Goal: Task Accomplishment & Management: Manage account settings

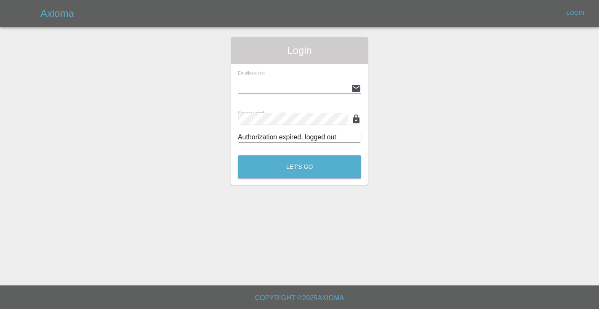
type input "[EMAIL_ADDRESS][DOMAIN_NAME]"
click at [299, 167] on button "Let's Go" at bounding box center [299, 166] width 123 height 23
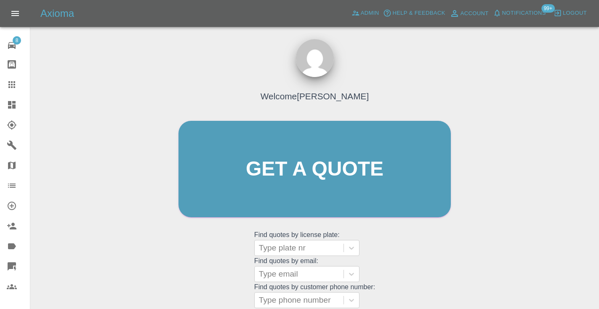
click at [380, 253] on div "Welcome [PERSON_NAME] Get a quote Get a quote Find quotes by license plate: Typ…" at bounding box center [315, 185] width 290 height 254
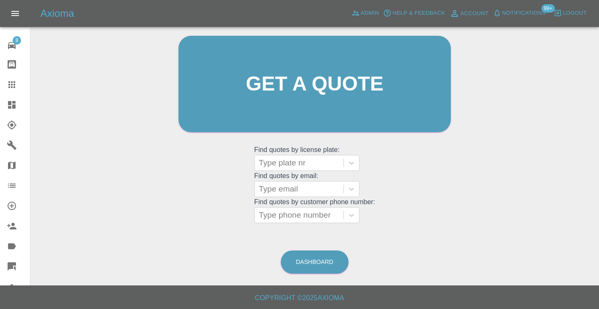
scroll to position [85, 0]
click at [331, 260] on link "Dashboard" at bounding box center [315, 262] width 68 height 23
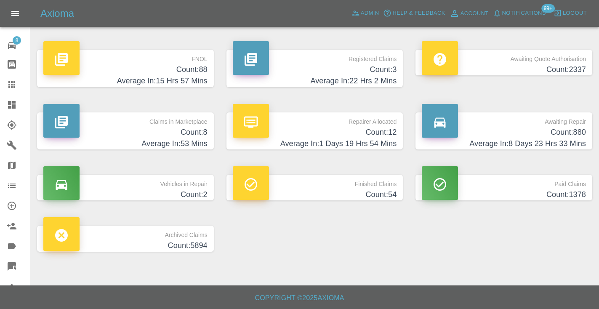
click at [561, 139] on h4 "Average In: 8 Days 23 Hrs 33 Mins" at bounding box center [504, 143] width 164 height 11
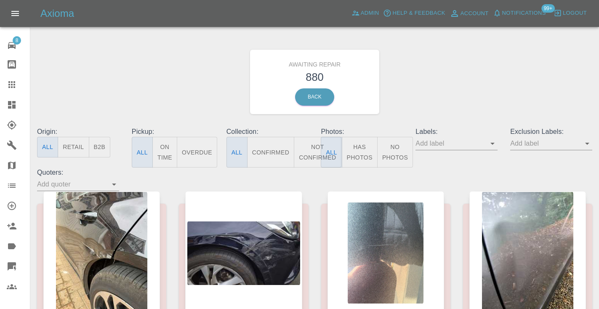
click at [313, 149] on button "Not Confirmed" at bounding box center [317, 152] width 47 height 31
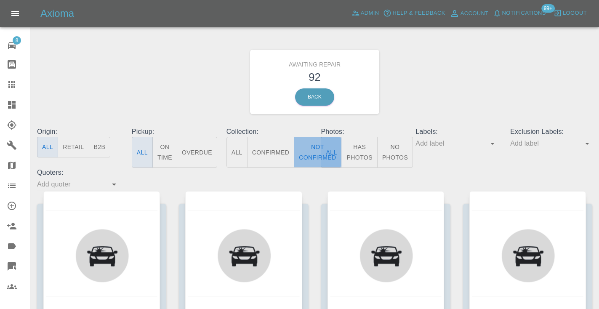
click at [313, 149] on button "Not Confirmed" at bounding box center [317, 152] width 47 height 31
click at [403, 90] on div "Awaiting Repair 92 Back" at bounding box center [315, 82] width 568 height 90
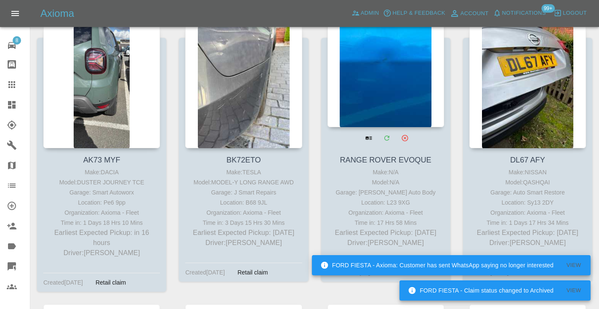
scroll to position [450, 0]
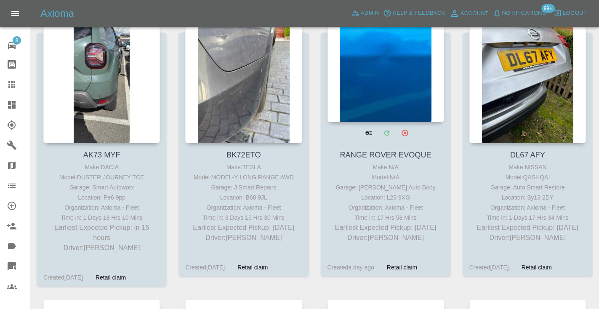
click at [386, 89] on div at bounding box center [385, 60] width 117 height 123
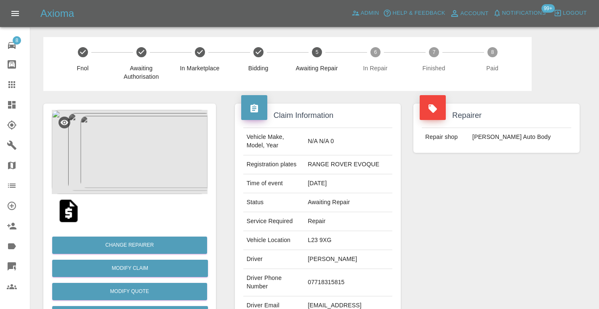
click at [342, 290] on td "07718315815" at bounding box center [348, 282] width 88 height 27
click at [343, 287] on td "07718315815" at bounding box center [348, 282] width 88 height 27
copy td "07718315815"
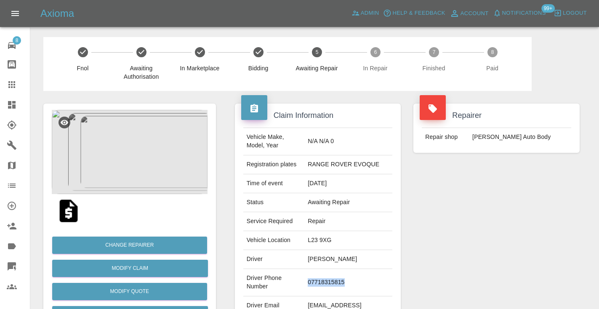
copy td "07718315815"
click at [462, 239] on div "Repairer Repair shop Mike Murray Auto Body" at bounding box center [496, 216] width 179 height 251
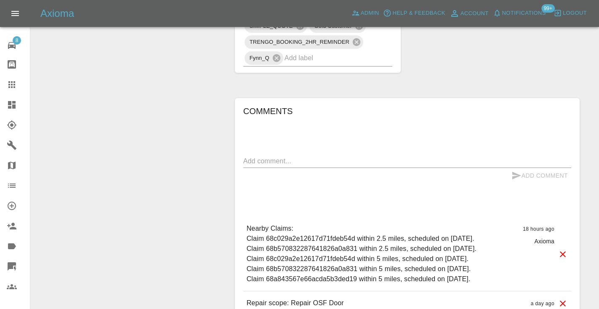
scroll to position [556, 0]
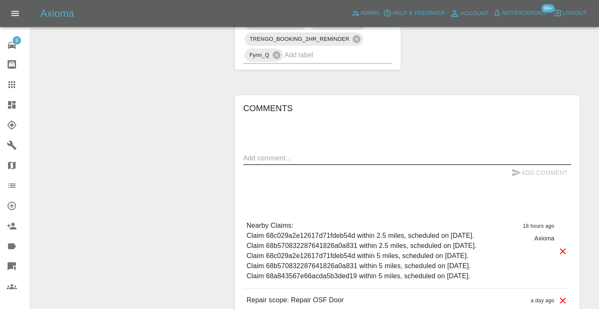
click at [272, 153] on textarea at bounding box center [407, 158] width 328 height 10
type textarea "called no answer : voice mailbox"
click at [527, 165] on button "Add Comment" at bounding box center [539, 173] width 63 height 16
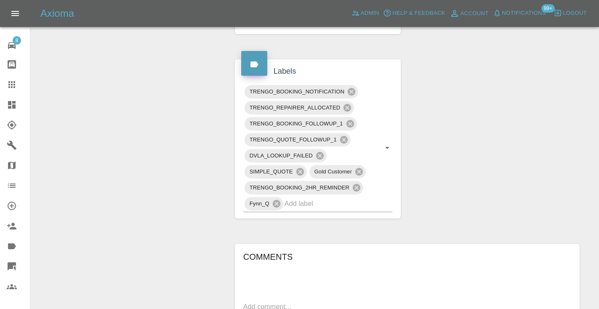
scroll to position [400, 0]
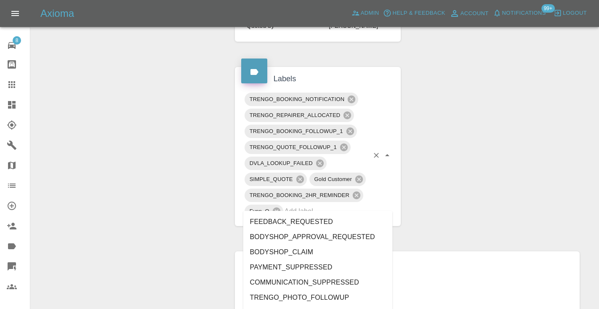
click at [324, 204] on input "text" at bounding box center [326, 210] width 85 height 13
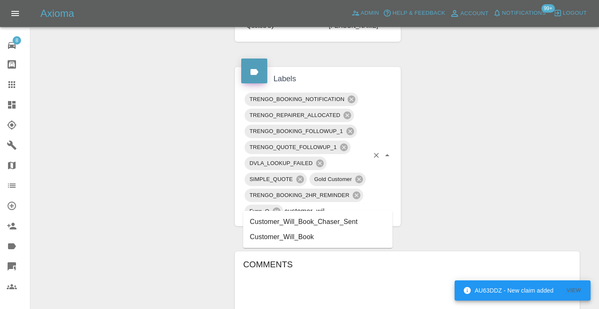
type input "customer_will"
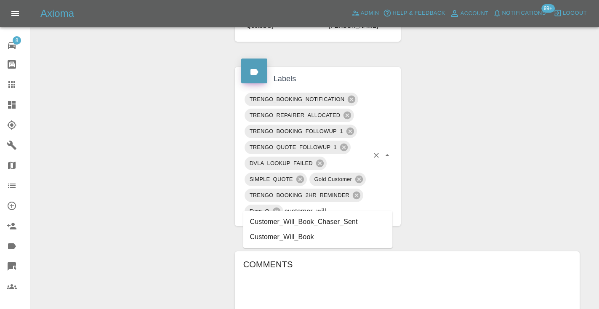
click at [300, 236] on li "Customer_Will_Book" at bounding box center [317, 236] width 149 height 15
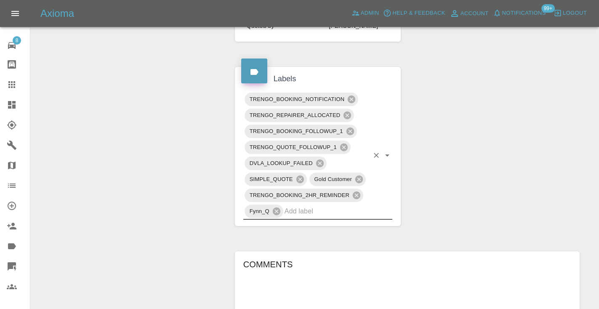
click at [179, 171] on div "Change Repairer Modify Claim Modify Quote Rollback Submit Payment Archive" at bounding box center [129, 119] width 185 height 857
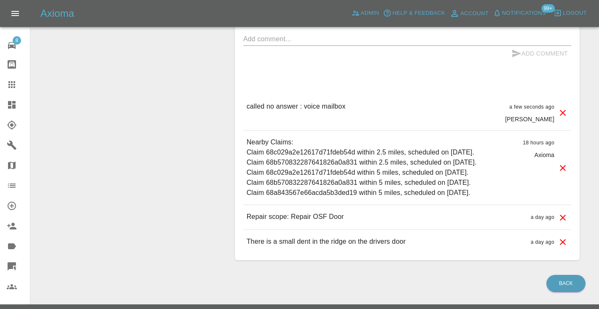
scroll to position [711, 0]
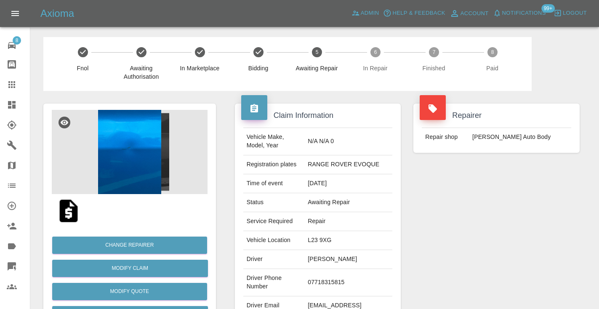
scroll to position [0, 0]
click at [13, 88] on icon at bounding box center [12, 85] width 10 height 10
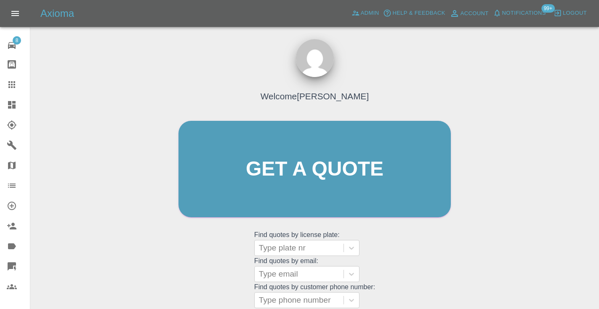
click at [425, 260] on div "Welcome Castro Get a quote Get a quote Find quotes by license plate: Type plate…" at bounding box center [315, 185] width 290 height 254
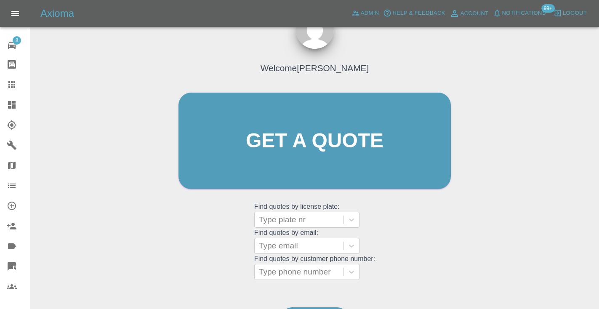
scroll to position [89, 0]
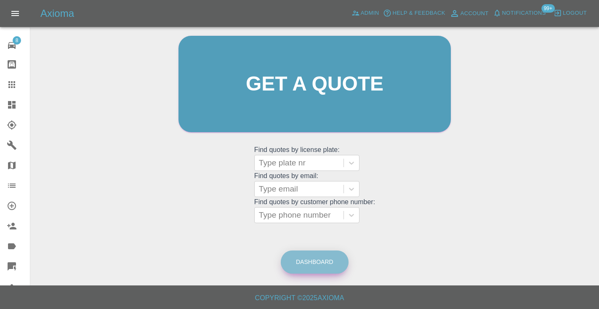
click at [327, 265] on link "Dashboard" at bounding box center [315, 261] width 68 height 23
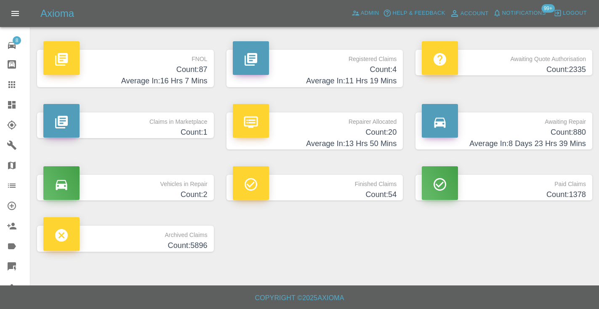
click at [563, 143] on h4 "Average In: 8 Days 23 Hrs 39 Mins" at bounding box center [504, 143] width 164 height 11
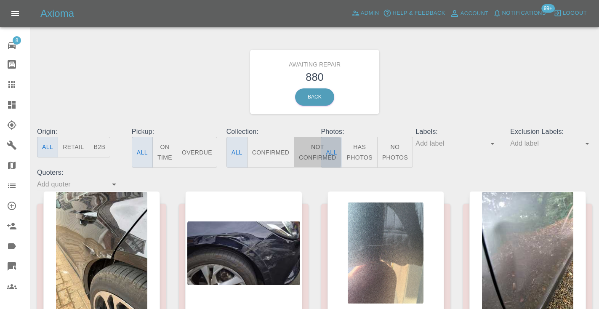
click at [314, 147] on button "Not Confirmed" at bounding box center [317, 152] width 47 height 31
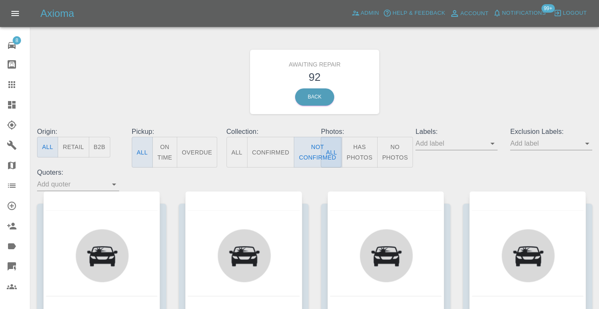
click at [474, 53] on div "Awaiting Repair 92 Back" at bounding box center [315, 82] width 568 height 90
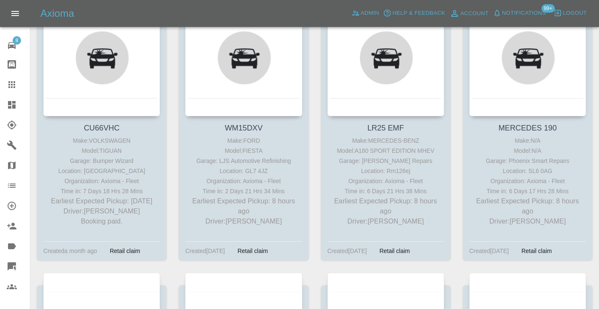
scroll to position [201, 0]
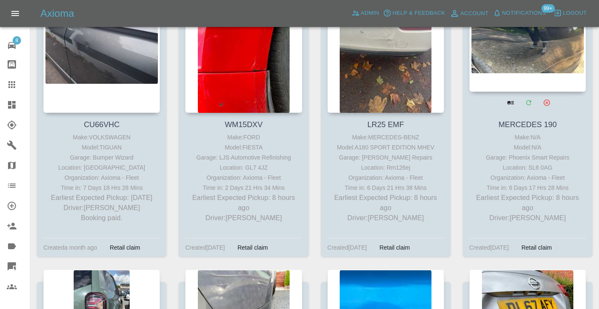
click at [536, 48] on div at bounding box center [527, 30] width 117 height 123
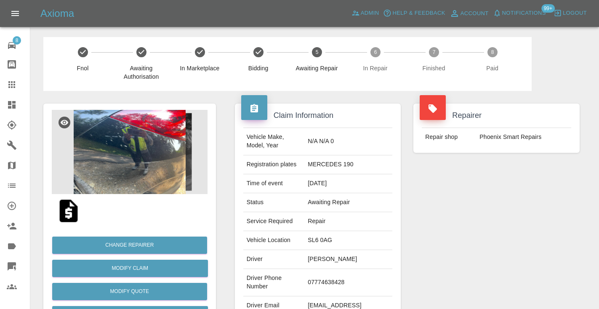
click at [350, 273] on td "07774638428" at bounding box center [348, 282] width 88 height 27
copy td "07774638428"
click at [463, 188] on div "Repairer Repair shop Phoenix Smart Repairs" at bounding box center [496, 216] width 179 height 251
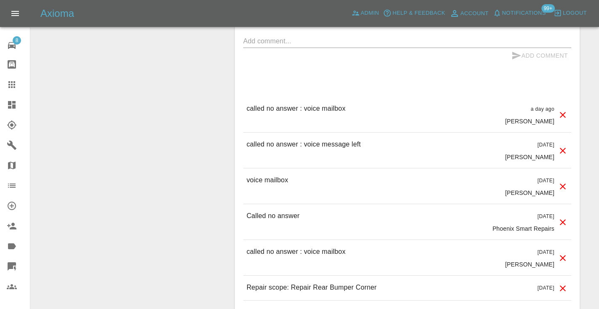
scroll to position [758, 0]
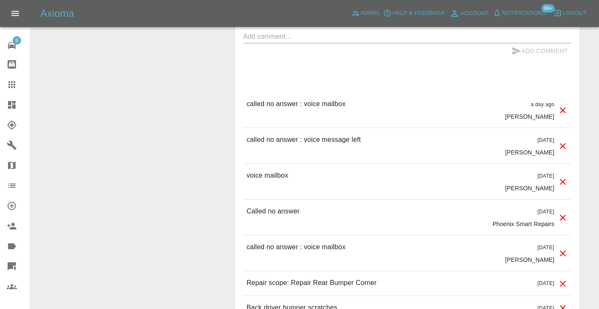
click at [272, 206] on p "Called no answer" at bounding box center [273, 211] width 53 height 10
copy p "Called no answer"
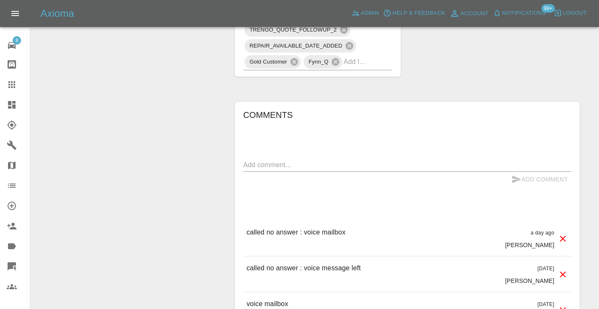
scroll to position [616, 0]
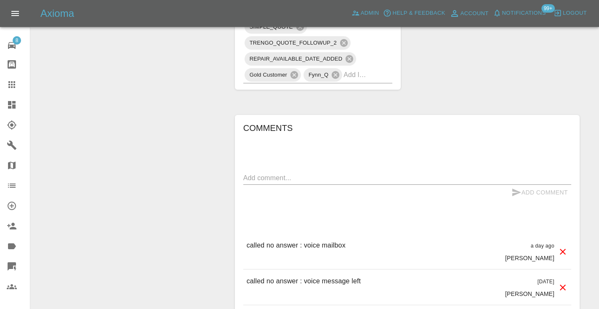
click at [270, 173] on textarea at bounding box center [407, 178] width 328 height 10
paste textarea "Called no answer"
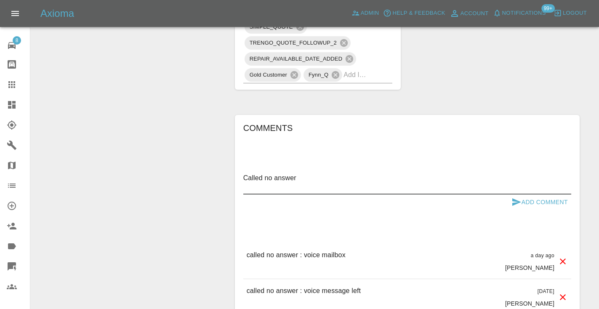
type textarea "Called no answer"
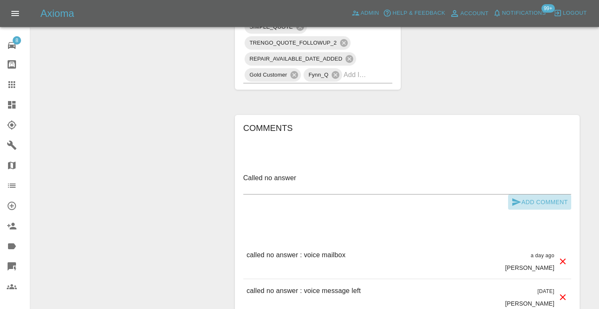
click at [528, 194] on button "Add Comment" at bounding box center [539, 202] width 63 height 16
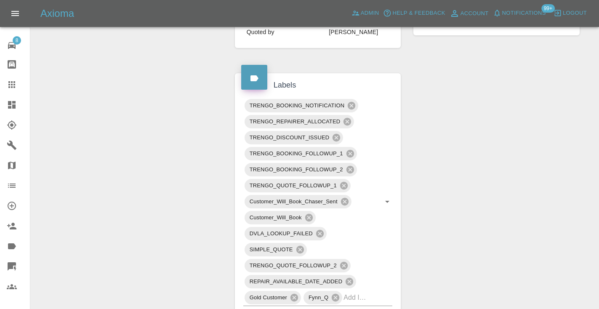
scroll to position [390, 0]
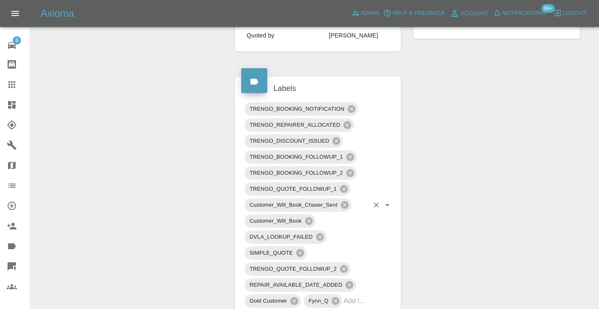
click at [362, 294] on input "text" at bounding box center [355, 300] width 25 height 13
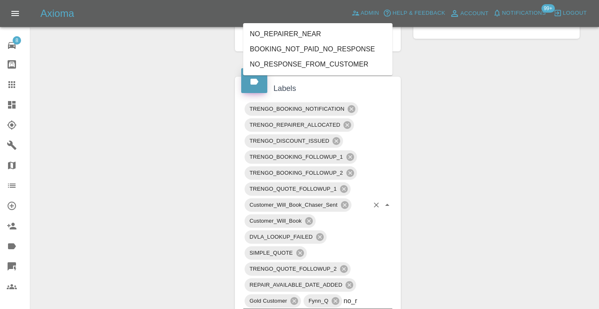
type input "no_re"
click at [329, 67] on li "NO_RESPONSE_FROM_CUSTOMER" at bounding box center [317, 64] width 149 height 15
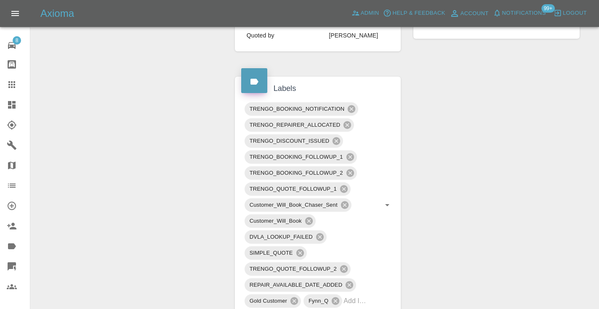
click at [167, 71] on div "Change Repairer Modify Claim Modify Quote Rollback Submit Payment Archive" at bounding box center [129, 220] width 185 height 1041
click at [14, 82] on icon at bounding box center [11, 84] width 7 height 7
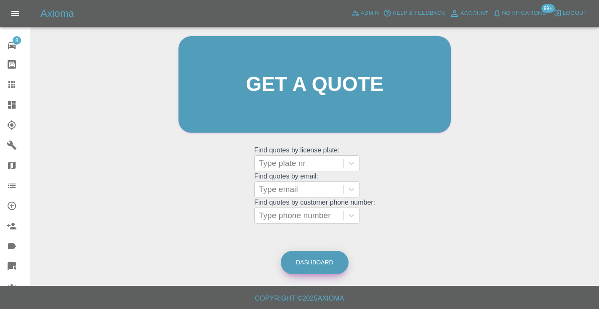
click at [314, 263] on link "Dashboard" at bounding box center [315, 262] width 68 height 23
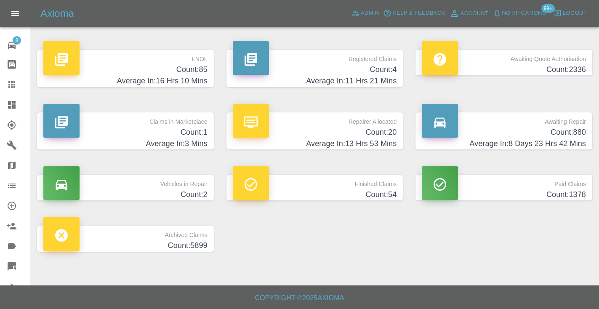
click at [387, 242] on div "FNOL Count: 85 Average In: 16 Hrs 10 Mins Registered Claims Count: 4 Average In…" at bounding box center [315, 150] width 568 height 227
click at [569, 139] on h4 "Average In: 8 Days 23 Hrs 42 Mins" at bounding box center [504, 143] width 164 height 11
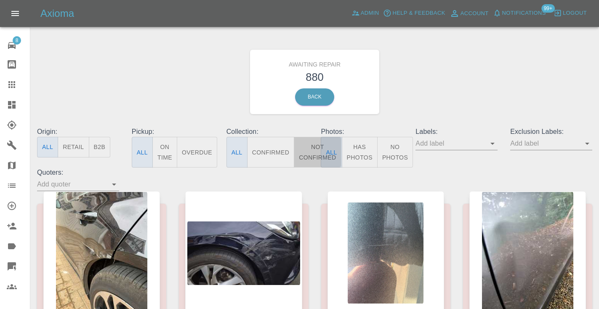
click at [313, 149] on button "Not Confirmed" at bounding box center [317, 152] width 47 height 31
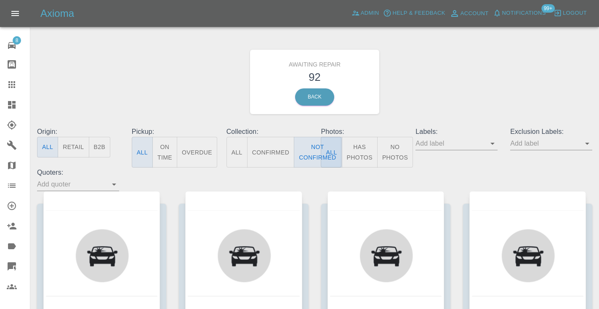
click at [425, 99] on div "Awaiting Repair 92 Back" at bounding box center [315, 82] width 568 height 90
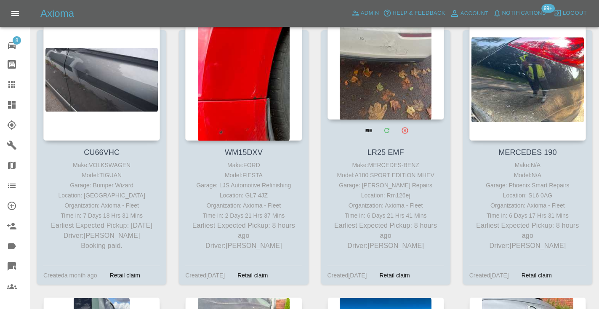
scroll to position [171, 0]
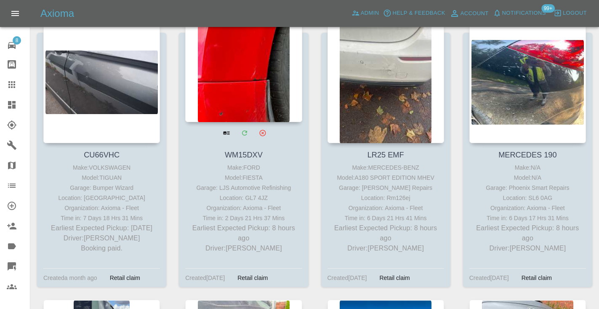
click at [273, 89] on div at bounding box center [243, 60] width 117 height 123
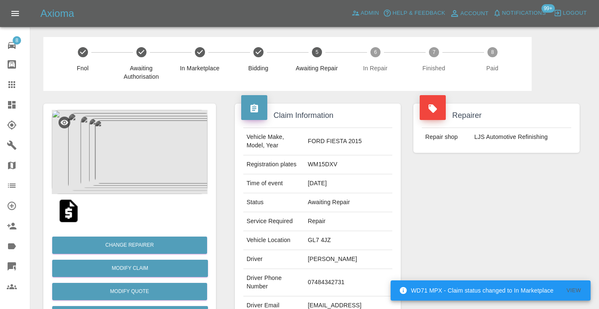
click at [334, 281] on td "07484342731" at bounding box center [348, 282] width 88 height 27
copy td "07484342731"
click at [451, 234] on div "Repairer Repair shop LJS Automotive Refinishing" at bounding box center [496, 216] width 179 height 251
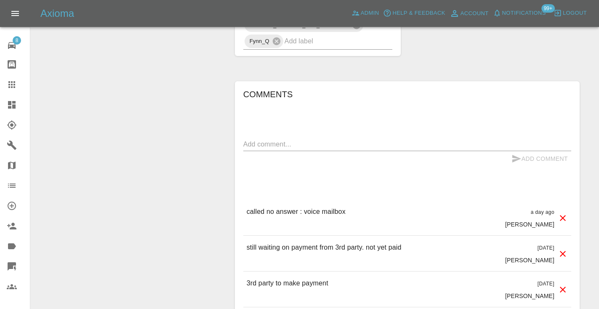
scroll to position [617, 0]
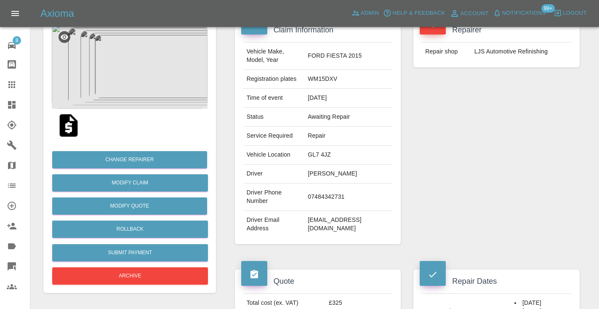
scroll to position [77, 0]
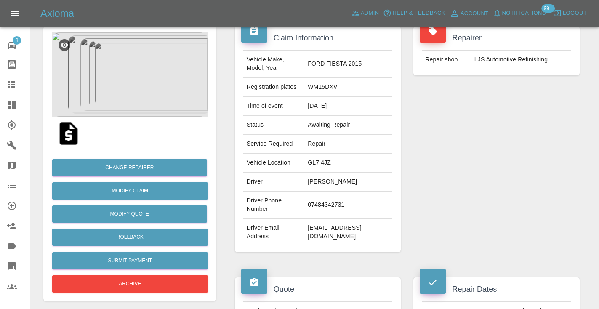
click at [327, 201] on td "07484342731" at bounding box center [348, 204] width 88 height 27
copy td "07484342731"
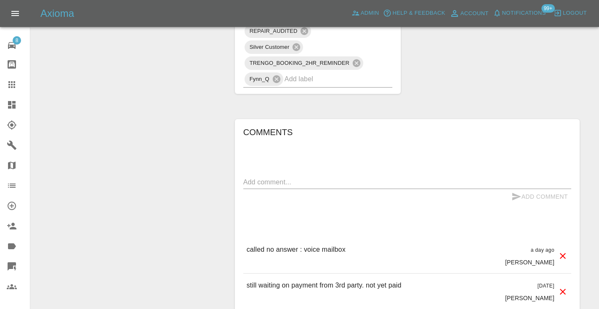
scroll to position [617, 0]
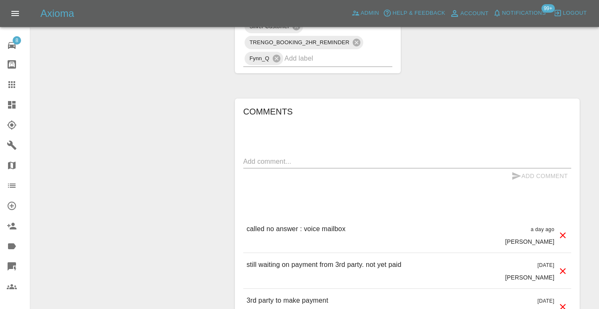
click at [16, 86] on icon at bounding box center [12, 85] width 10 height 10
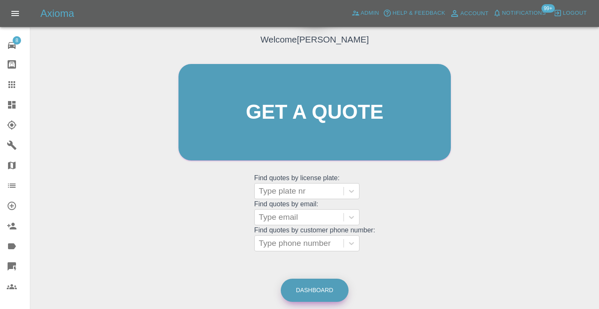
click at [329, 288] on link "Dashboard" at bounding box center [315, 290] width 68 height 23
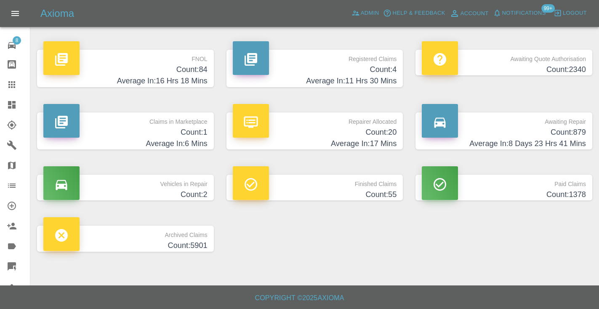
click at [560, 138] on h4 "Average In: 8 Days 23 Hrs 41 Mins" at bounding box center [504, 143] width 164 height 11
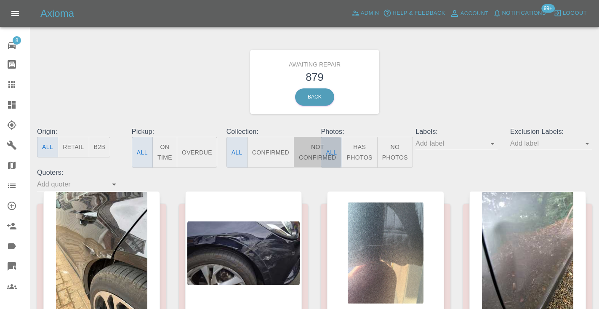
click at [311, 155] on button "Not Confirmed" at bounding box center [317, 152] width 47 height 31
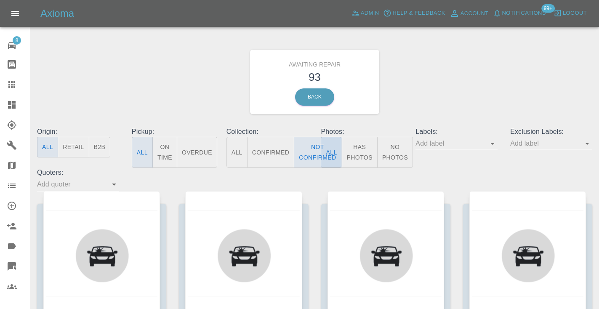
click at [462, 89] on div "Awaiting Repair 93 Back" at bounding box center [315, 82] width 568 height 90
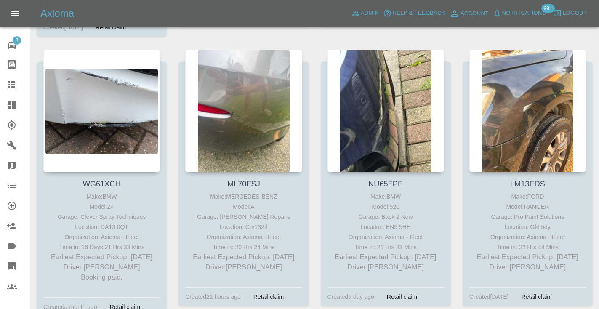
scroll to position [974, 0]
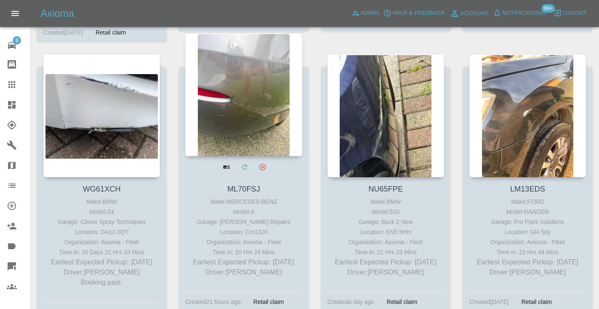
click at [236, 86] on div at bounding box center [243, 94] width 117 height 123
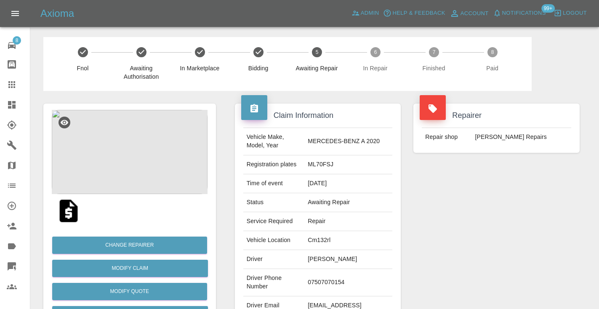
click at [338, 279] on td "07507070154" at bounding box center [348, 282] width 88 height 27
copy td "07507070154"
click at [433, 210] on div "Repairer Repair shop J Freeman SMART Repairs" at bounding box center [496, 216] width 179 height 251
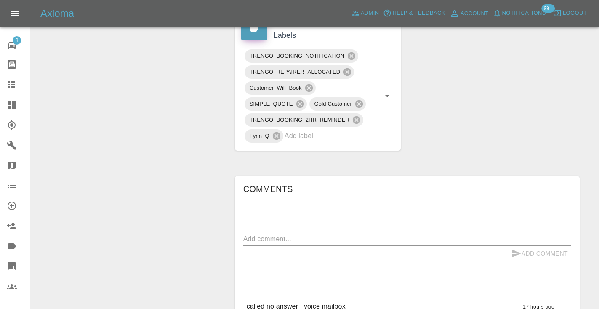
scroll to position [456, 0]
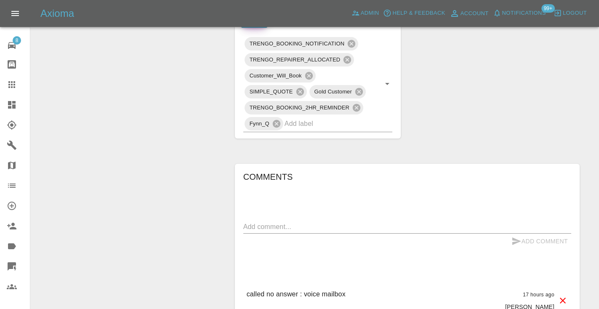
click at [282, 222] on textarea at bounding box center [407, 227] width 328 height 10
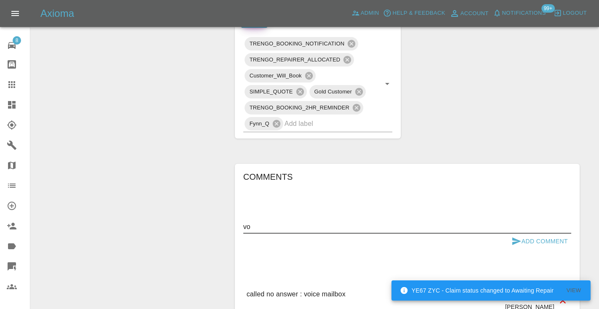
type textarea "v"
type textarea "called no answer : voice message left"
click at [521, 234] on button "Add Comment" at bounding box center [539, 242] width 63 height 16
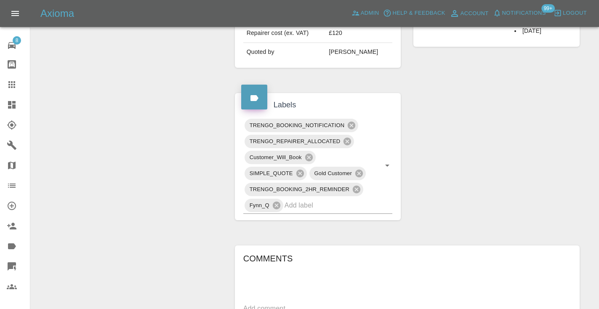
scroll to position [361, 0]
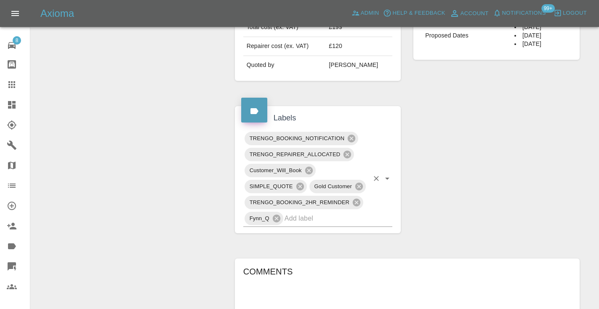
click at [300, 212] on input "text" at bounding box center [326, 218] width 85 height 13
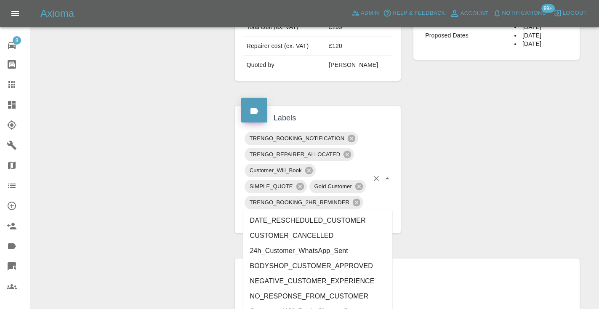
type input "cust"
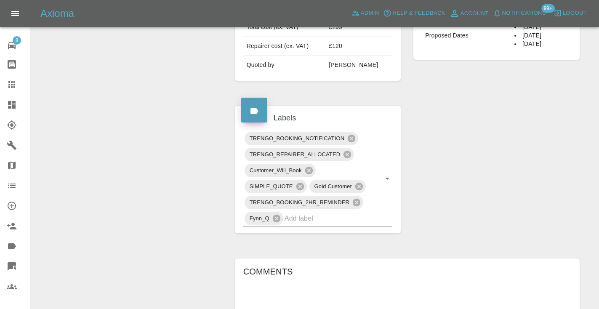
click at [446, 190] on div "Claim Information Vehicle Make, Model, Year MERCEDES-BENZ A 2020 Registration p…" at bounding box center [406, 145] width 357 height 831
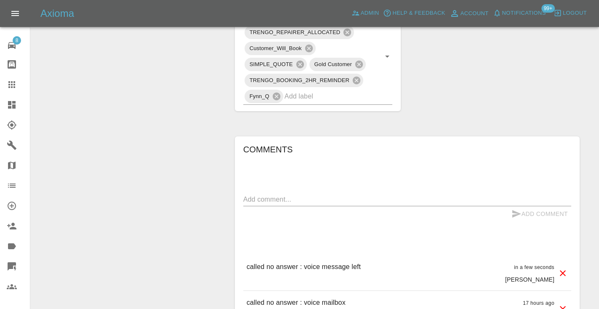
scroll to position [486, 0]
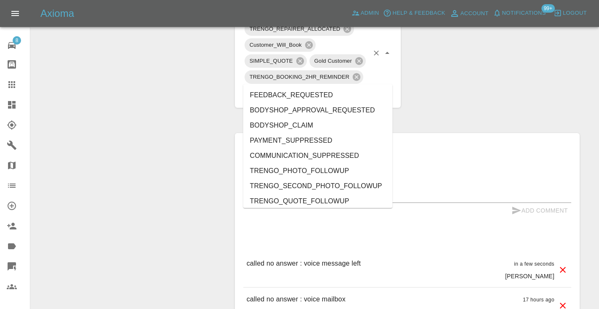
click at [323, 83] on div "TRENGO_BOOKING_NOTIFICATION TRENGO_REPAIRER_ALLOCATED Customer_Will_Book SIMPLE…" at bounding box center [317, 53] width 149 height 96
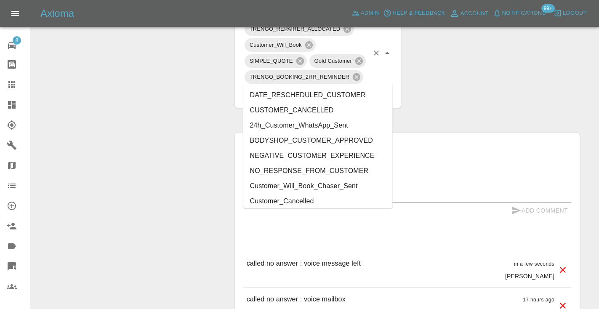
type input "cust"
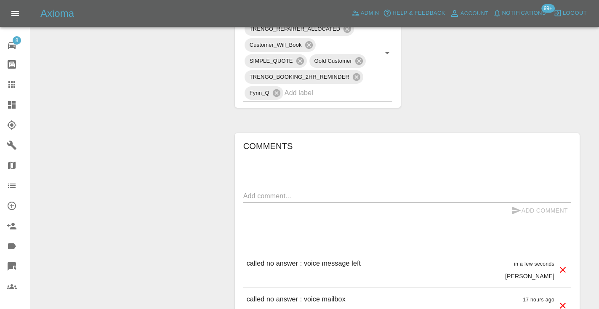
click at [175, 131] on div "Change Repairer Modify Claim Modify Quote Rollback Submit Payment Archive" at bounding box center [129, 20] width 185 height 831
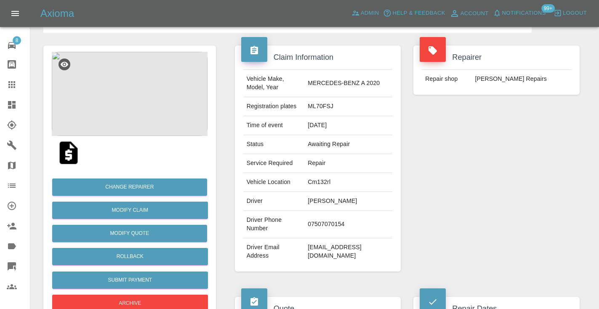
scroll to position [56, 0]
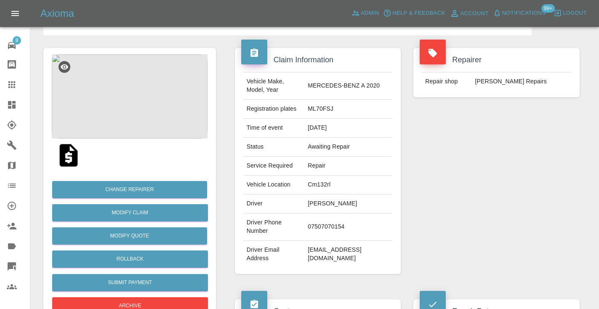
click at [10, 83] on icon at bounding box center [12, 85] width 10 height 10
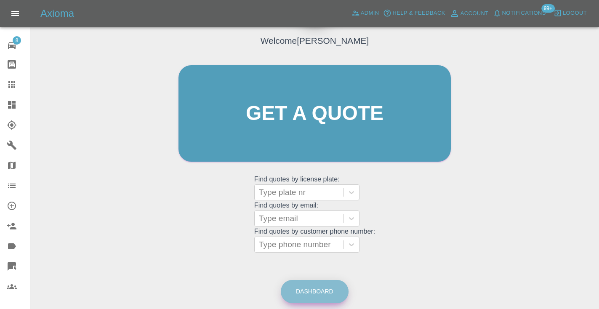
click at [316, 292] on link "Dashboard" at bounding box center [315, 291] width 68 height 23
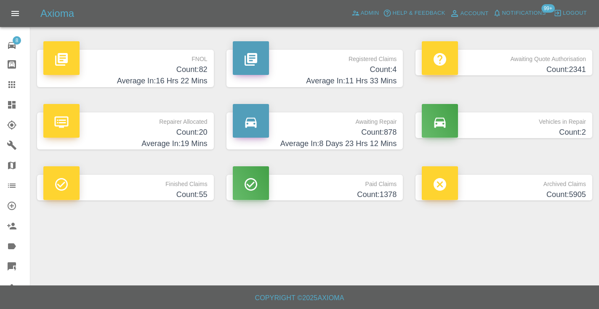
click at [369, 138] on h4 "Average In: 8 Days 23 Hrs 12 Mins" at bounding box center [315, 143] width 164 height 11
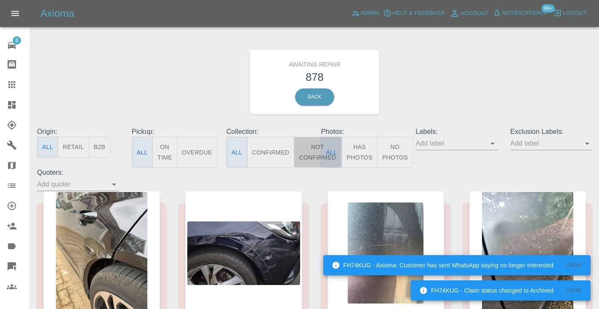
click at [308, 153] on button "Not Confirmed" at bounding box center [317, 152] width 47 height 31
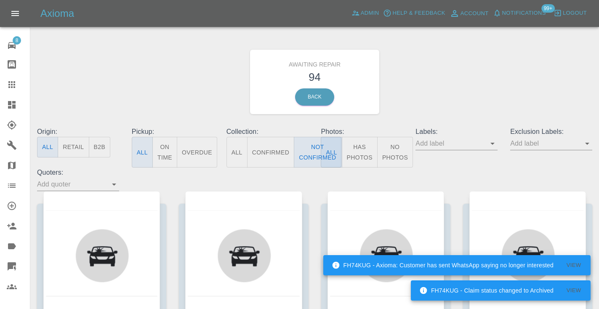
click at [459, 93] on div "Awaiting Repair 94 Back" at bounding box center [315, 82] width 568 height 90
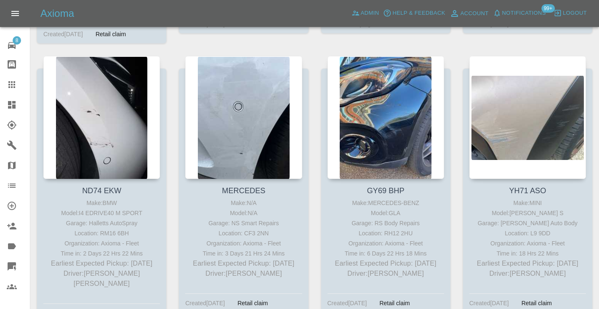
scroll to position [693, 0]
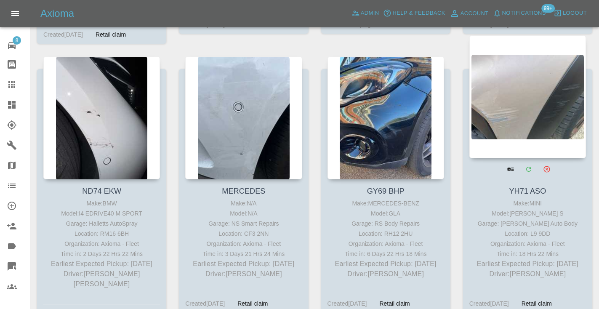
click at [514, 99] on div at bounding box center [527, 96] width 117 height 123
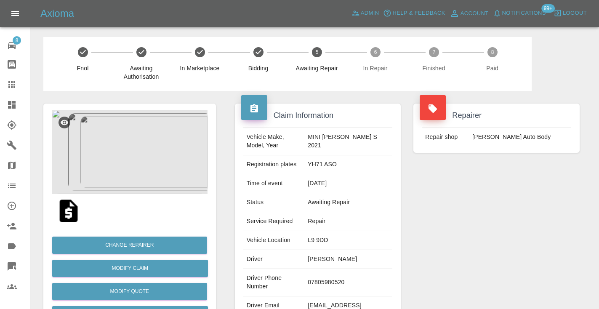
click at [330, 281] on td "07805980520" at bounding box center [348, 282] width 88 height 27
copy td "07805980520"
click at [466, 212] on div "Repairer Repair shop Mike Murray Auto Body" at bounding box center [496, 216] width 179 height 251
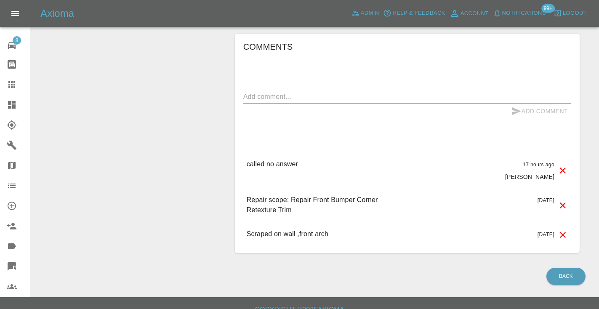
scroll to position [650, 0]
click at [264, 96] on textarea at bounding box center [407, 96] width 328 height 10
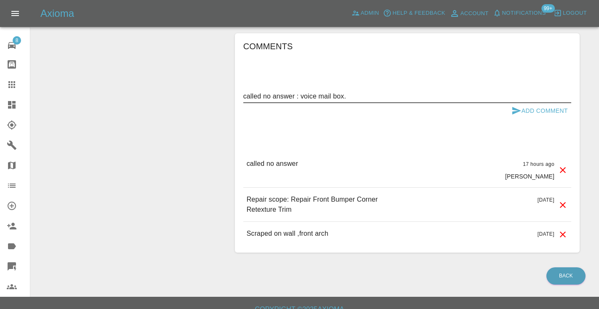
type textarea "called no answer : voice mail box."
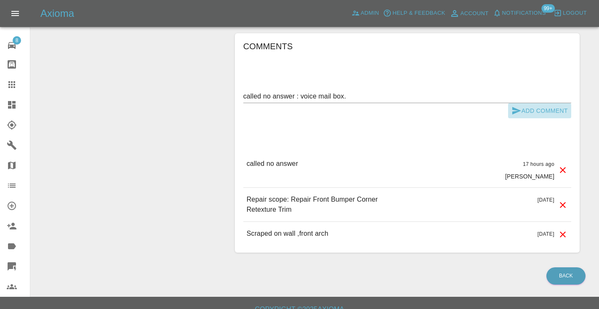
click at [519, 107] on icon "submit" at bounding box center [516, 111] width 10 height 10
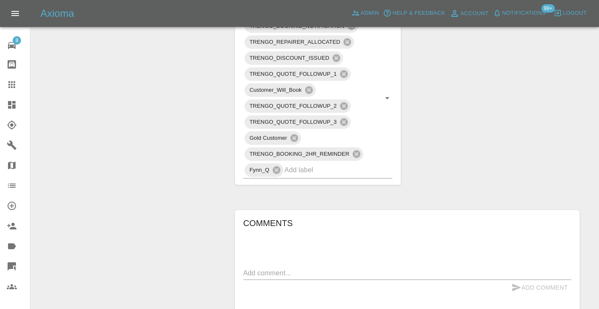
scroll to position [470, 0]
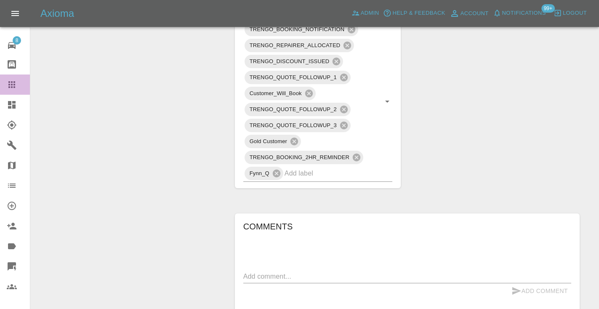
click at [18, 85] on div at bounding box center [19, 85] width 24 height 10
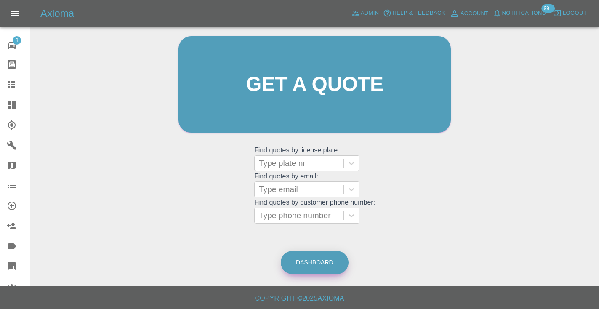
click at [318, 265] on link "Dashboard" at bounding box center [315, 262] width 68 height 23
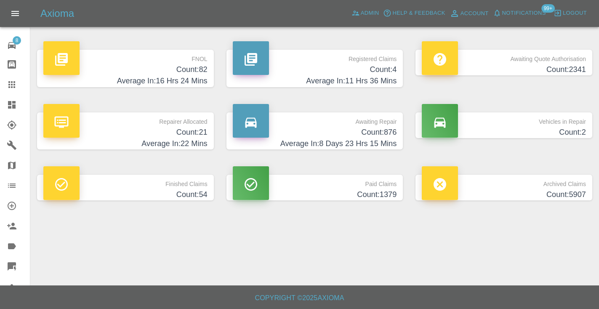
click at [382, 133] on h4 "Count: 876" at bounding box center [315, 132] width 164 height 11
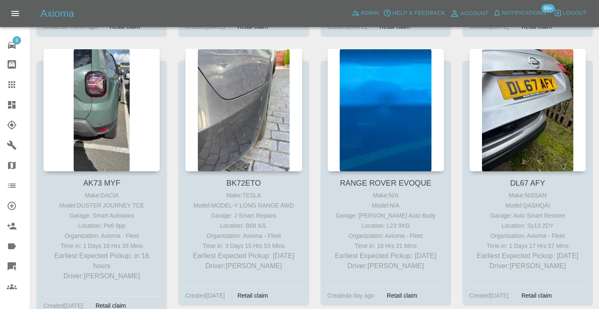
scroll to position [429, 0]
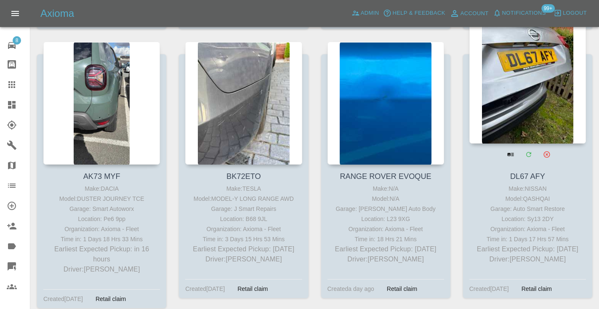
click at [517, 74] on div at bounding box center [527, 82] width 117 height 123
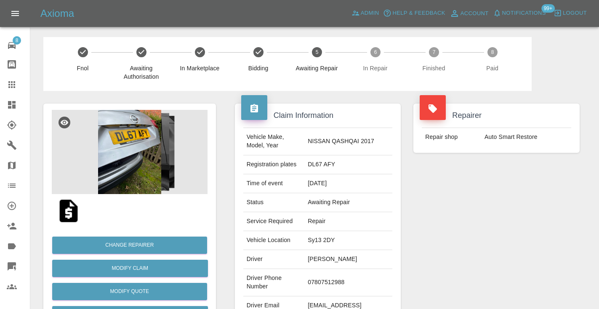
click at [340, 278] on td "07807512988" at bounding box center [348, 282] width 88 height 27
copy td "07807512988"
click at [467, 238] on div "Repairer Repair shop Auto Smart Restore" at bounding box center [496, 216] width 179 height 251
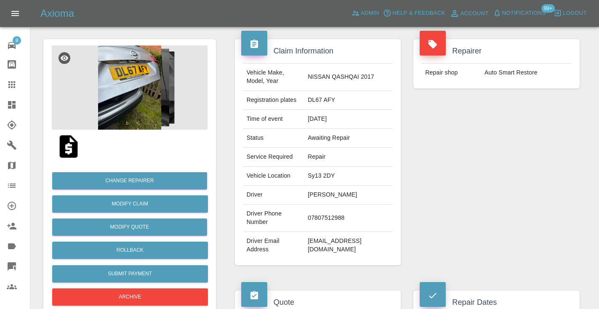
scroll to position [64, 0]
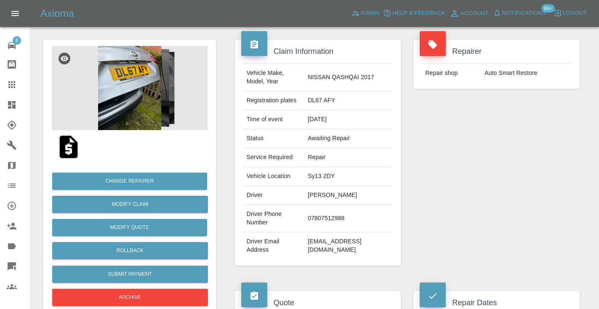
click at [9, 86] on icon at bounding box center [12, 85] width 10 height 10
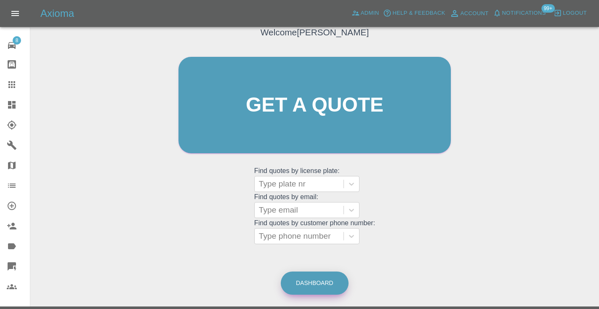
click at [326, 291] on link "Dashboard" at bounding box center [315, 282] width 68 height 23
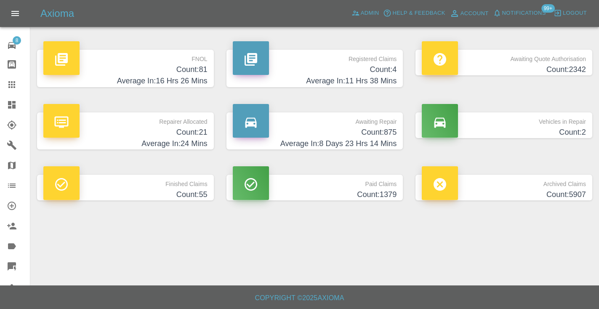
click at [367, 132] on h4 "Count: 875" at bounding box center [315, 132] width 164 height 11
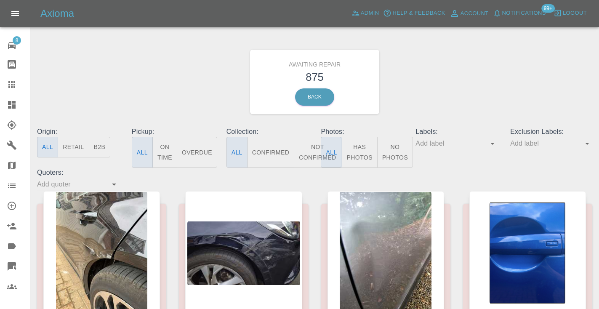
click at [311, 149] on button "Not Confirmed" at bounding box center [317, 152] width 47 height 31
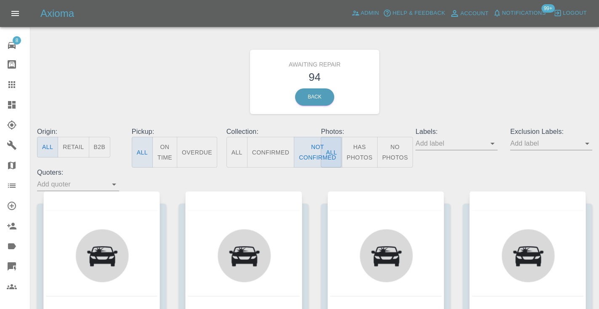
click at [419, 82] on div "Awaiting Repair 94 Back" at bounding box center [315, 82] width 568 height 90
click at [449, 82] on div "Awaiting Repair 94 Back" at bounding box center [315, 82] width 568 height 90
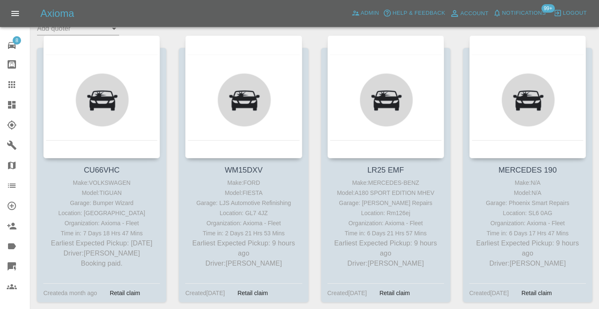
scroll to position [178, 0]
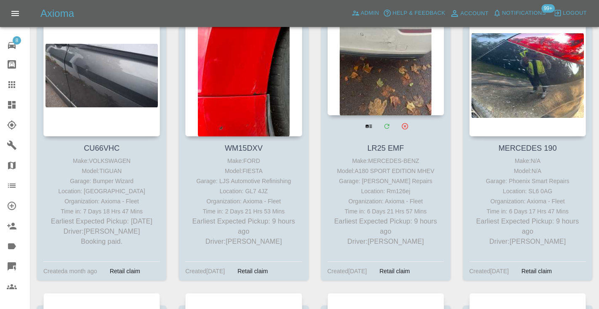
click at [361, 80] on div at bounding box center [385, 53] width 117 height 123
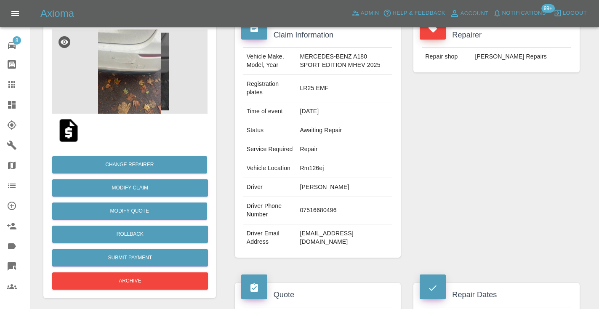
scroll to position [101, 0]
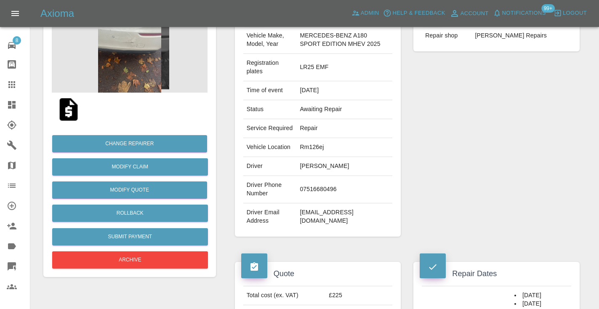
click at [315, 203] on td "07516680496" at bounding box center [344, 189] width 96 height 27
copy td "07516680496"
click at [473, 145] on div "Repairer Repair shop J Freeman SMART Repairs" at bounding box center [496, 119] width 179 height 260
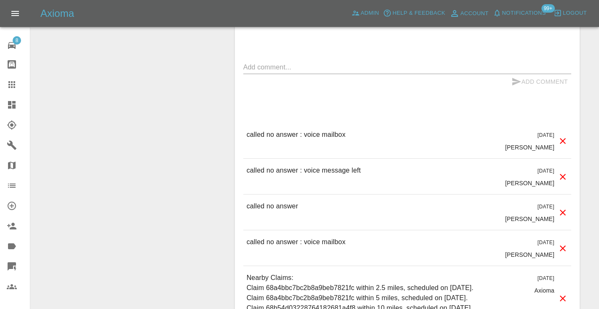
scroll to position [844, 0]
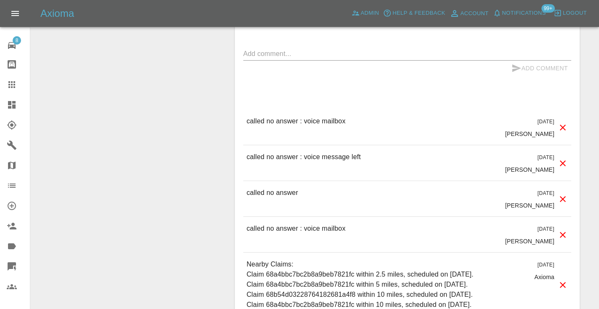
click at [265, 61] on div "x" at bounding box center [407, 53] width 328 height 13
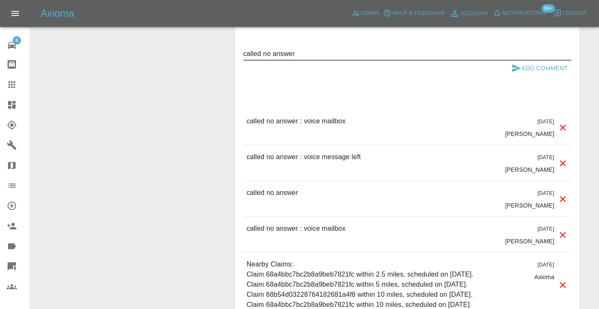
type textarea "called no answer"
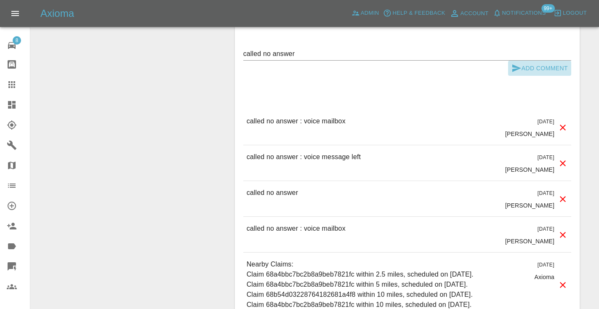
click at [518, 73] on icon "submit" at bounding box center [516, 68] width 10 height 10
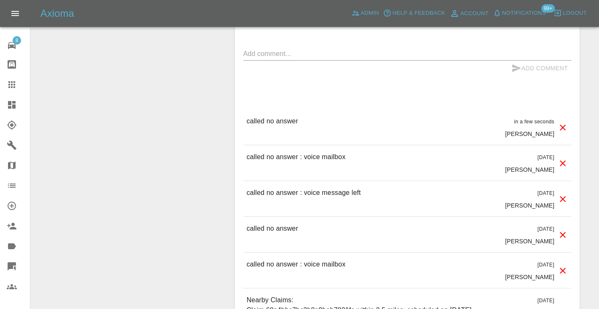
click at [294, 58] on textarea at bounding box center [407, 54] width 328 height 10
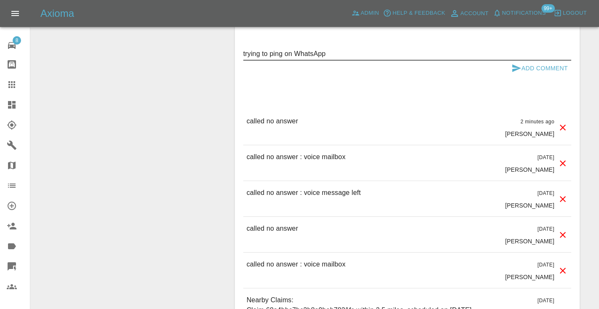
type textarea "trying to ping on WhatsApp"
click at [519, 72] on icon "submit" at bounding box center [516, 68] width 9 height 8
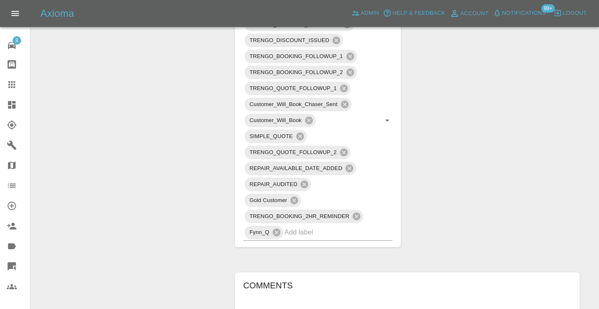
scroll to position [559, 0]
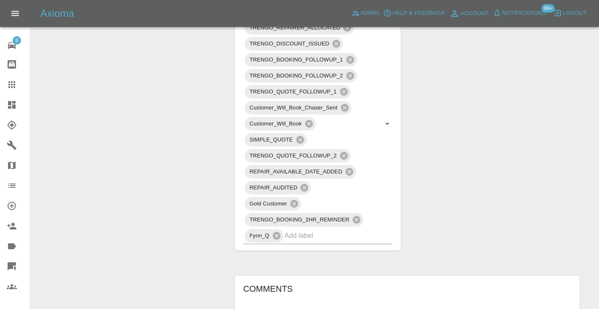
click at [11, 83] on icon at bounding box center [12, 85] width 10 height 10
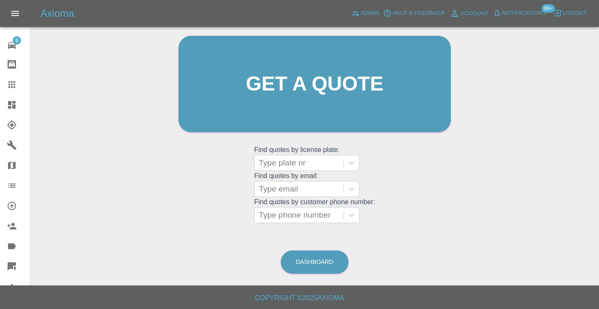
scroll to position [57, 0]
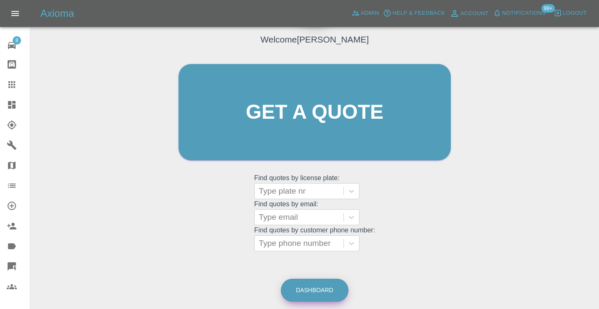
click at [301, 285] on link "Dashboard" at bounding box center [315, 290] width 68 height 23
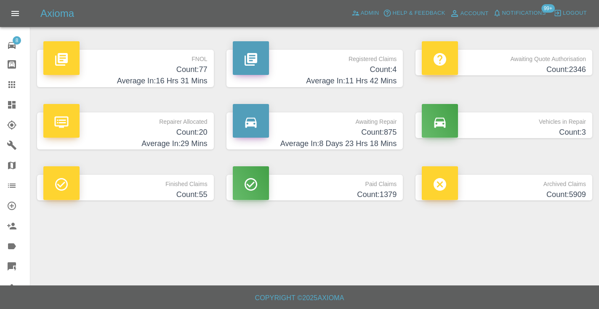
click at [375, 129] on h4 "Count: 875" at bounding box center [315, 132] width 164 height 11
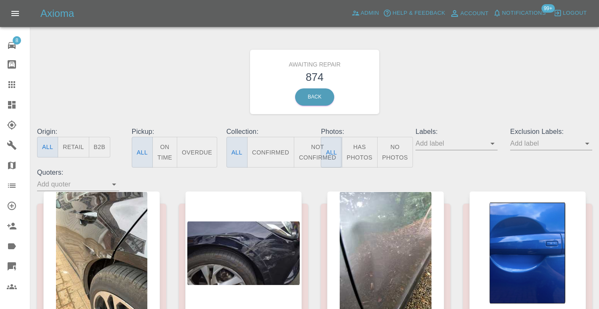
click at [309, 157] on button "Not Confirmed" at bounding box center [317, 152] width 47 height 31
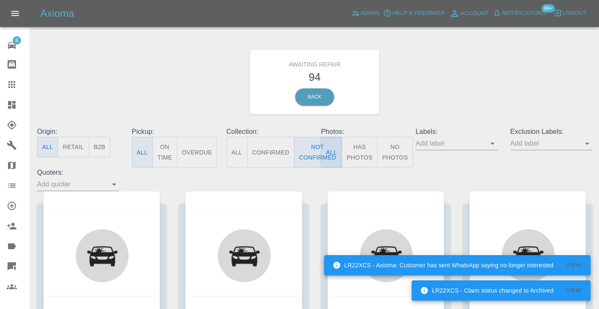
click at [434, 87] on div "Awaiting Repair 94 Back" at bounding box center [315, 82] width 568 height 90
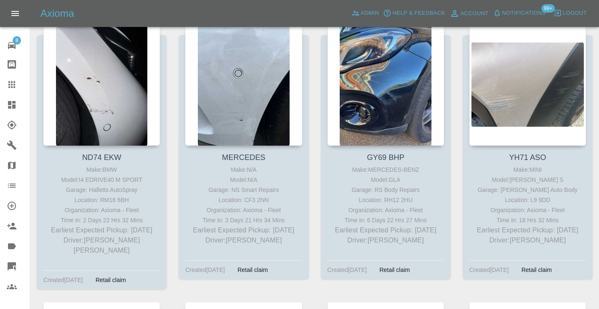
scroll to position [733, 0]
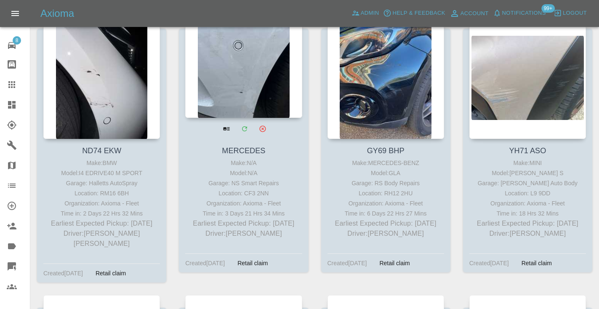
click at [271, 97] on div at bounding box center [243, 56] width 117 height 123
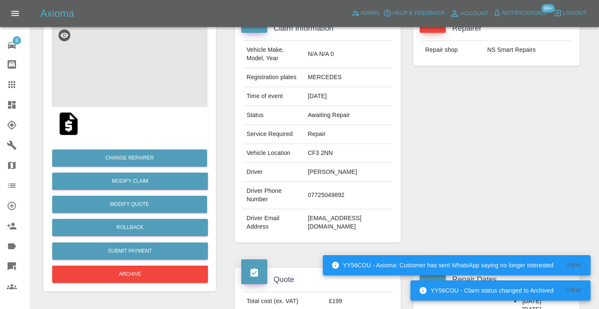
scroll to position [94, 0]
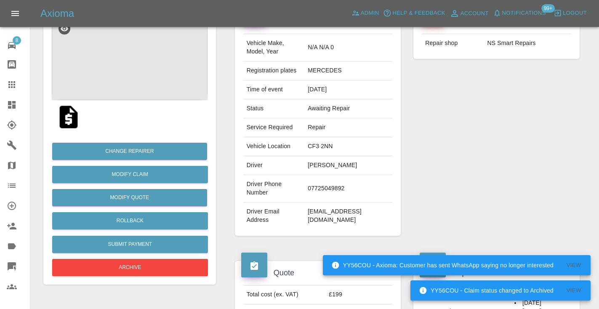
click at [340, 175] on td "07725049892" at bounding box center [348, 188] width 88 height 27
copy td "07725049892"
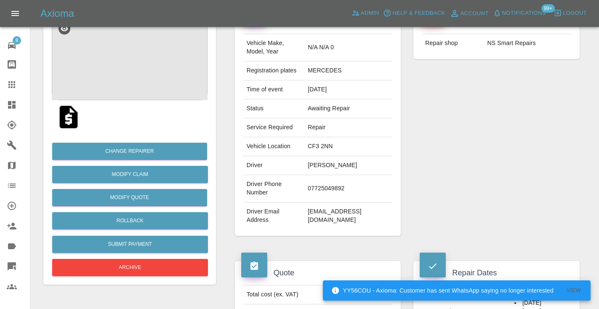
click at [446, 116] on div "Repairer Repair shop NS Smart Repairs" at bounding box center [496, 122] width 179 height 251
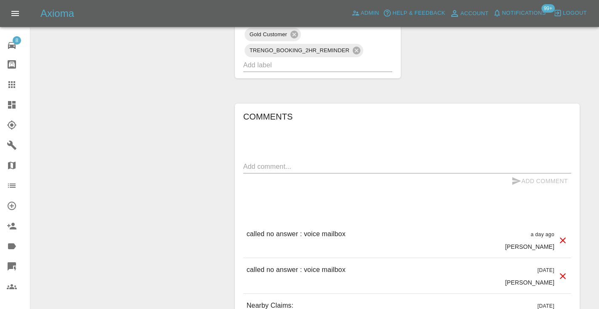
scroll to position [596, 0]
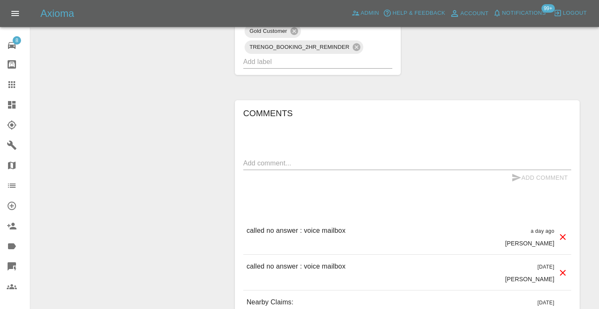
click at [276, 158] on textarea at bounding box center [407, 163] width 328 height 10
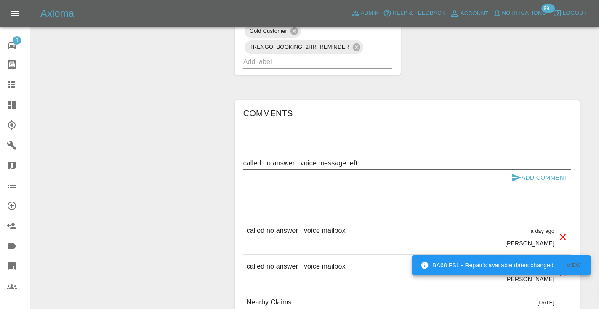
type textarea "called no answer : voice message left"
click at [518, 173] on icon "submit" at bounding box center [516, 178] width 10 height 10
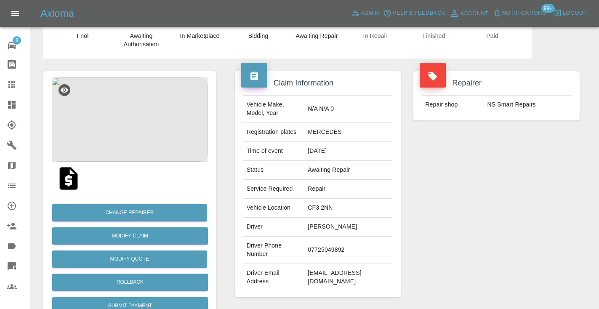
scroll to position [29, 0]
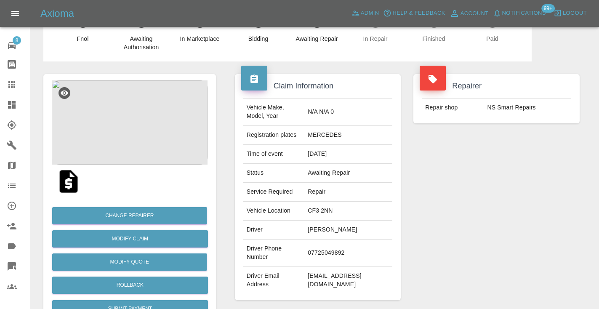
click at [460, 194] on div "Repairer Repair shop NS Smart Repairs" at bounding box center [496, 186] width 179 height 251
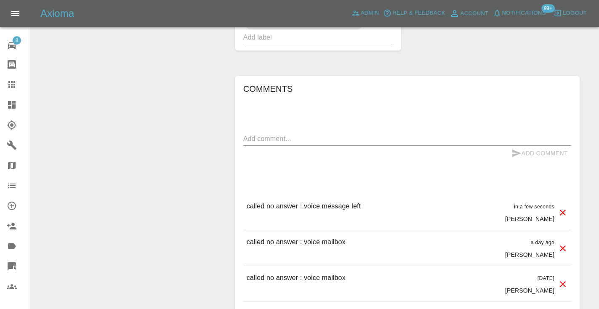
scroll to position [622, 0]
click at [11, 85] on icon at bounding box center [12, 85] width 10 height 10
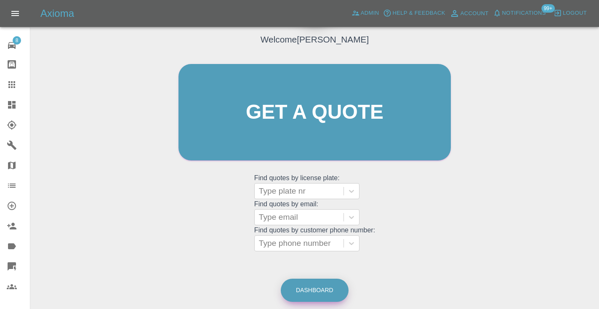
click at [318, 292] on link "Dashboard" at bounding box center [315, 290] width 68 height 23
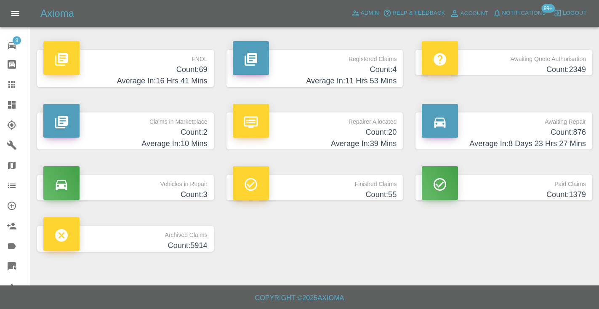
click at [559, 144] on h4 "Average In: 8 Days 23 Hrs 27 Mins" at bounding box center [504, 143] width 164 height 11
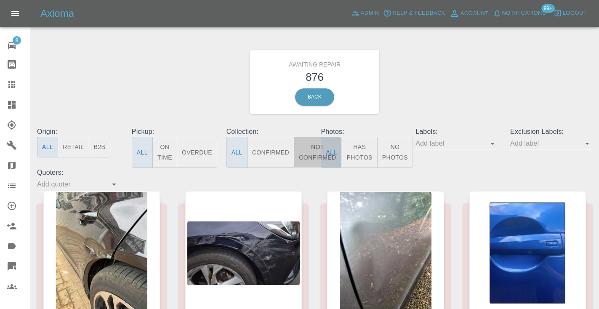
click at [311, 149] on button "Not Confirmed" at bounding box center [317, 152] width 47 height 31
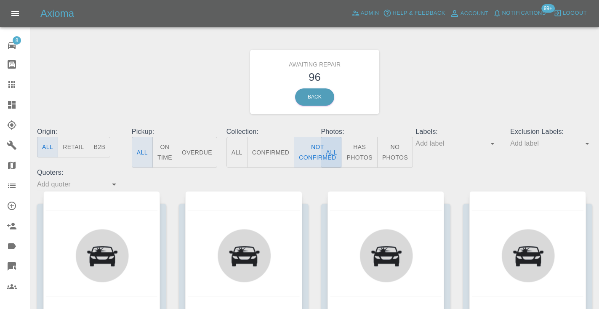
click at [468, 82] on div "Awaiting Repair 96 Back" at bounding box center [315, 82] width 568 height 90
click at [464, 66] on div "Awaiting Repair 96 Back" at bounding box center [315, 82] width 568 height 90
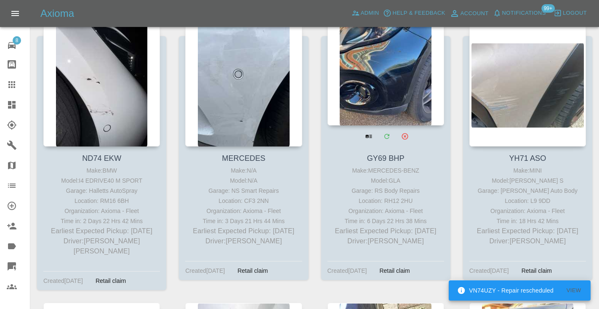
scroll to position [725, 0]
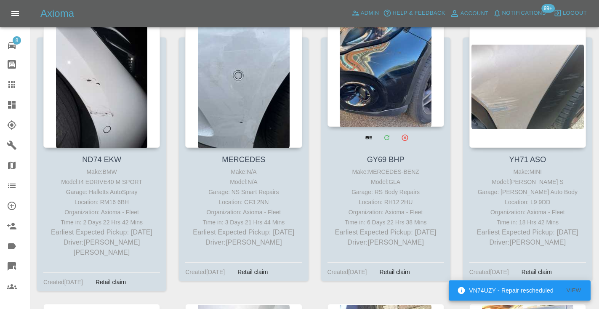
click at [393, 80] on div at bounding box center [385, 65] width 117 height 123
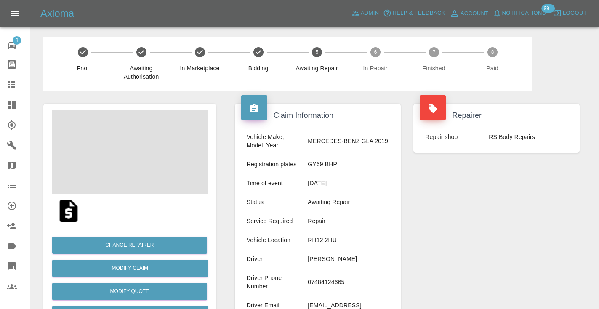
click at [337, 273] on td "07484124665" at bounding box center [348, 282] width 88 height 27
copy td "07484124665"
click at [503, 240] on div "Repairer Repair shop RS Body Repairs" at bounding box center [496, 216] width 179 height 251
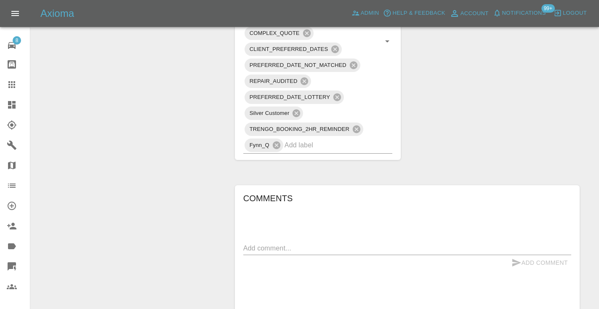
scroll to position [585, 0]
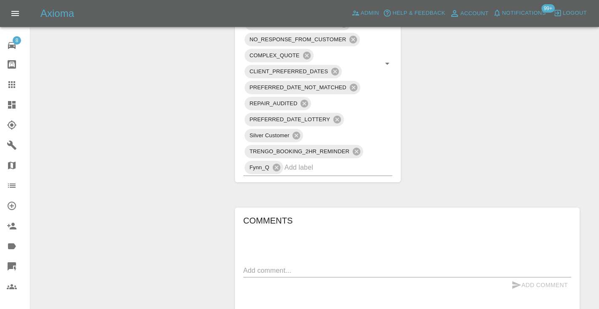
click at [12, 87] on icon at bounding box center [11, 84] width 7 height 7
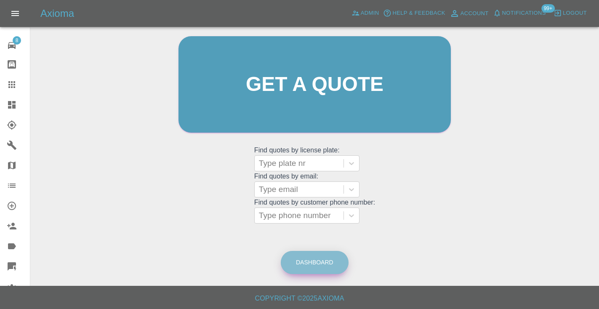
click at [304, 270] on link "Dashboard" at bounding box center [315, 262] width 68 height 23
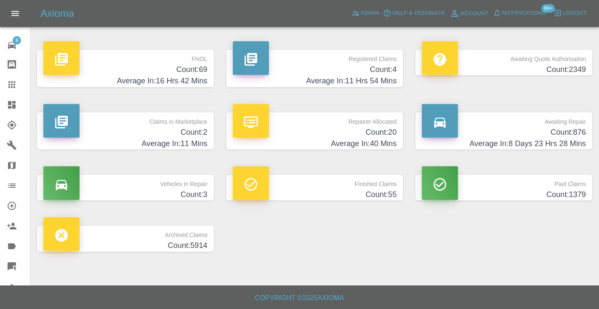
click at [573, 131] on h4 "Count: 876" at bounding box center [504, 132] width 164 height 11
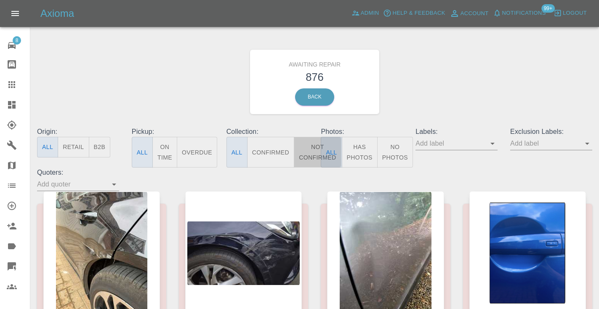
click at [312, 147] on button "Not Confirmed" at bounding box center [317, 152] width 47 height 31
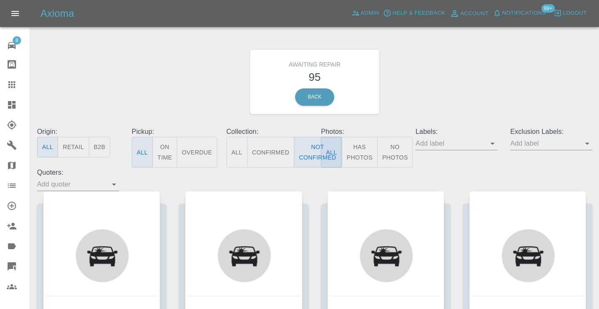
click at [442, 82] on div "Awaiting Repair 95 Back" at bounding box center [315, 82] width 568 height 90
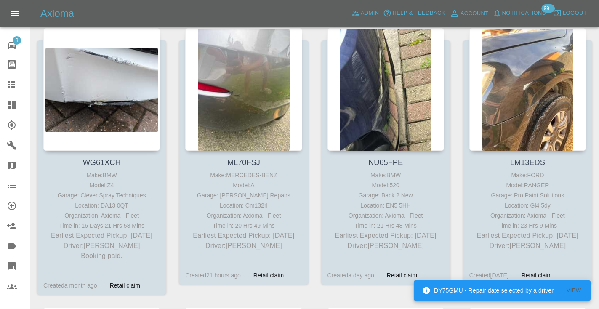
scroll to position [1001, 0]
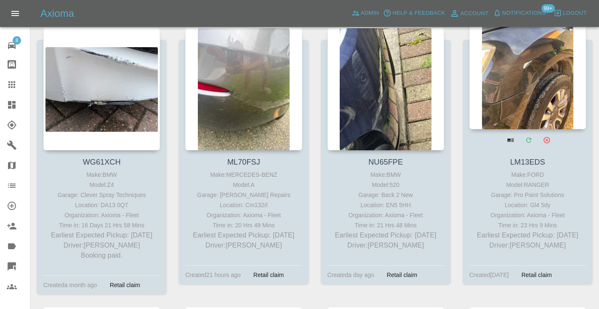
click at [535, 77] on div at bounding box center [527, 67] width 117 height 123
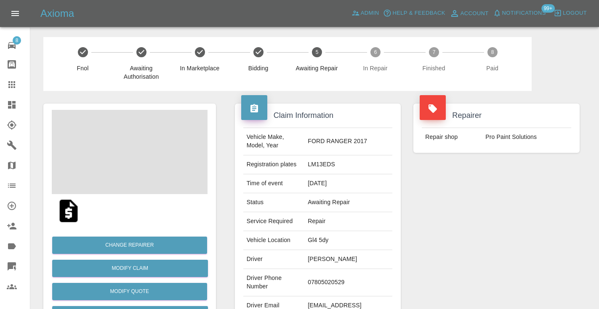
click at [344, 271] on td "07805020529" at bounding box center [348, 282] width 88 height 27
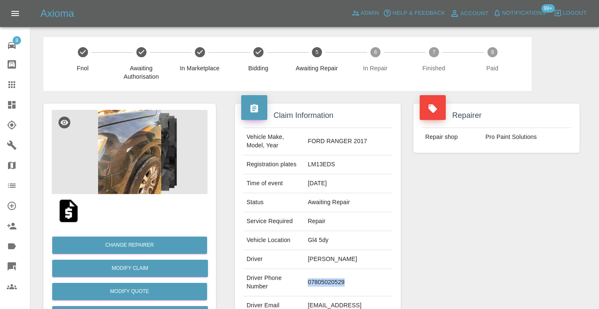
click at [344, 271] on td "07805020529" at bounding box center [348, 282] width 88 height 27
copy td "07805020529"
click at [465, 222] on div "Repairer Repair shop Pro Paint Solutions" at bounding box center [496, 216] width 179 height 251
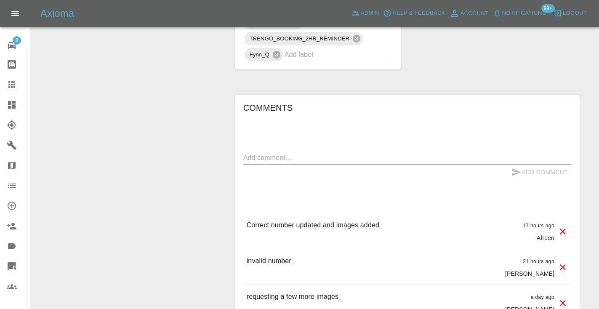
scroll to position [721, 0]
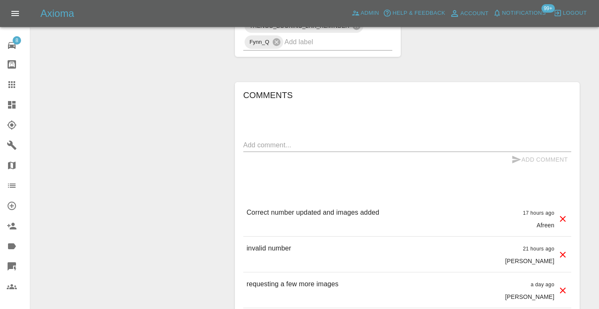
click at [259, 140] on textarea at bounding box center [407, 145] width 328 height 10
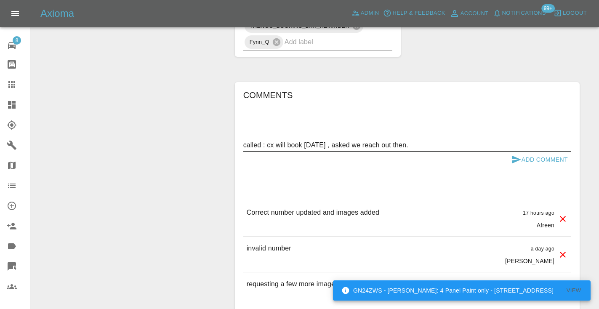
type textarea "called : cx will book next week Tuesday , asked we reach out then."
click at [517, 154] on icon "submit" at bounding box center [516, 159] width 10 height 10
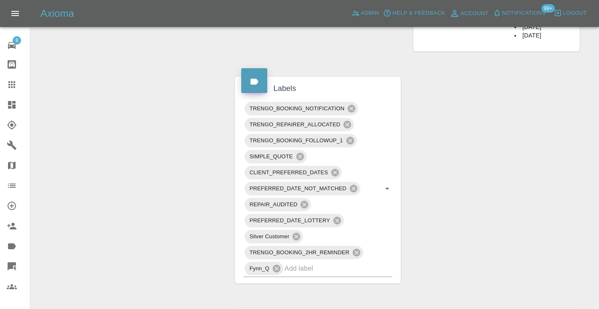
scroll to position [482, 0]
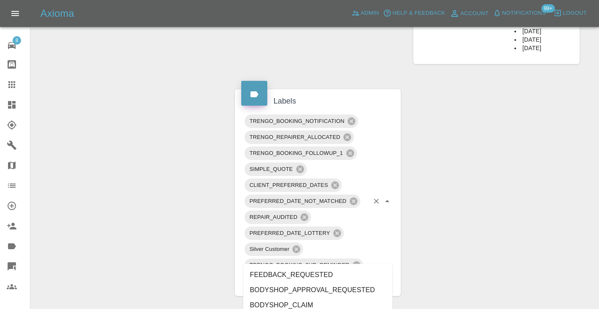
click at [295, 274] on input "text" at bounding box center [326, 280] width 85 height 13
type input "customer_will"
click at [297, 289] on li "Customer_Will_Book" at bounding box center [317, 289] width 149 height 15
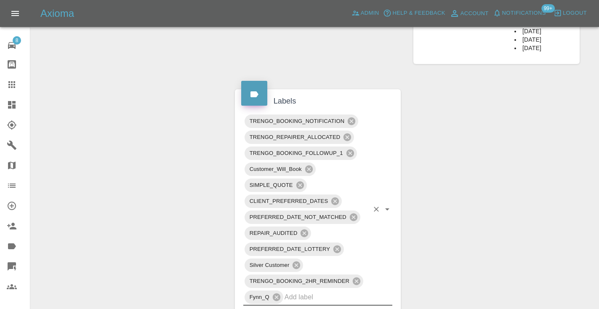
click at [144, 203] on div "Change Repairer Modify Claim Modify Quote Rollback Submit Payment Archive" at bounding box center [129, 175] width 185 height 1132
click at [451, 190] on div "Claim Information Vehicle Make, Model, Year FORD RANGER 2017 Registration plate…" at bounding box center [406, 175] width 357 height 1132
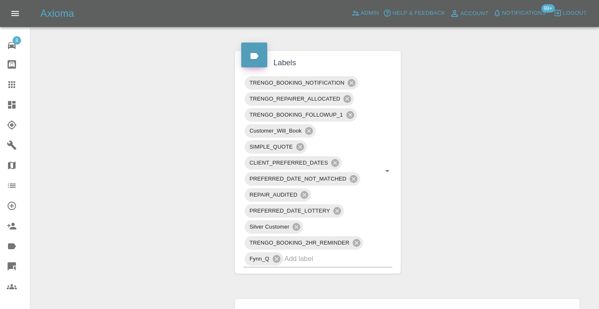
scroll to position [520, 0]
click at [12, 84] on icon at bounding box center [11, 84] width 7 height 7
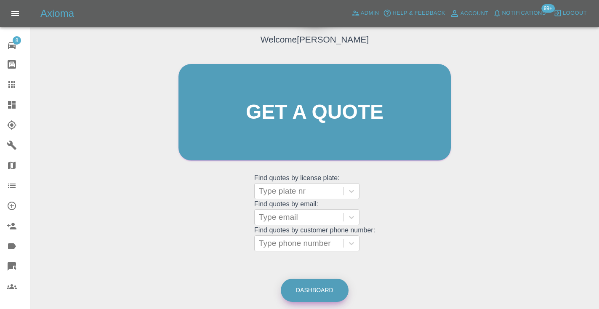
click at [328, 279] on link "Dashboard" at bounding box center [315, 290] width 68 height 23
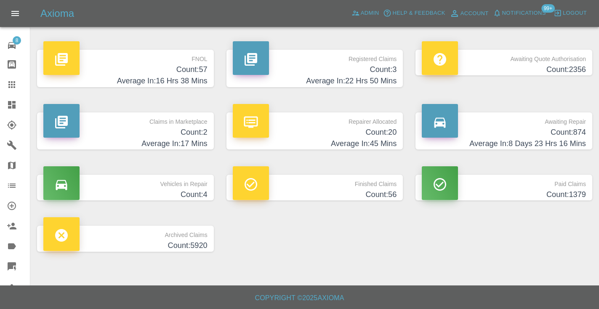
click at [567, 139] on h4 "Average In: 8 Days 23 Hrs 16 Mins" at bounding box center [504, 143] width 164 height 11
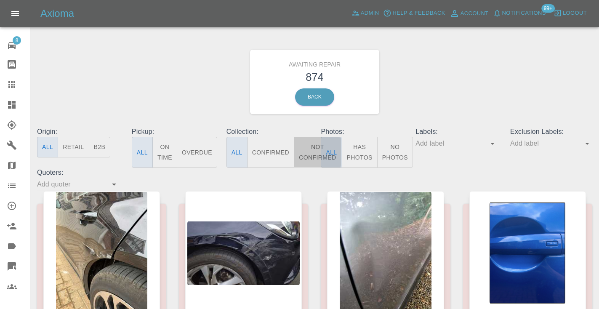
click at [302, 152] on button "Not Confirmed" at bounding box center [317, 152] width 47 height 31
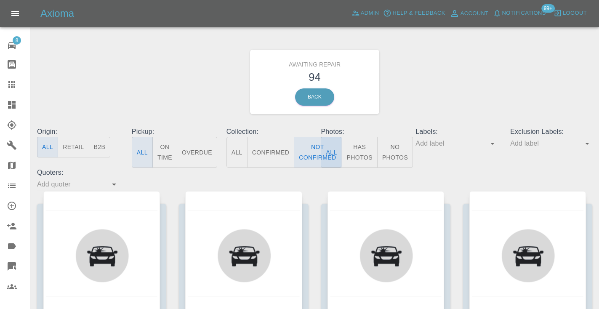
click at [457, 87] on div "Awaiting Repair 94 Back" at bounding box center [315, 82] width 568 height 90
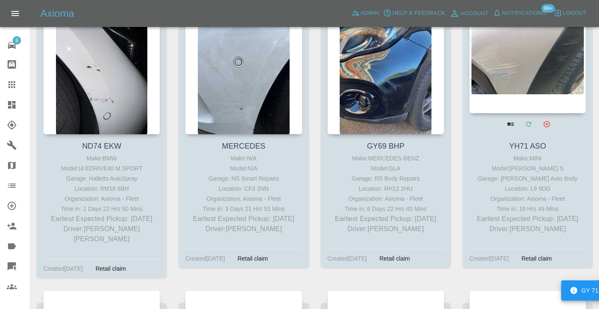
scroll to position [738, 0]
click at [525, 65] on div at bounding box center [527, 51] width 117 height 123
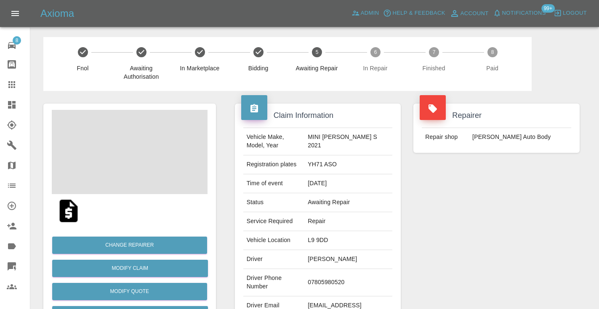
click at [326, 284] on td "07805980520" at bounding box center [348, 282] width 88 height 27
copy td "07805980520"
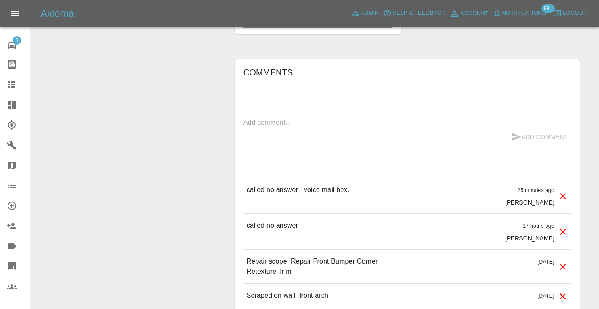
scroll to position [624, 0]
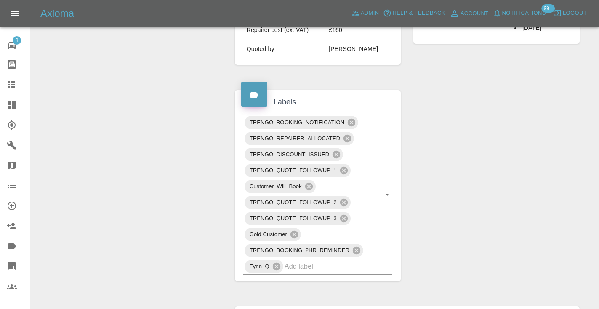
scroll to position [383, 0]
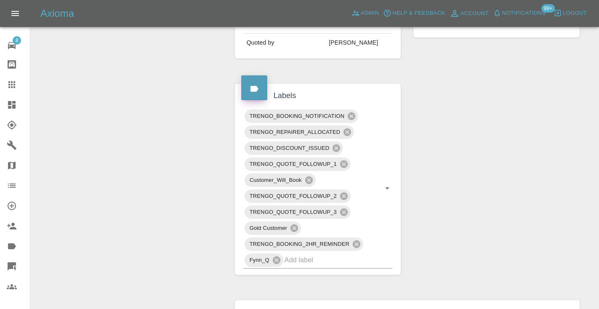
click at [8, 85] on icon at bounding box center [11, 84] width 7 height 7
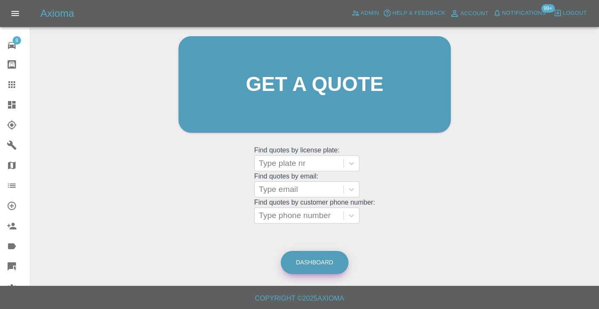
click at [327, 263] on link "Dashboard" at bounding box center [315, 262] width 68 height 23
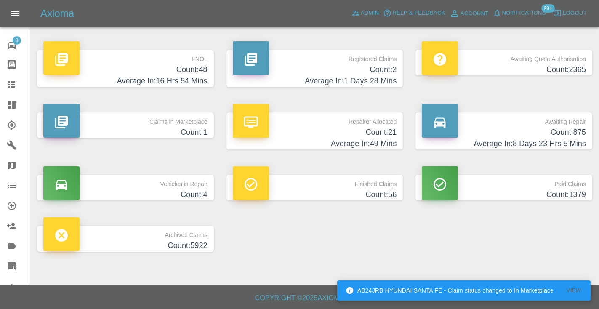
click at [553, 139] on h4 "Average In: 8 Days 23 Hrs 5 Mins" at bounding box center [504, 143] width 164 height 11
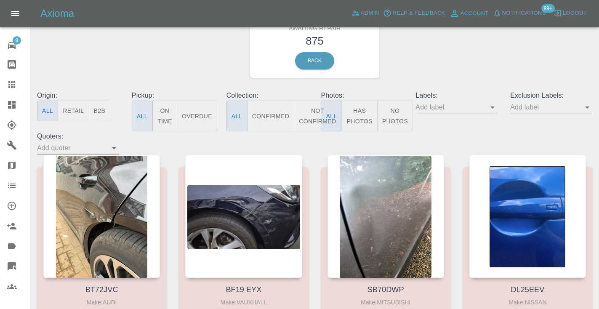
scroll to position [29, 0]
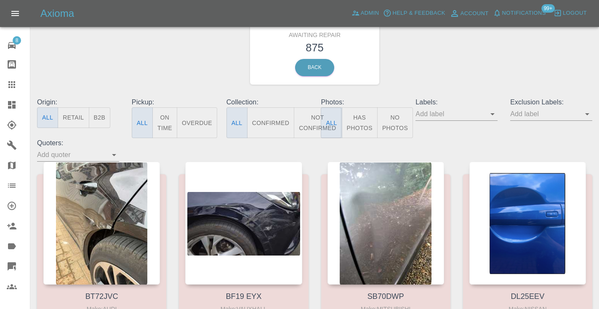
click at [313, 116] on button "Not Confirmed" at bounding box center [317, 122] width 47 height 31
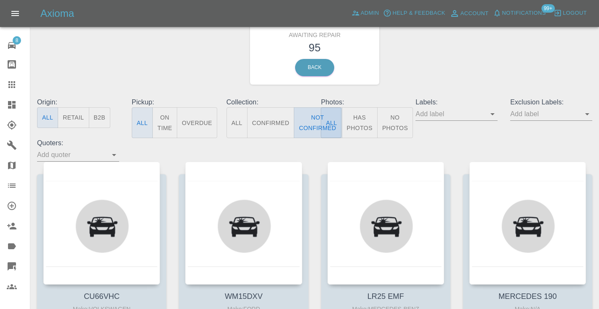
type button "false"
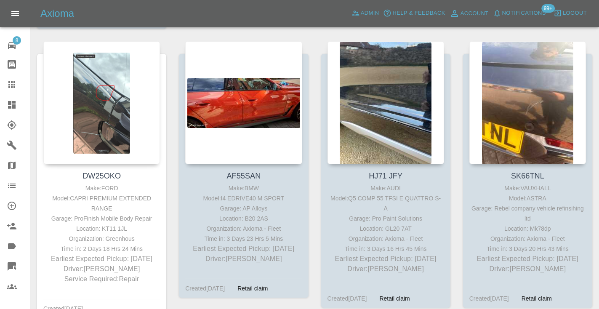
scroll to position [1270, 0]
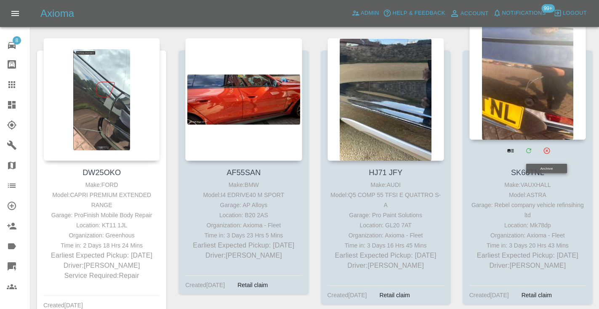
click at [523, 100] on div at bounding box center [527, 78] width 117 height 123
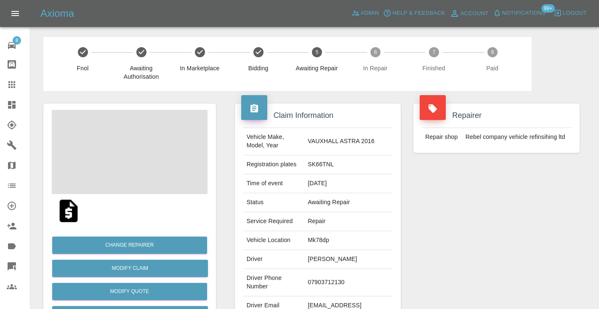
click at [344, 279] on td "07903712130" at bounding box center [348, 282] width 88 height 27
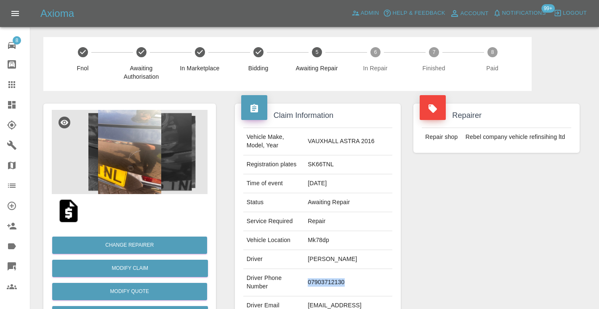
copy td "07903712130"
click at [504, 227] on div "Repairer Repair shop Rebel company vehicle refinsihing ltd" at bounding box center [496, 216] width 179 height 251
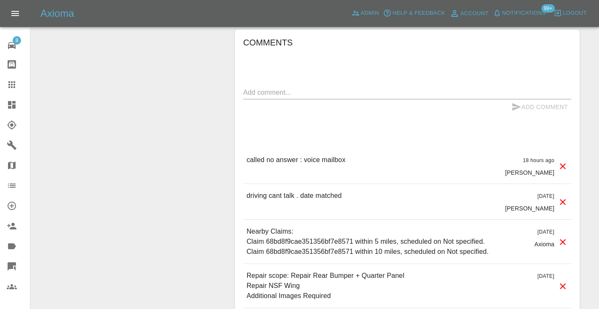
scroll to position [842, 0]
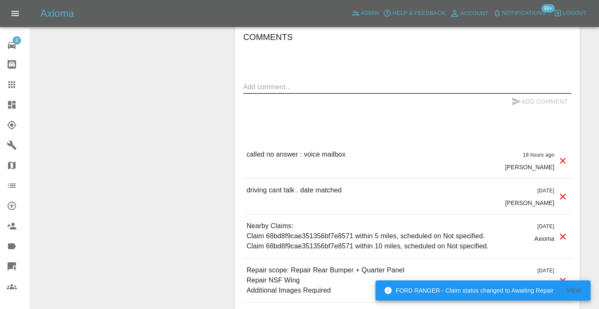
click at [265, 82] on textarea at bounding box center [407, 87] width 328 height 10
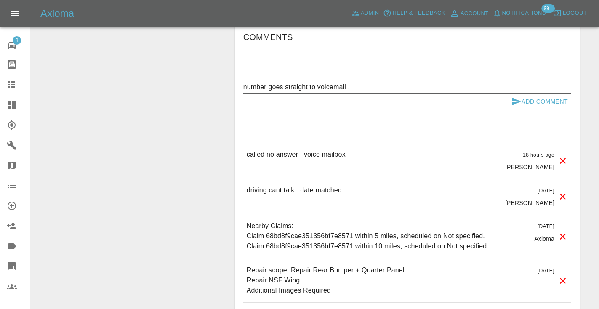
type textarea "number goes straight to voicemail ."
click at [517, 98] on icon "submit" at bounding box center [516, 102] width 9 height 8
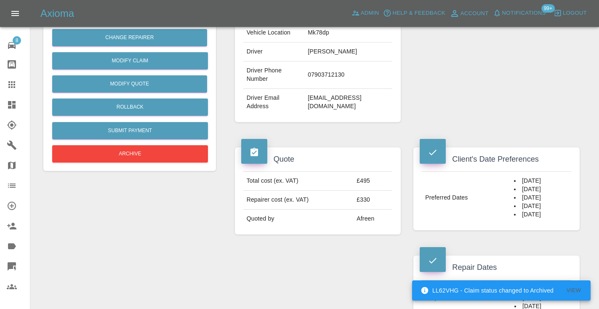
scroll to position [220, 0]
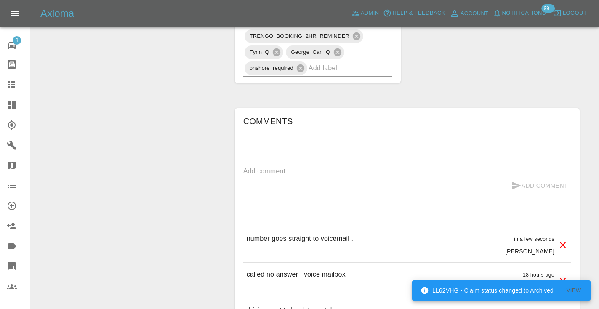
scroll to position [780, 0]
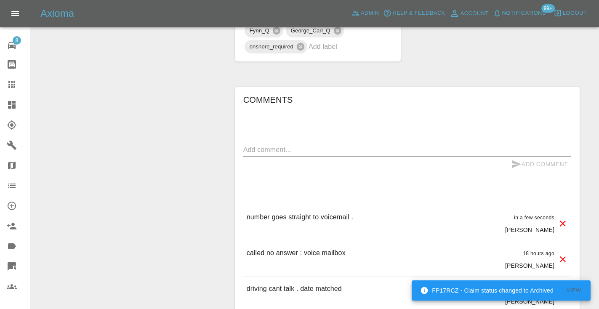
click at [257, 145] on textarea at bounding box center [407, 150] width 328 height 10
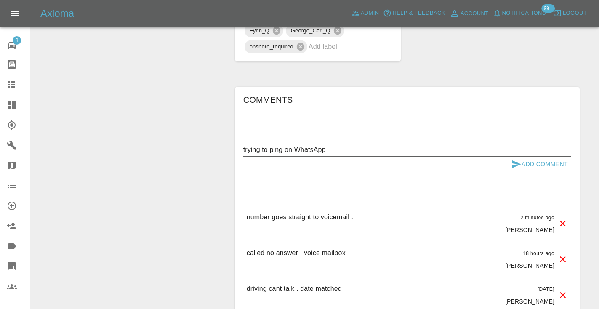
type textarea "trying to ping on WhatsApp"
click at [510, 157] on button "Add Comment" at bounding box center [539, 165] width 63 height 16
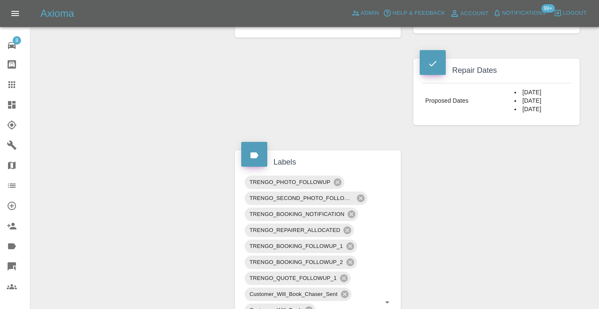
scroll to position [401, 0]
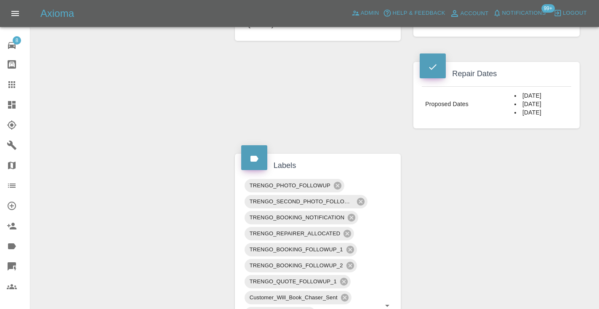
click at [8, 84] on icon at bounding box center [12, 85] width 10 height 10
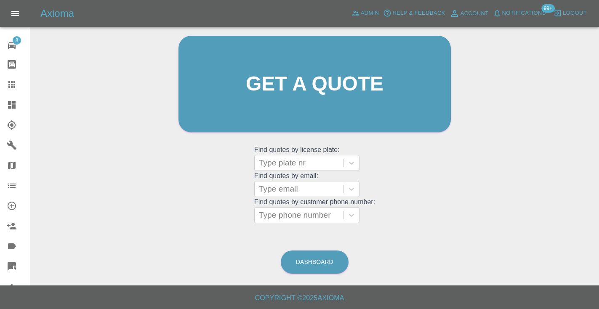
scroll to position [57, 0]
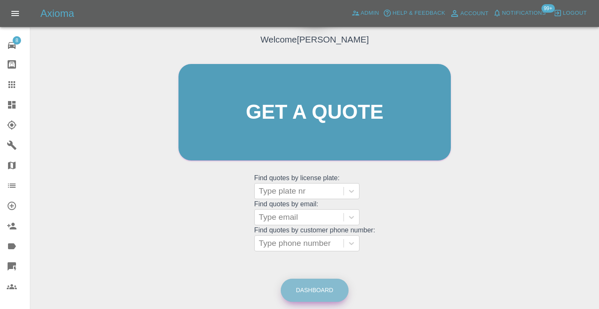
click at [308, 296] on link "Dashboard" at bounding box center [315, 290] width 68 height 23
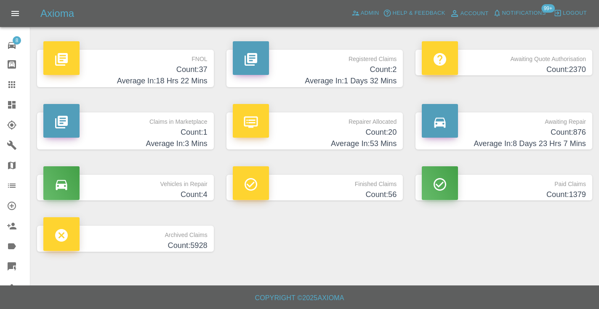
click at [570, 131] on h4 "Count: 876" at bounding box center [504, 132] width 164 height 11
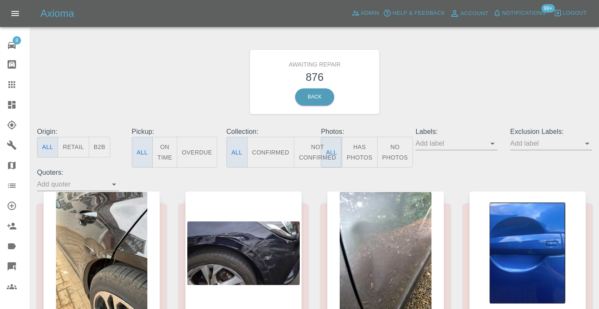
click at [310, 153] on button "Not Confirmed" at bounding box center [317, 152] width 47 height 31
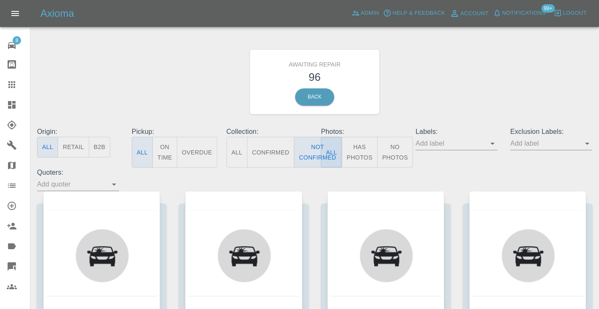
click at [492, 81] on div "Awaiting Repair 96 Back" at bounding box center [315, 82] width 568 height 90
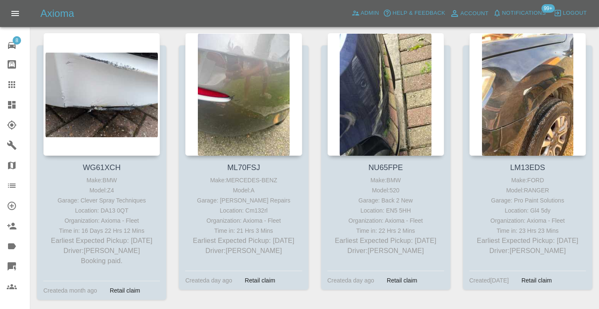
scroll to position [1009, 0]
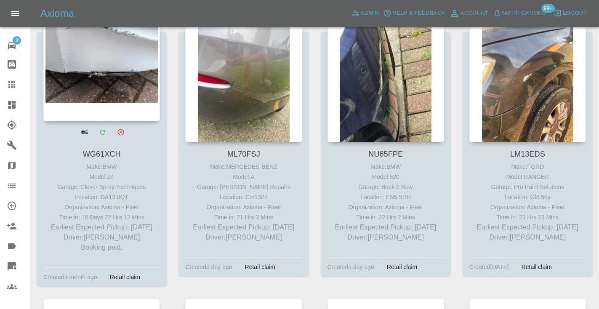
click at [96, 75] on div at bounding box center [101, 59] width 117 height 123
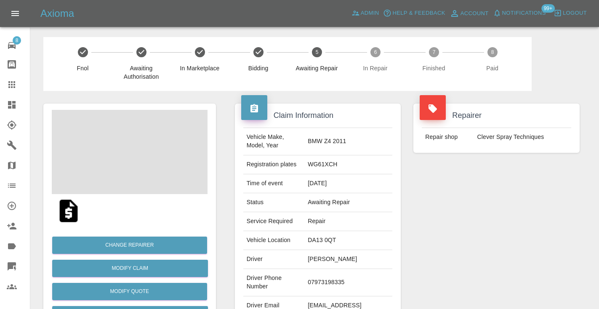
click at [355, 272] on td "07973198335" at bounding box center [348, 282] width 88 height 27
click at [355, 269] on td "07973198335" at bounding box center [348, 282] width 88 height 27
copy td "07973198335"
click at [494, 199] on div "Repairer Repair shop Clever Spray Techniques" at bounding box center [496, 216] width 179 height 251
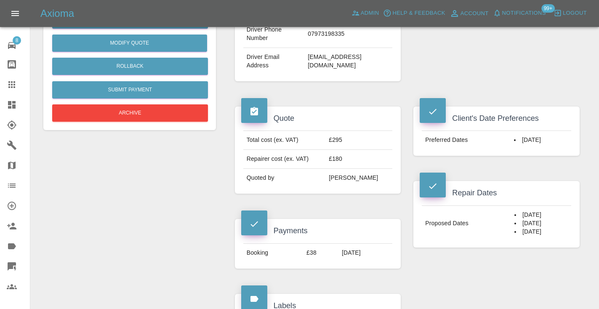
scroll to position [226, 0]
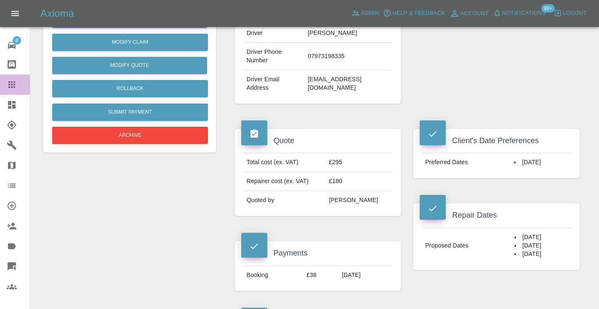
click at [14, 89] on icon at bounding box center [12, 85] width 10 height 10
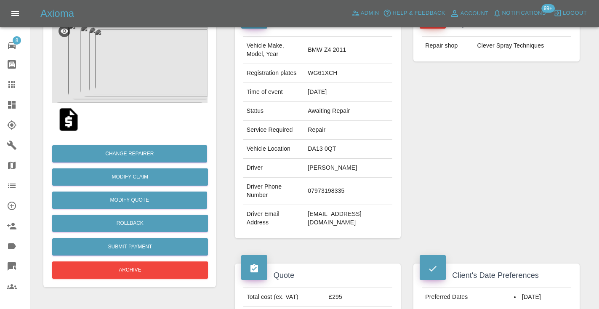
scroll to position [85, 0]
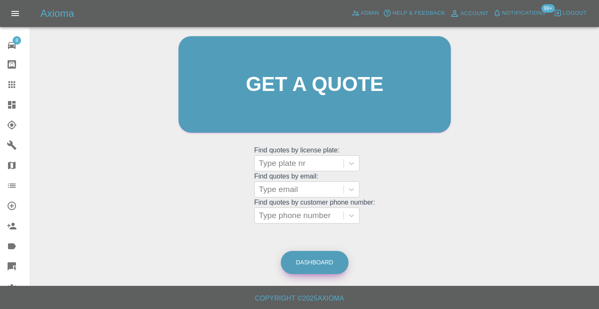
click at [308, 262] on link "Dashboard" at bounding box center [315, 262] width 68 height 23
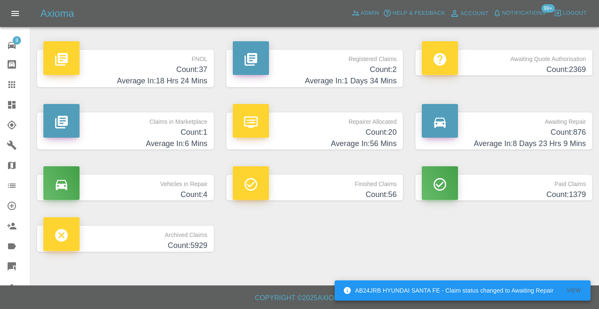
click at [557, 131] on h4 "Count: 876" at bounding box center [504, 132] width 164 height 11
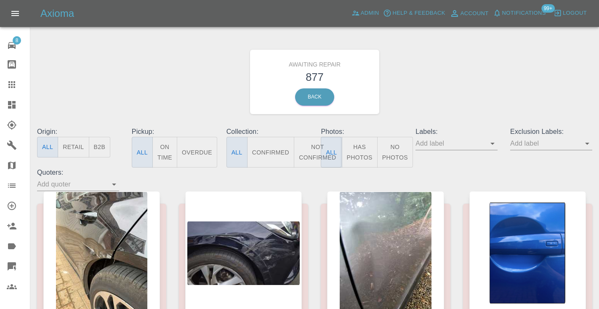
click at [311, 142] on button "Not Confirmed" at bounding box center [317, 152] width 47 height 31
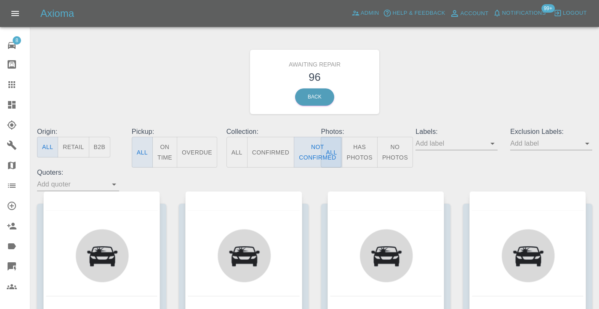
click at [478, 64] on div "Awaiting Repair 96 Back" at bounding box center [315, 82] width 568 height 90
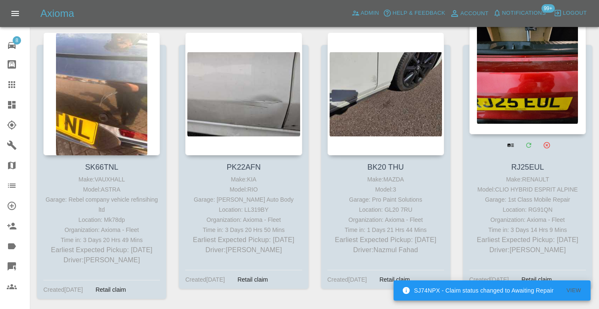
scroll to position [1566, 0]
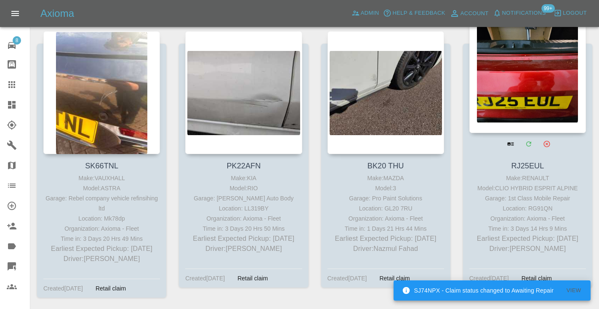
click at [520, 51] on div at bounding box center [527, 71] width 117 height 123
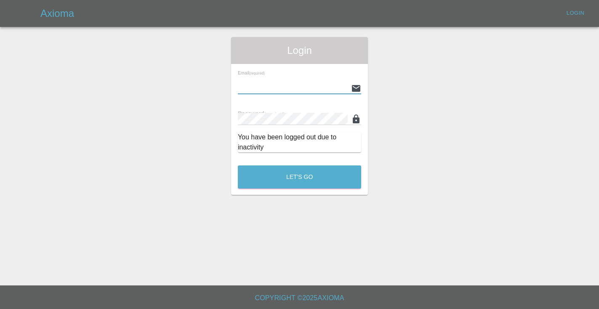
type input "[EMAIL_ADDRESS][DOMAIN_NAME]"
click at [299, 177] on button "Let's Go" at bounding box center [299, 176] width 123 height 23
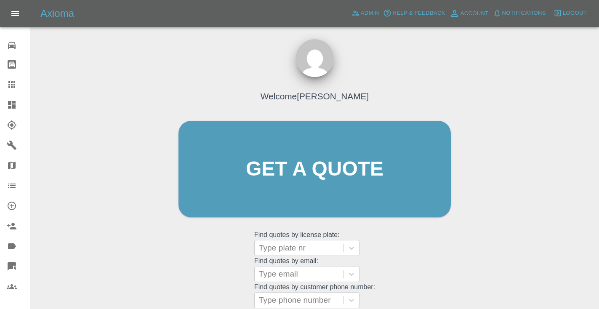
click at [387, 256] on div "Welcome [PERSON_NAME] Get a quote Get a quote Find quotes by license plate: Typ…" at bounding box center [315, 185] width 290 height 254
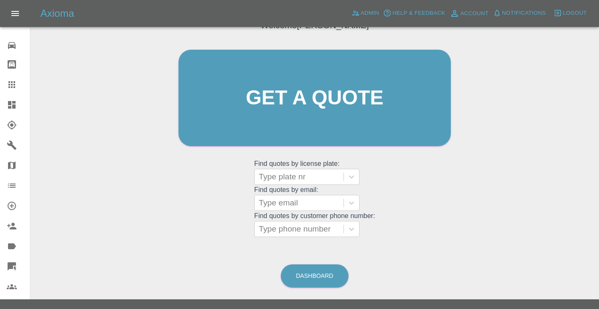
scroll to position [85, 0]
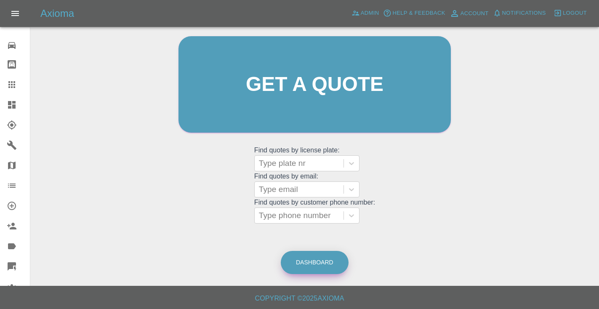
click at [325, 263] on link "Dashboard" at bounding box center [315, 262] width 68 height 23
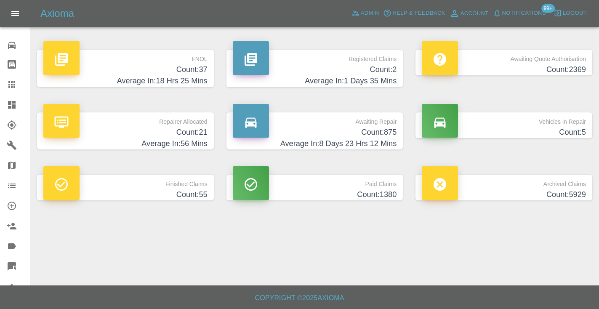
click at [369, 129] on h4 "Count: 875" at bounding box center [315, 132] width 164 height 11
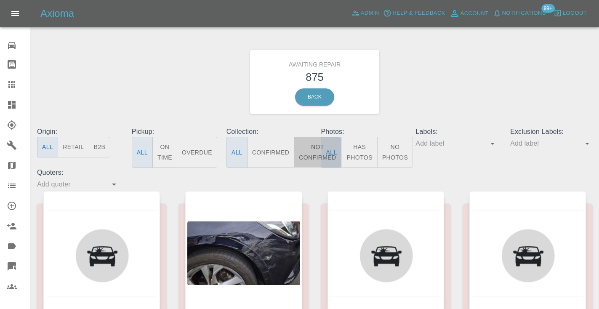
click at [311, 150] on button "Not Confirmed" at bounding box center [317, 152] width 47 height 31
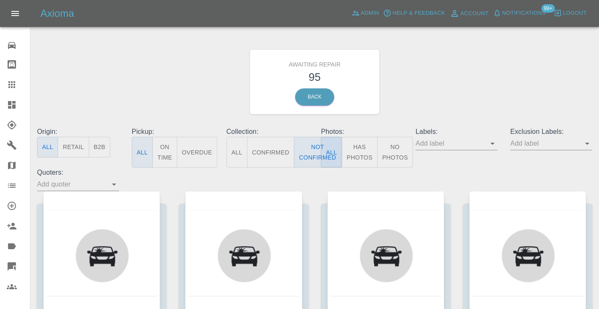
click at [417, 100] on div "Awaiting Repair 95 Back" at bounding box center [315, 82] width 568 height 90
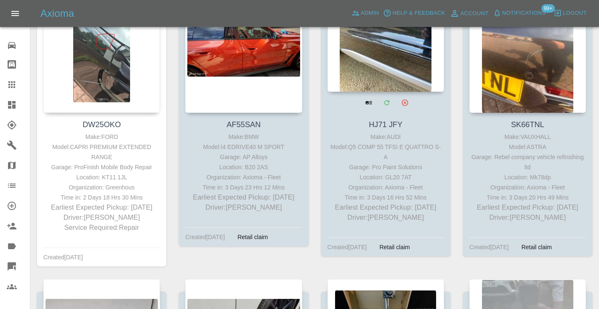
scroll to position [1311, 0]
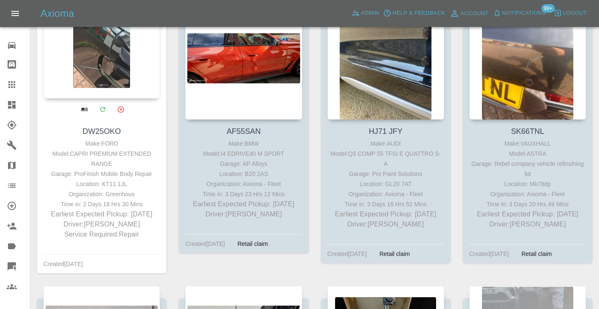
click at [116, 69] on div at bounding box center [101, 37] width 117 height 123
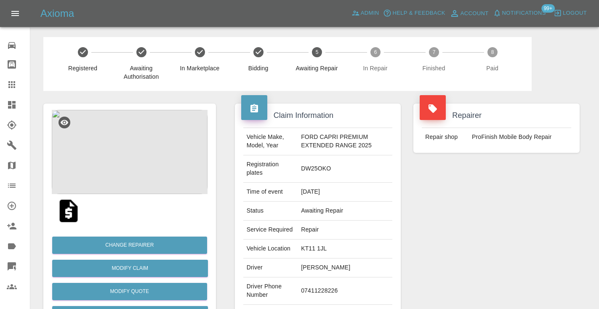
click at [318, 293] on td "07411228226" at bounding box center [344, 290] width 95 height 27
copy td "07411228226"
click at [469, 264] on div "Repairer Repair shop ProFinish Mobile Body Repair" at bounding box center [496, 221] width 179 height 260
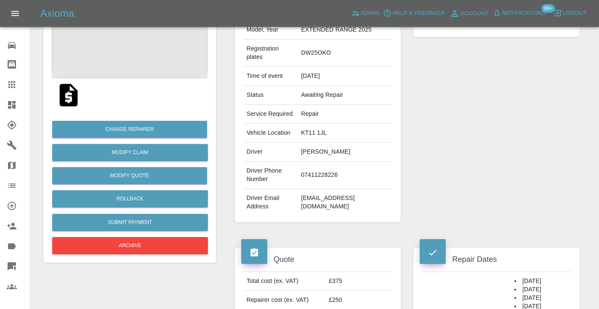
scroll to position [137, 0]
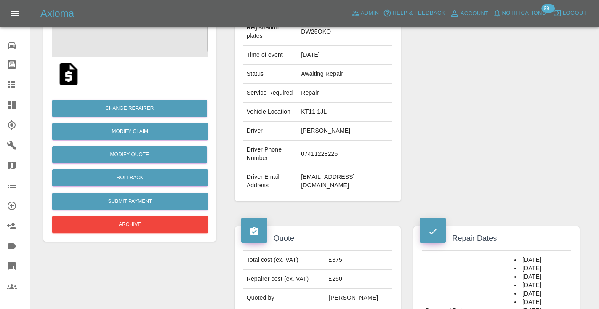
click at [319, 160] on td "07411228226" at bounding box center [344, 154] width 95 height 27
copy td "07411228226"
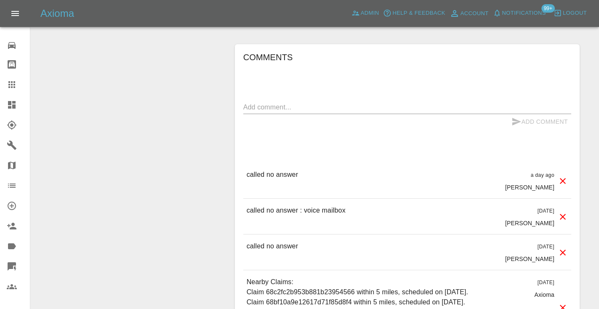
scroll to position [620, 0]
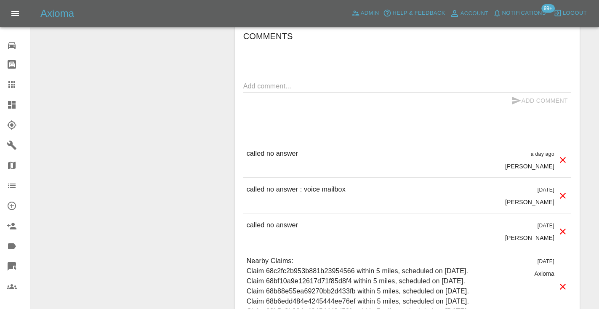
click at [278, 91] on textarea at bounding box center [407, 86] width 328 height 10
type textarea "called no answer : voice message left"
click at [512, 106] on icon "submit" at bounding box center [516, 101] width 10 height 10
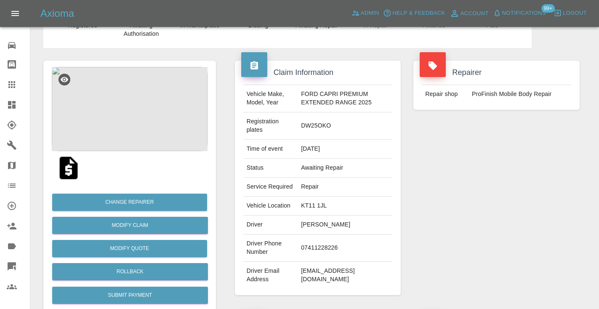
scroll to position [30, 0]
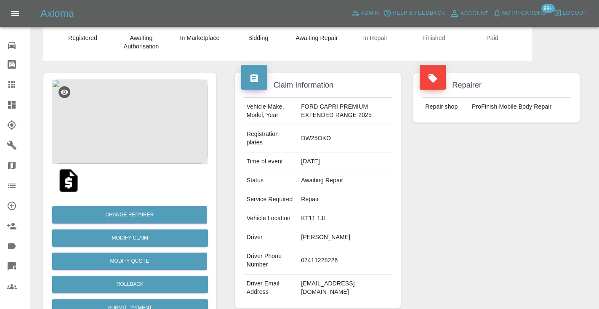
click at [16, 82] on icon at bounding box center [12, 85] width 10 height 10
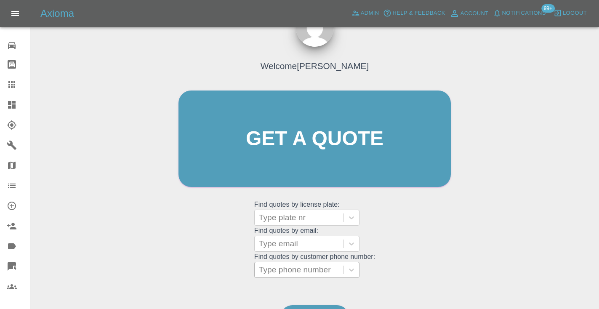
click at [340, 275] on div "Type phone number" at bounding box center [299, 269] width 89 height 15
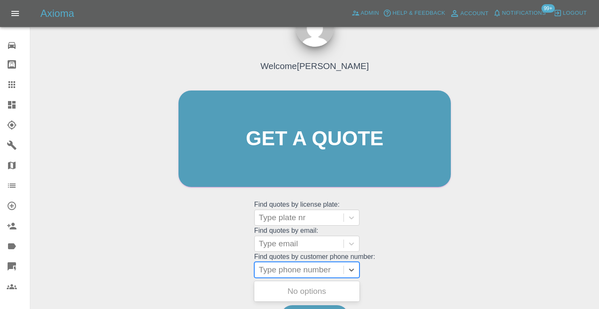
click at [383, 265] on div "Welcome Castro Get a quote Get a quote Find quotes by license plate: Type plate…" at bounding box center [315, 155] width 290 height 254
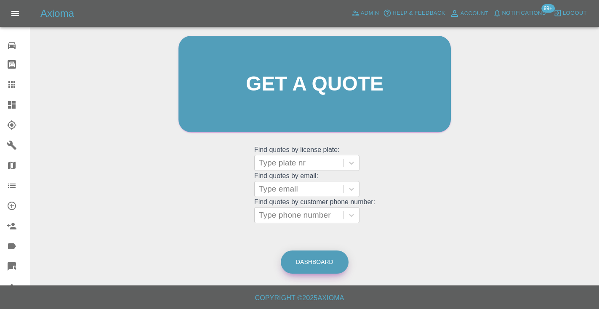
scroll to position [85, 0]
click at [319, 253] on link "Dashboard" at bounding box center [315, 262] width 68 height 23
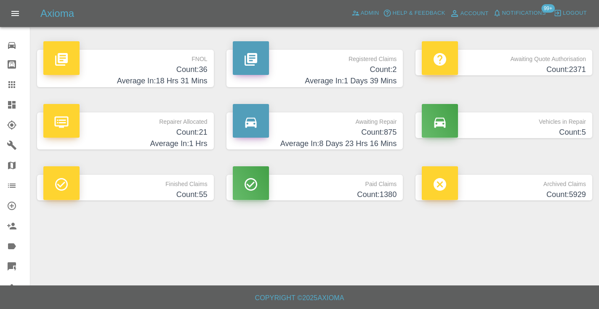
click at [371, 136] on h4 "Count: 875" at bounding box center [315, 132] width 164 height 11
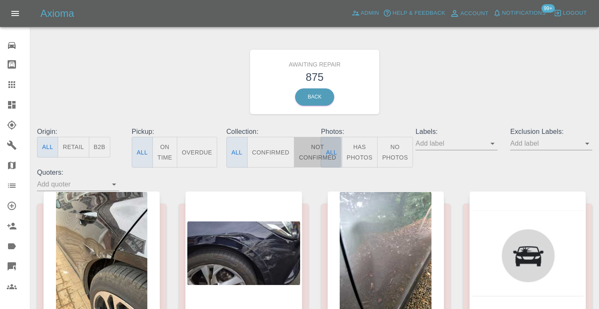
click at [313, 149] on button "Not Confirmed" at bounding box center [317, 152] width 47 height 31
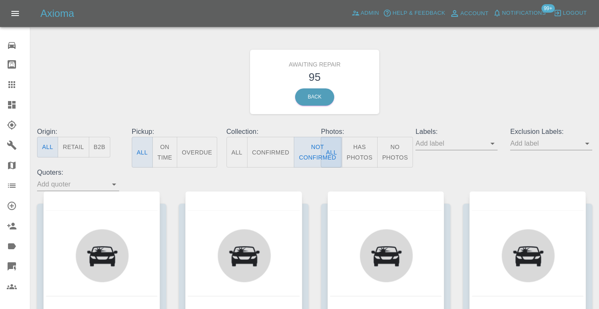
click at [421, 97] on div "Awaiting Repair 95 Back" at bounding box center [315, 82] width 568 height 90
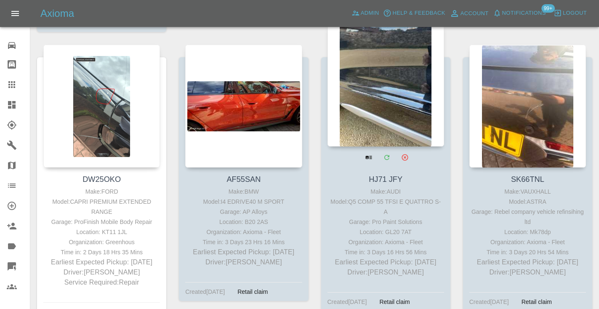
scroll to position [1262, 0]
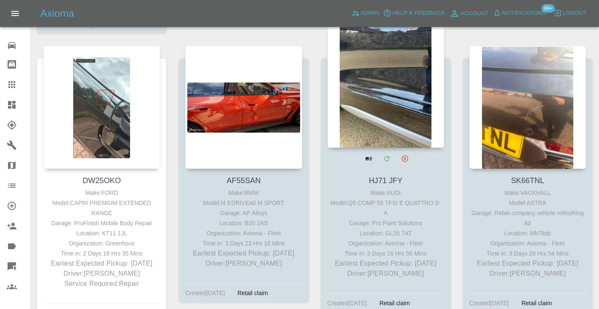
click at [380, 90] on div at bounding box center [385, 86] width 117 height 123
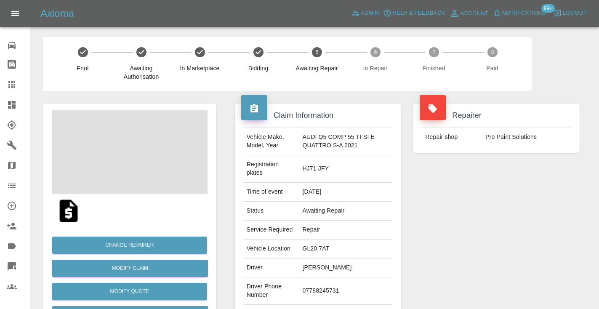
click at [321, 293] on td "07788245731" at bounding box center [345, 290] width 93 height 27
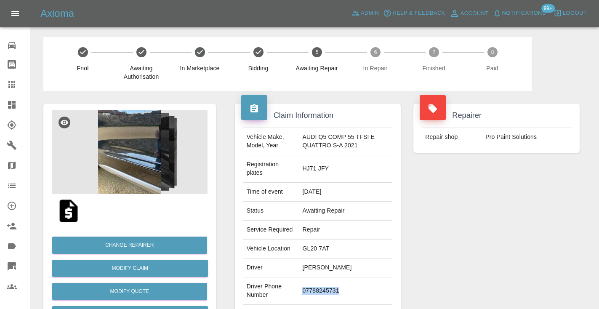
copy td "07788245731"
click at [436, 245] on div "Repairer Repair shop Pro Paint Solutions" at bounding box center [496, 221] width 179 height 260
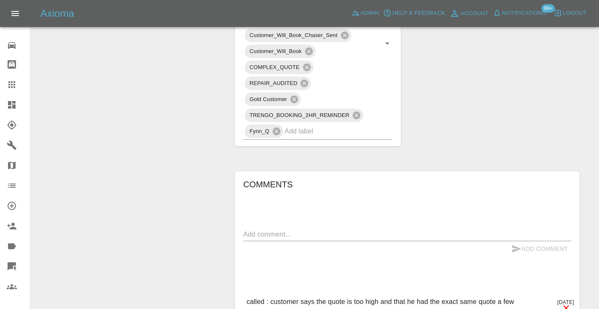
scroll to position [556, 0]
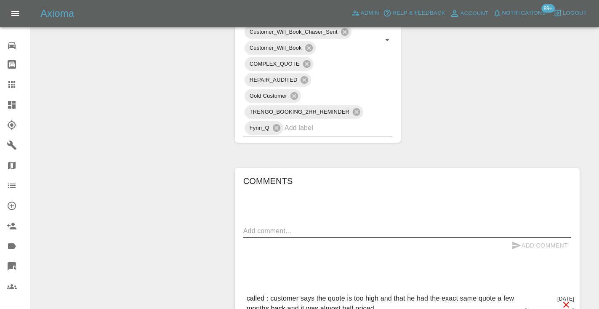
click at [263, 230] on textarea at bounding box center [407, 231] width 328 height 10
type textarea "as per note below"
click at [517, 245] on icon "submit" at bounding box center [516, 246] width 9 height 8
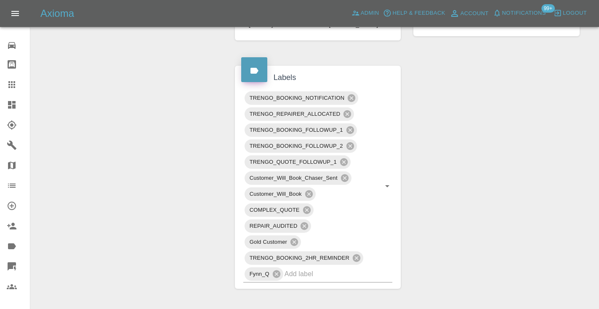
scroll to position [403, 0]
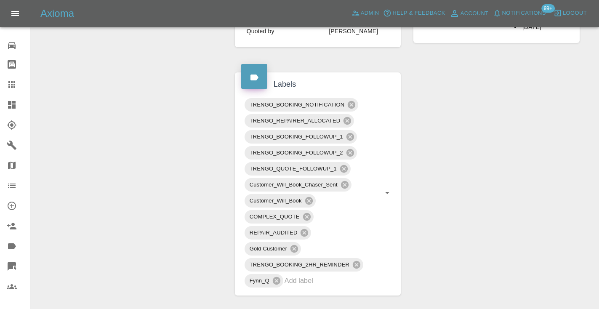
click at [518, 220] on div "Claim Information Vehicle Make, Model, Year AUDI Q5 COMP 55 TFSI E QUATTRO S-A …" at bounding box center [406, 156] width 357 height 936
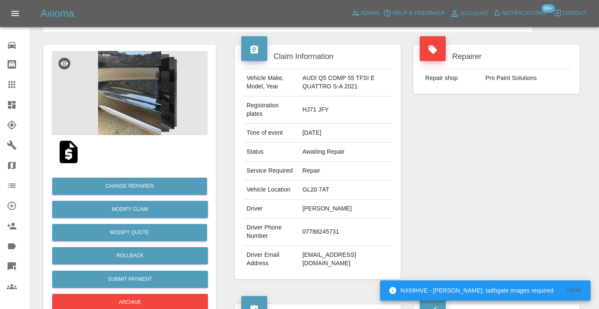
scroll to position [57, 0]
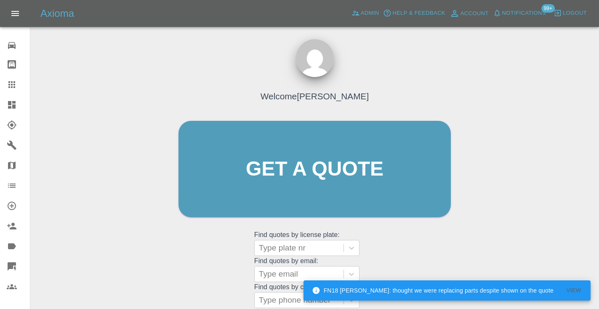
click at [411, 249] on div "Welcome [PERSON_NAME] Get a quote Get a quote Find quotes by license plate: Typ…" at bounding box center [315, 185] width 290 height 254
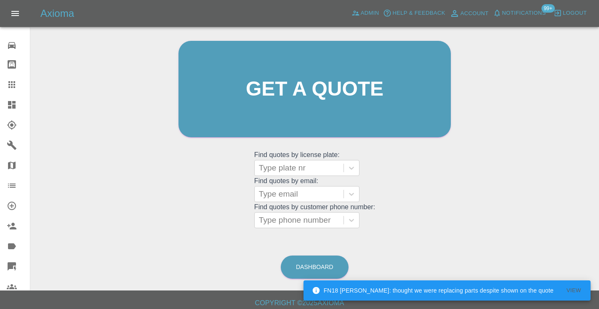
scroll to position [85, 0]
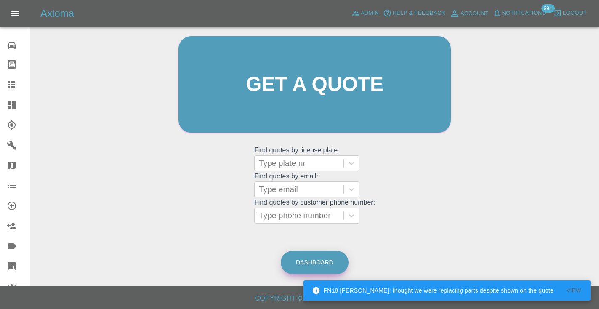
click at [308, 258] on link "Dashboard" at bounding box center [315, 262] width 68 height 23
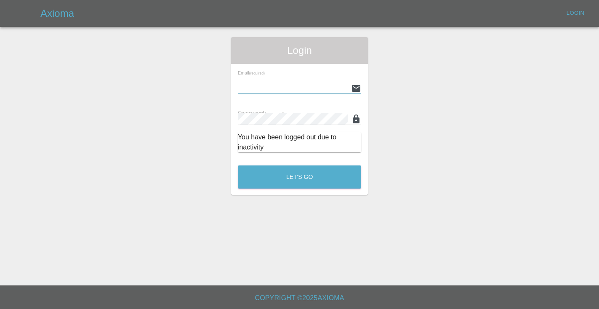
type input "[EMAIL_ADDRESS][DOMAIN_NAME]"
click at [299, 177] on button "Let's Go" at bounding box center [299, 176] width 123 height 23
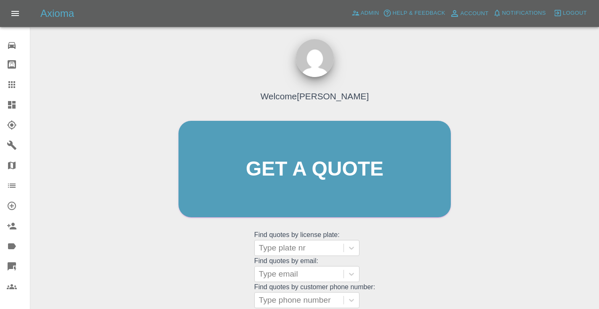
click at [401, 236] on div "Welcome [PERSON_NAME] Get a quote Get a quote Find quotes by license plate: Typ…" at bounding box center [315, 185] width 290 height 254
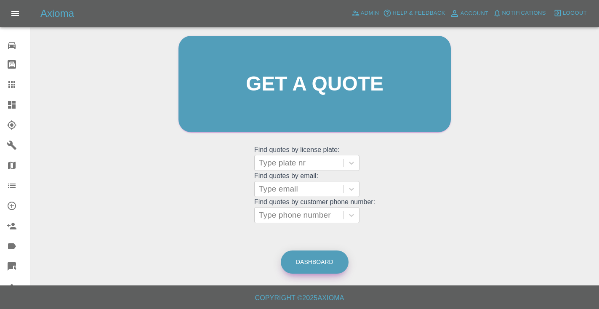
scroll to position [85, 0]
click at [314, 258] on link "Dashboard" at bounding box center [315, 262] width 68 height 23
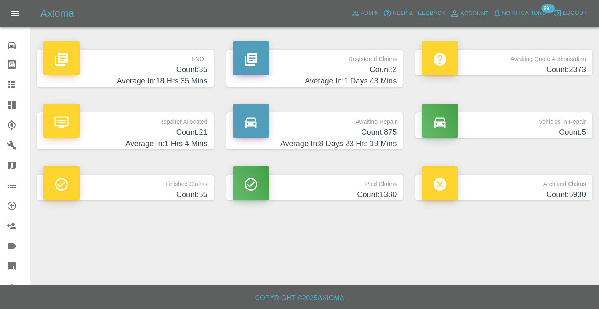
click at [386, 127] on h4 "Count: 875" at bounding box center [315, 132] width 164 height 11
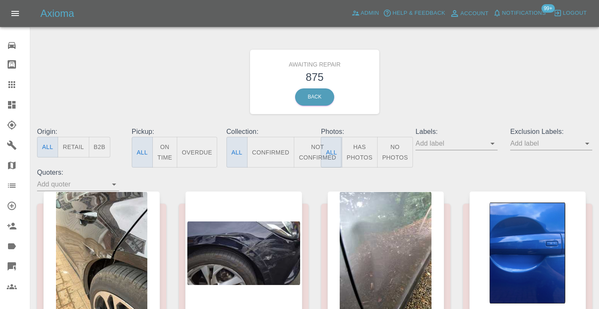
click at [308, 146] on button "Not Confirmed" at bounding box center [317, 152] width 47 height 31
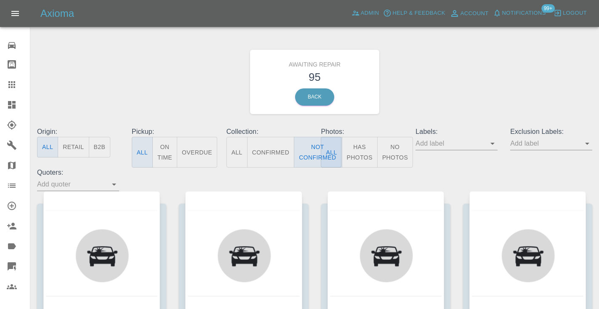
click at [413, 93] on div "Awaiting Repair 95 Back" at bounding box center [315, 82] width 568 height 90
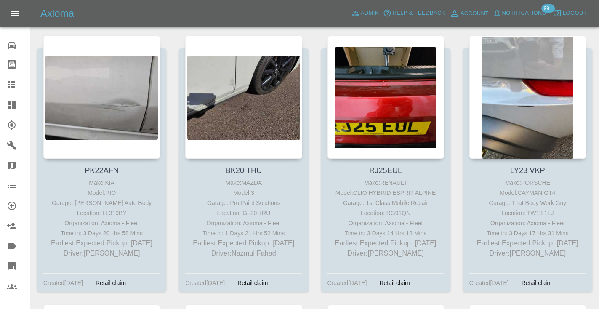
scroll to position [1568, 0]
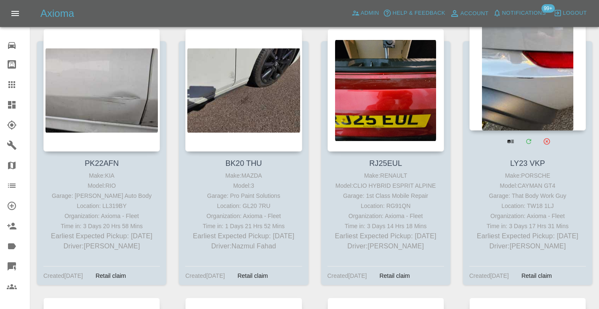
click at [528, 87] on div at bounding box center [527, 69] width 117 height 123
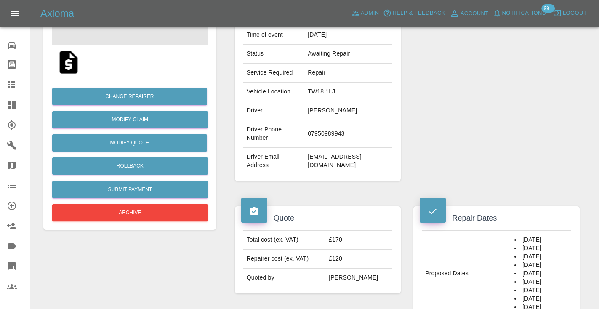
scroll to position [146, 0]
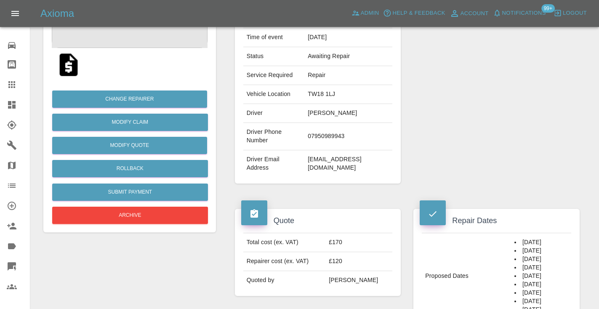
click at [329, 135] on td "07950989943" at bounding box center [348, 136] width 88 height 27
copy td "07950989943"
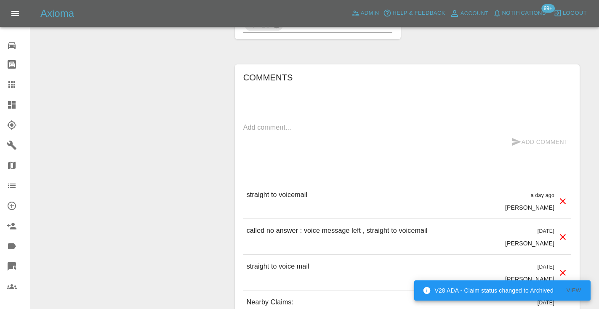
scroll to position [733, 0]
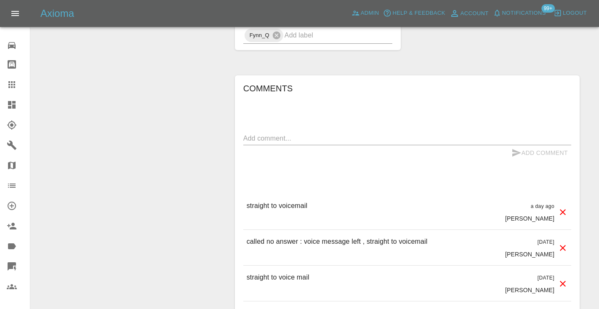
click at [250, 131] on div "Comments x Add Comment straight to voicemail a day ago [PERSON_NAME] straight t…" at bounding box center [407, 253] width 328 height 343
click at [252, 137] on textarea at bounding box center [407, 138] width 328 height 10
type textarea "s"
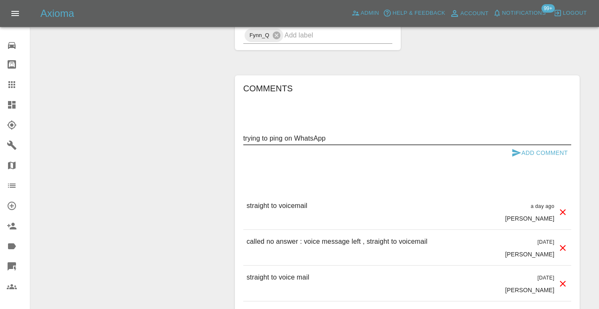
type textarea "trying to ping on WhatsApp"
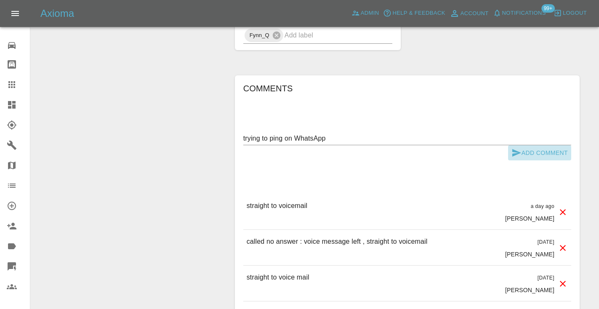
click at [513, 150] on icon "submit" at bounding box center [516, 153] width 9 height 8
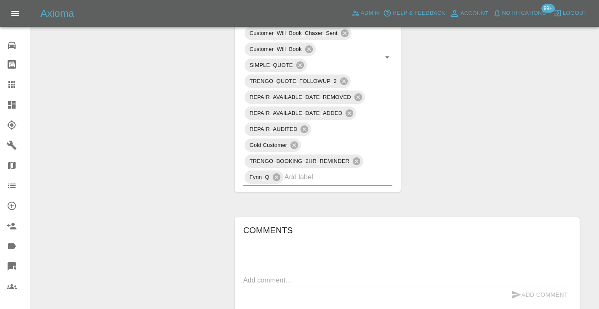
scroll to position [571, 0]
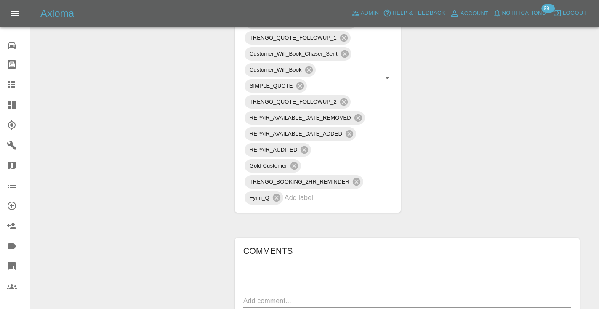
click at [13, 81] on icon at bounding box center [12, 85] width 10 height 10
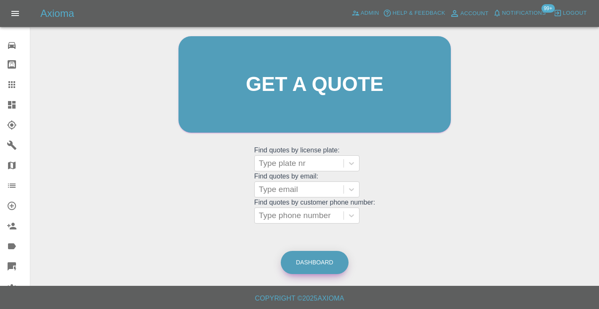
click at [307, 260] on link "Dashboard" at bounding box center [315, 262] width 68 height 23
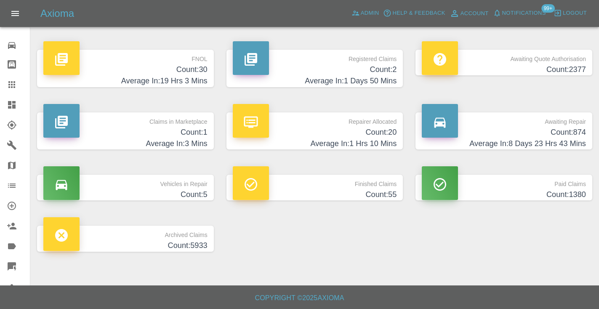
click at [561, 141] on h4 "Average In: 8 Days 23 Hrs 43 Mins" at bounding box center [504, 143] width 164 height 11
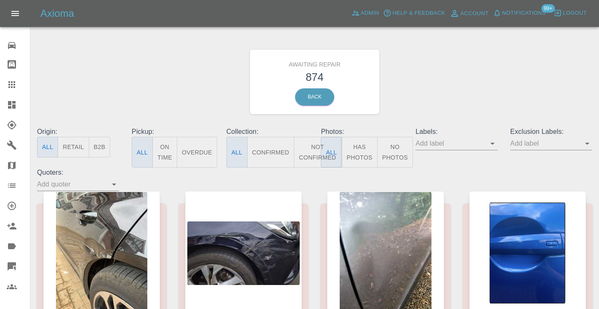
click at [315, 148] on button "Not Confirmed" at bounding box center [317, 152] width 47 height 31
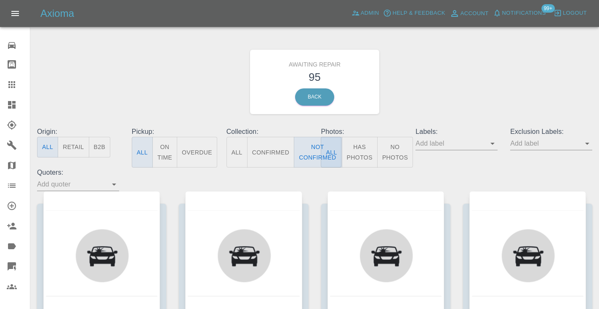
click at [457, 70] on div "Awaiting Repair 95 Back" at bounding box center [315, 82] width 568 height 90
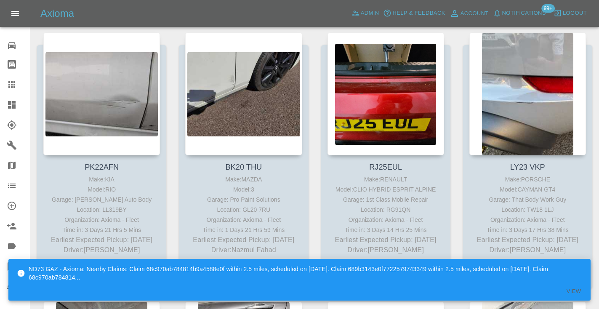
scroll to position [1560, 0]
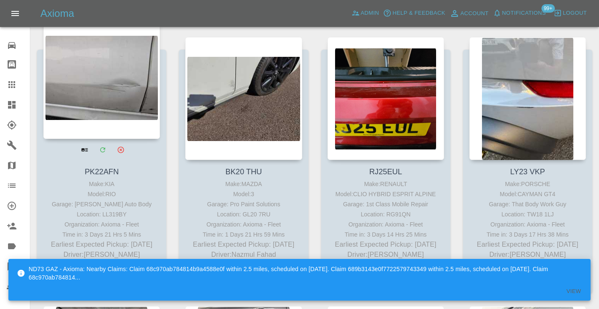
click at [98, 81] on div at bounding box center [101, 77] width 117 height 123
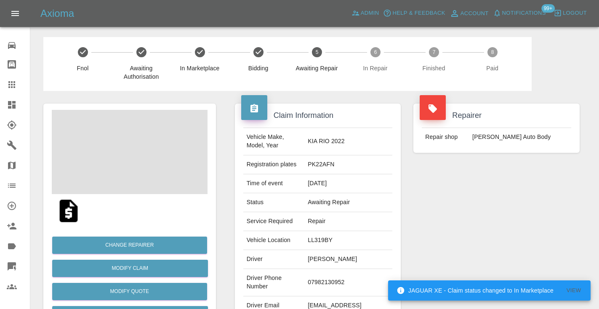
click at [342, 273] on td "07982130952" at bounding box center [348, 282] width 88 height 27
click at [342, 269] on td "07982130952" at bounding box center [348, 282] width 88 height 27
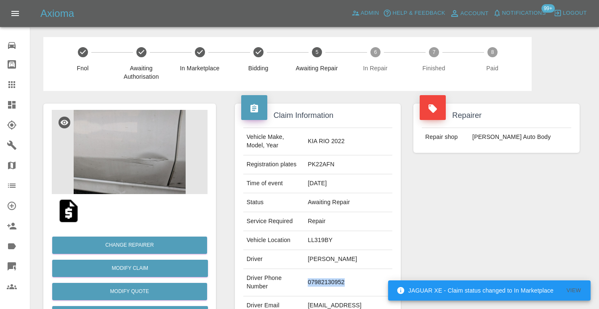
copy td "07982130952"
click at [464, 223] on div "Repairer Repair shop [PERSON_NAME] Auto Body" at bounding box center [496, 216] width 179 height 251
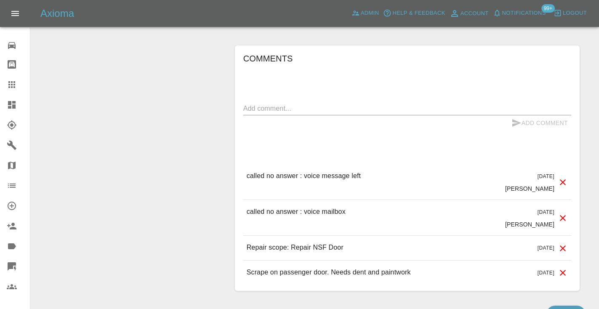
scroll to position [781, 0]
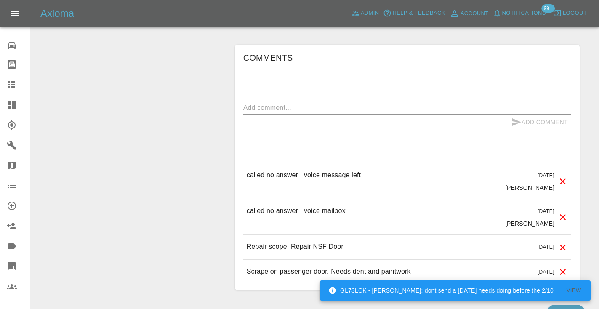
click at [269, 103] on textarea at bounding box center [407, 108] width 328 height 10
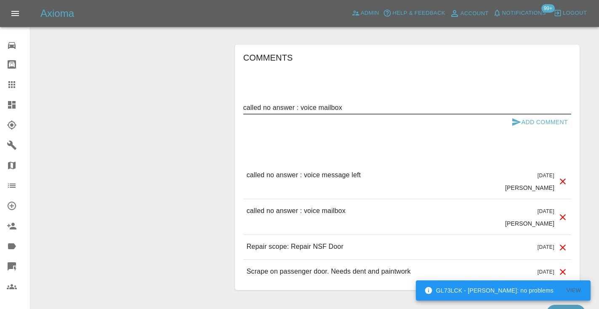
type textarea "called no answer : voice mailbox"
click at [510, 114] on button "Add Comment" at bounding box center [539, 122] width 63 height 16
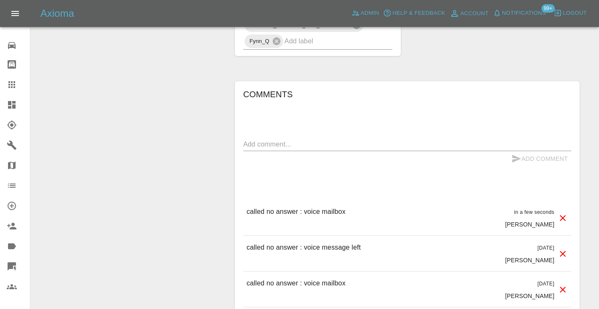
scroll to position [748, 0]
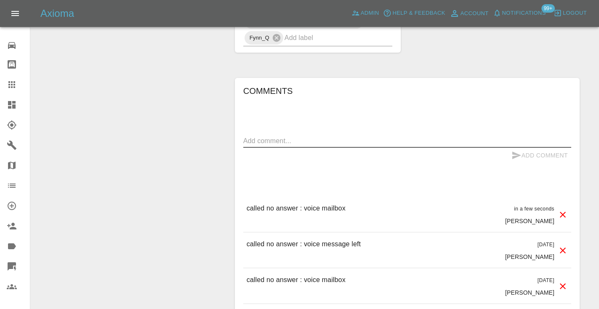
click at [260, 136] on textarea at bounding box center [407, 141] width 328 height 10
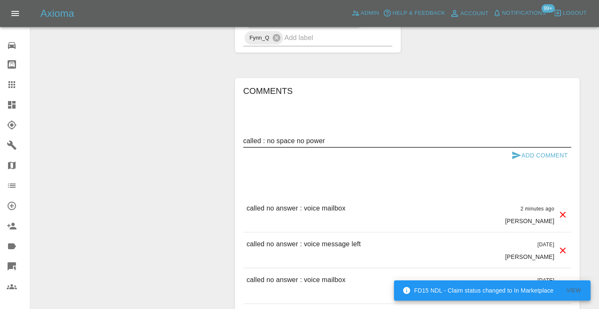
type textarea "called : no space no power"
click at [530, 148] on button "Add Comment" at bounding box center [539, 156] width 63 height 16
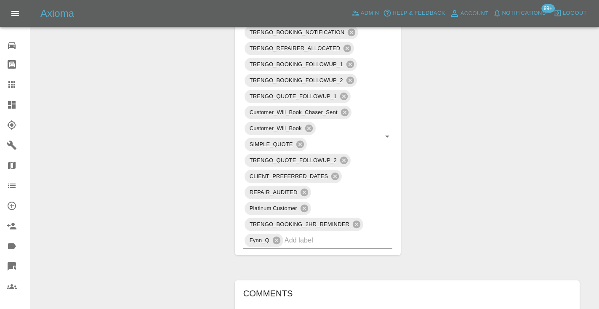
scroll to position [542, 0]
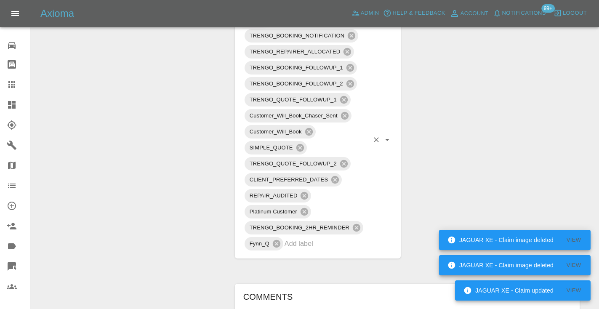
click at [297, 237] on input "text" at bounding box center [326, 243] width 85 height 13
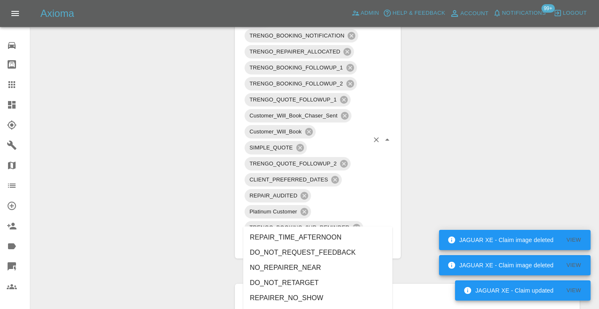
type input "no_"
click at [289, 281] on li "NO_SPACE_OR_POWER" at bounding box center [317, 282] width 149 height 15
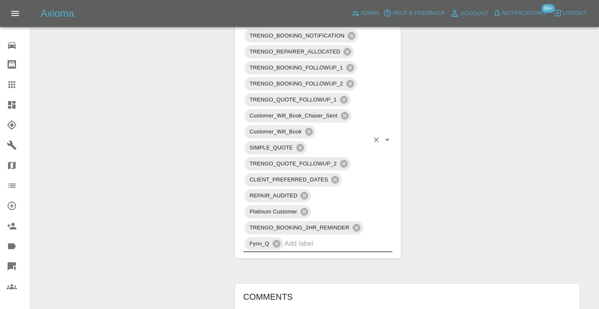
click at [180, 187] on div "Change Repairer Modify Claim Modify Quote Rollback Submit Payment Archive" at bounding box center [129, 81] width 185 height 1064
click at [15, 82] on icon at bounding box center [11, 84] width 7 height 7
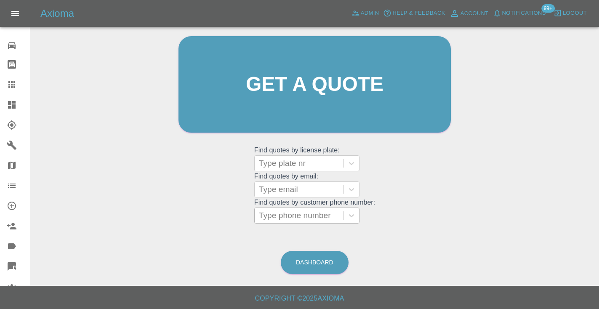
click at [303, 210] on div "Type phone number" at bounding box center [299, 215] width 80 height 10
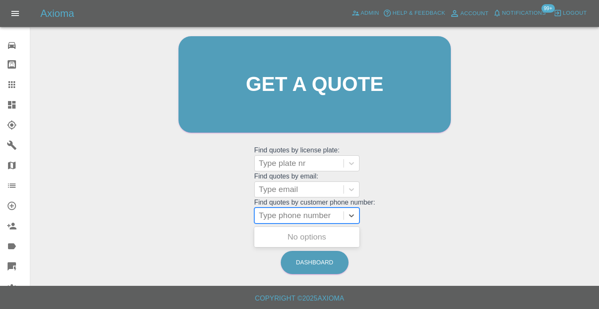
paste input "07919536813"
type input "07919536813"
click at [406, 185] on div "Welcome [PERSON_NAME] Get a quote Get a quote Find quotes by license plate: Typ…" at bounding box center [315, 100] width 290 height 254
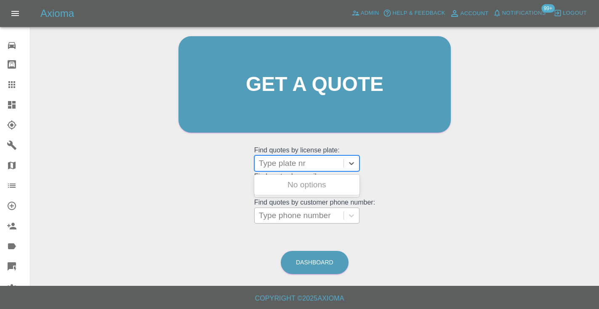
click at [296, 163] on div "Type plate nr" at bounding box center [299, 163] width 80 height 10
type input "kr74"
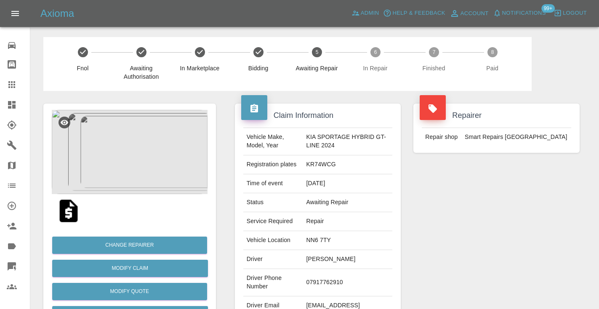
click at [432, 200] on div "Repairer Repair shop Smart Repairs Midlands" at bounding box center [496, 216] width 179 height 251
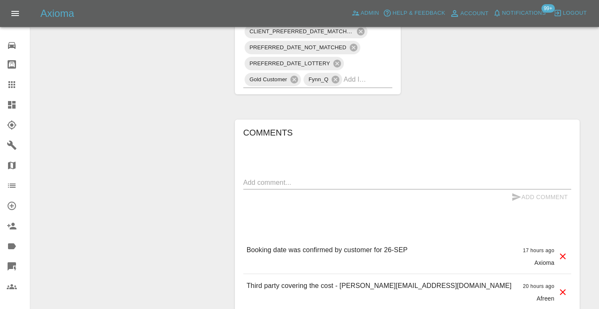
scroll to position [657, 0]
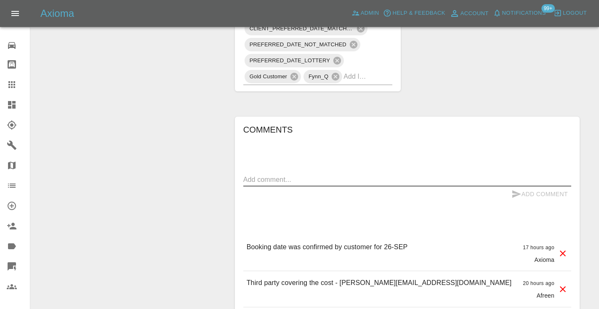
click at [272, 183] on textarea at bounding box center [407, 180] width 328 height 10
type textarea "inbound : invoice enquiry"
click at [537, 193] on button "Add Comment" at bounding box center [539, 194] width 63 height 16
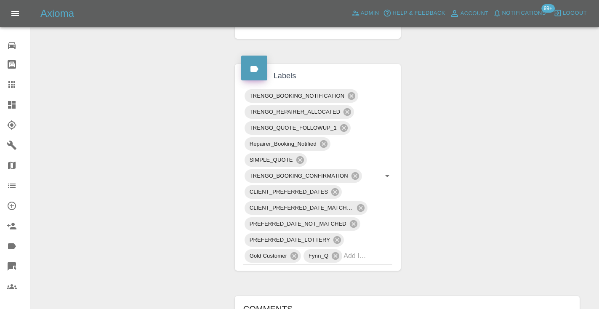
scroll to position [475, 0]
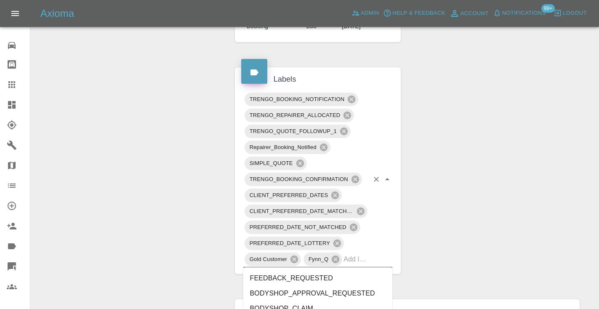
click at [366, 257] on input "text" at bounding box center [355, 258] width 25 height 13
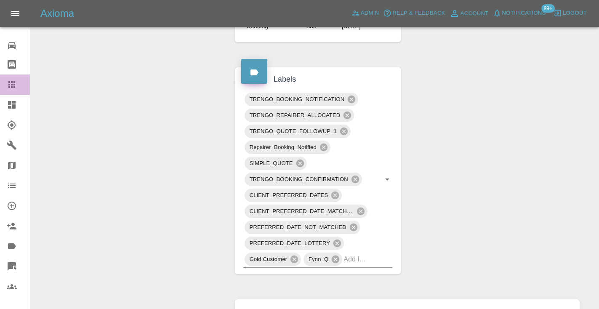
click at [12, 86] on icon at bounding box center [11, 84] width 7 height 7
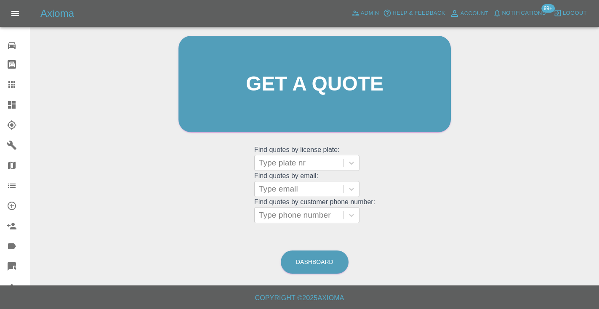
scroll to position [85, 0]
click at [325, 258] on link "Dashboard" at bounding box center [315, 262] width 68 height 23
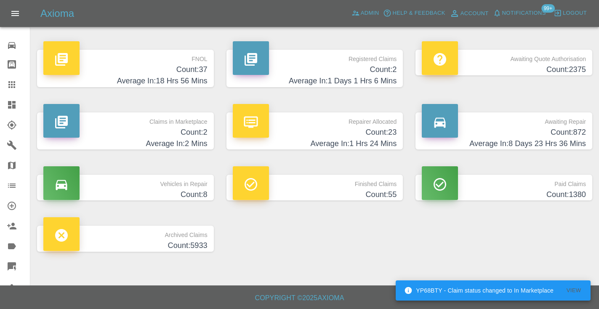
click at [529, 142] on h4 "Average In: 8 Days 23 Hrs 36 Mins" at bounding box center [504, 143] width 164 height 11
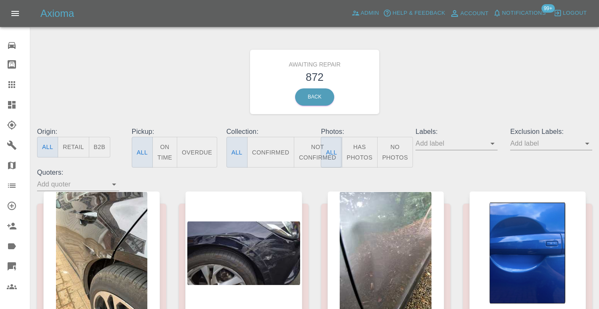
click at [314, 149] on button "Not Confirmed" at bounding box center [317, 152] width 47 height 31
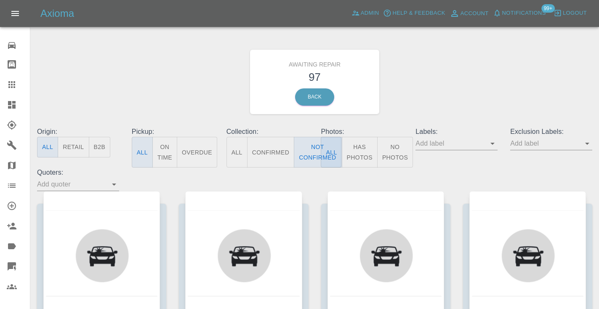
click at [442, 99] on div "Awaiting Repair 97 Back" at bounding box center [315, 82] width 568 height 90
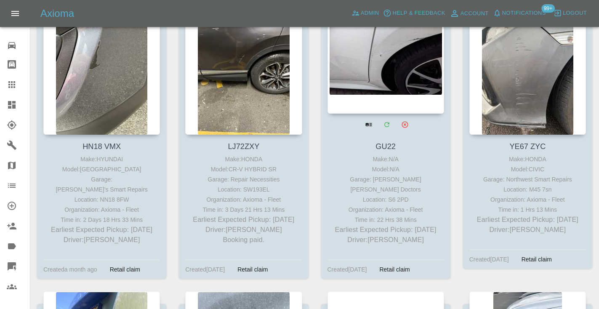
scroll to position [1850, 0]
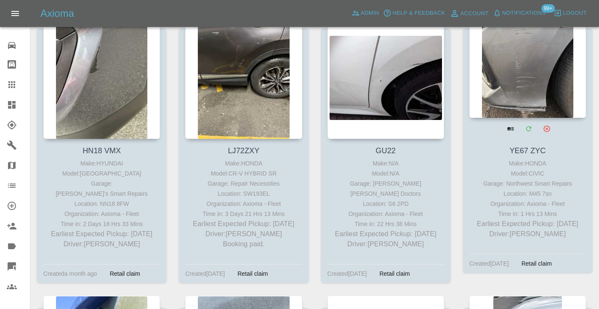
click at [527, 71] on div at bounding box center [527, 56] width 117 height 123
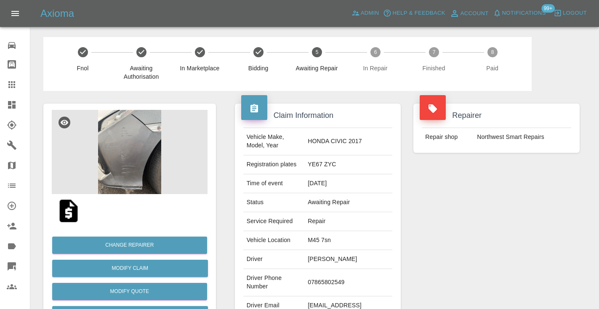
click at [347, 277] on td "07865802549" at bounding box center [348, 282] width 88 height 27
copy td "07865802549"
click at [431, 232] on div "Repairer Repair shop Northwest Smart Repairs" at bounding box center [496, 216] width 179 height 251
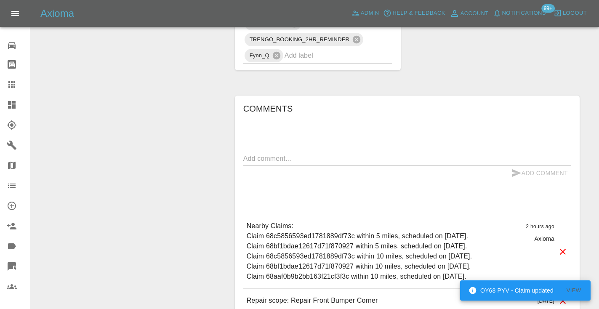
scroll to position [575, 0]
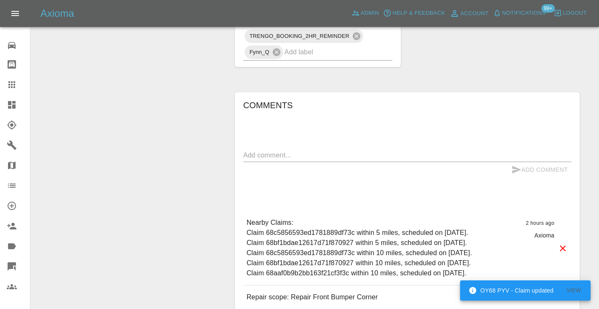
drag, startPoint x: 273, startPoint y: 139, endPoint x: 277, endPoint y: 133, distance: 7.0
click at [273, 150] on textarea at bounding box center [407, 155] width 328 height 10
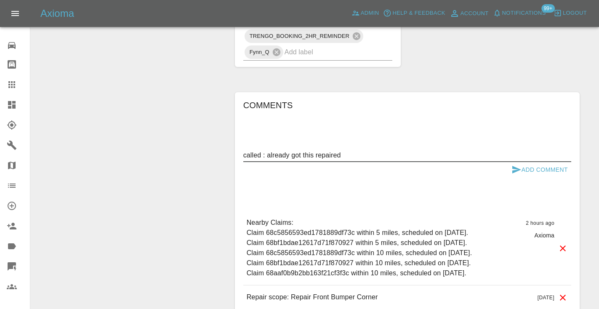
type textarea "called : already got this repaired"
click at [512, 166] on icon "submit" at bounding box center [516, 170] width 9 height 8
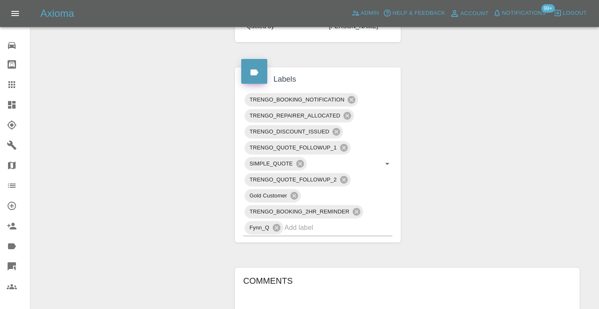
scroll to position [399, 0]
click at [302, 221] on input "text" at bounding box center [326, 227] width 85 height 13
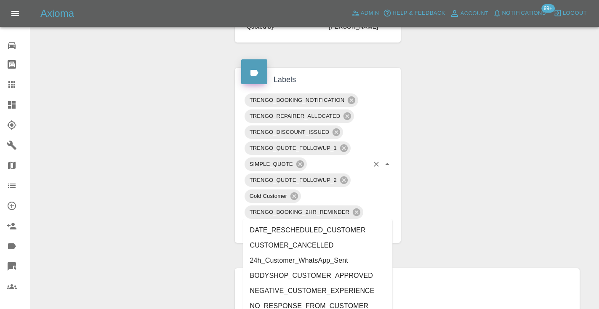
type input "cust"
click at [300, 246] on li "CUSTOMER_CANCELLED" at bounding box center [317, 245] width 149 height 15
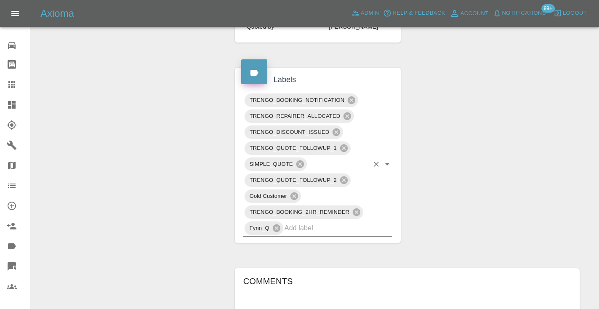
click at [200, 156] on div "Change Repairer Modify Claim Modify Quote Rollback Submit Payment Archive" at bounding box center [129, 128] width 185 height 873
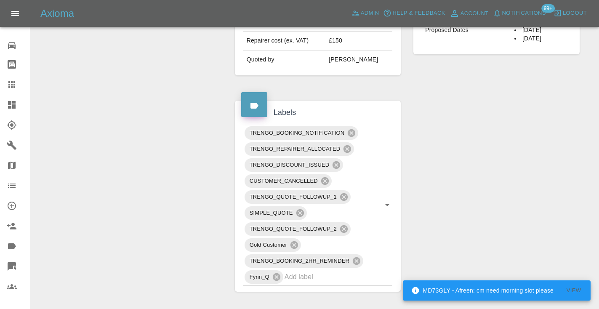
scroll to position [387, 0]
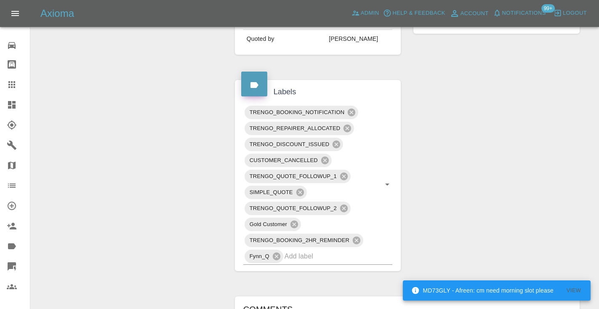
click at [185, 122] on div "Change Repairer Modify Claim Modify Quote Rollback Submit Payment Archive" at bounding box center [129, 148] width 185 height 889
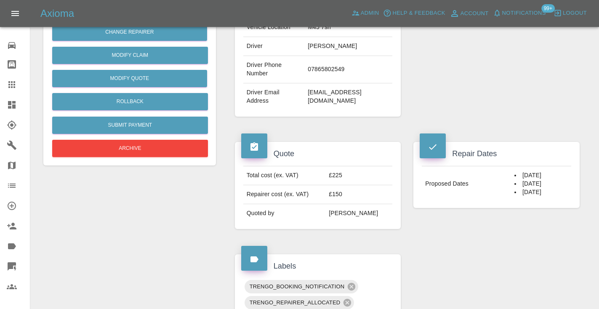
scroll to position [206, 0]
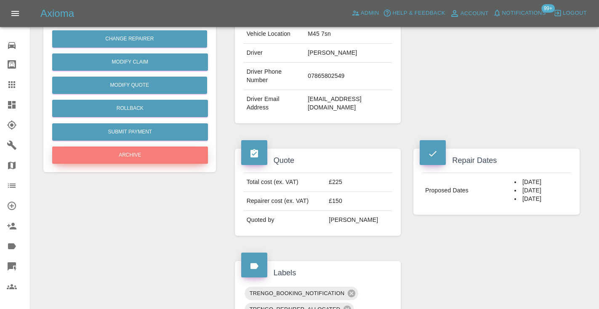
click at [130, 147] on button "Archive" at bounding box center [130, 154] width 156 height 17
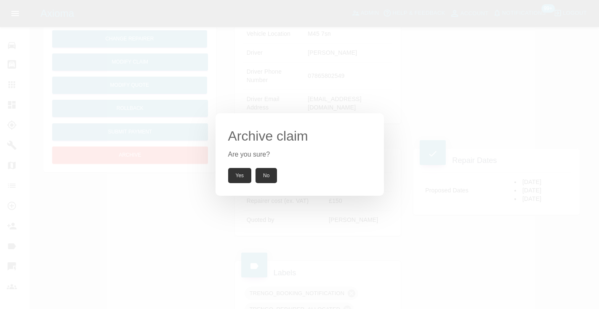
click at [236, 174] on button "Yes" at bounding box center [240, 175] width 24 height 15
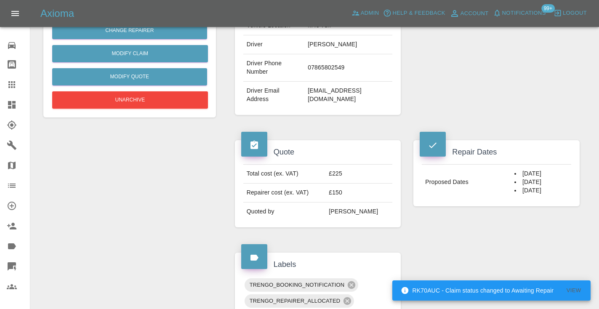
click at [14, 86] on icon at bounding box center [12, 85] width 10 height 10
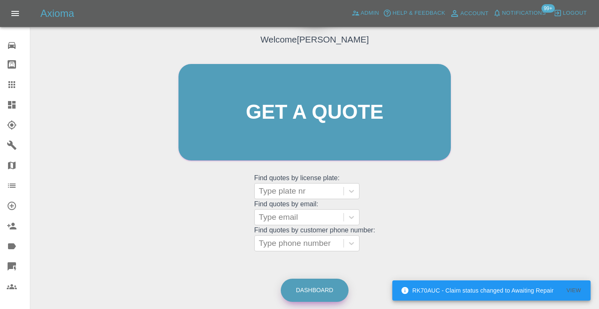
click at [328, 288] on link "Dashboard" at bounding box center [315, 290] width 68 height 23
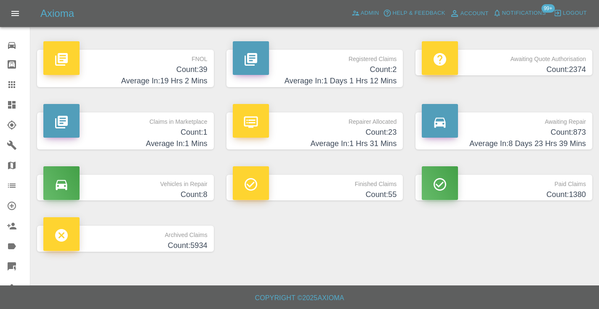
click at [568, 131] on h4 "Count: 873" at bounding box center [504, 132] width 164 height 11
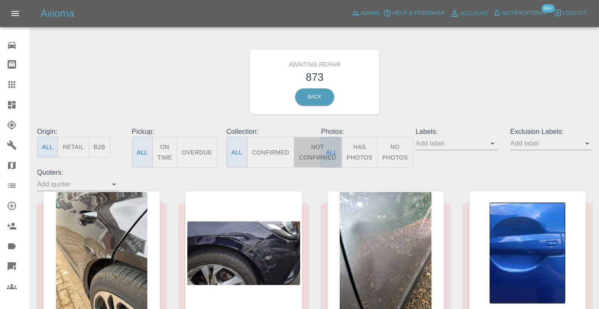
click at [313, 154] on button "Not Confirmed" at bounding box center [317, 152] width 47 height 31
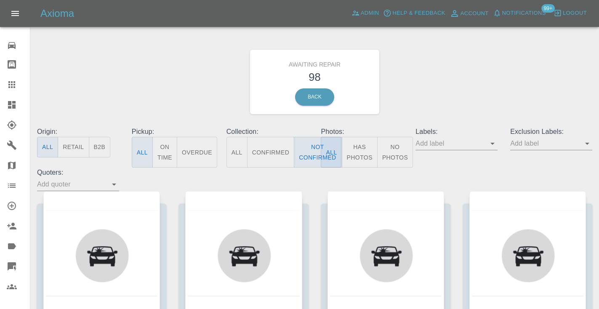
click at [499, 72] on div "Awaiting Repair 98 Back" at bounding box center [315, 82] width 568 height 90
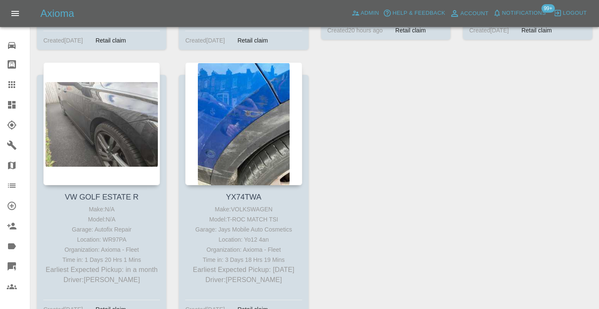
scroll to position [6786, 0]
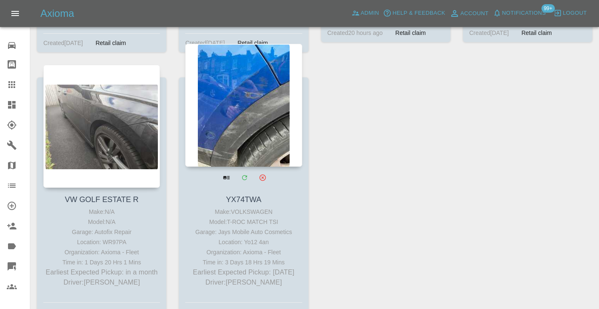
click at [256, 85] on div at bounding box center [243, 105] width 117 height 123
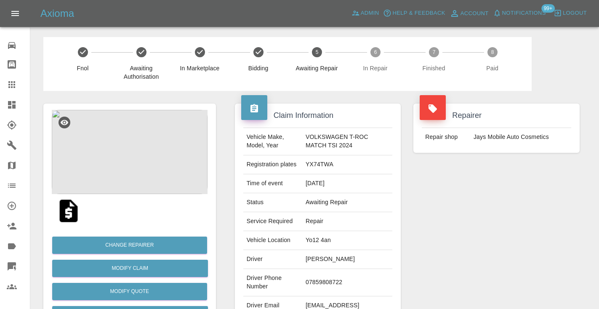
click at [326, 282] on td "07859808722" at bounding box center [347, 282] width 90 height 27
copy td "07859808722"
click at [458, 223] on div "Repairer Repair shop Jays Mobile Auto Cosmetics" at bounding box center [496, 216] width 179 height 251
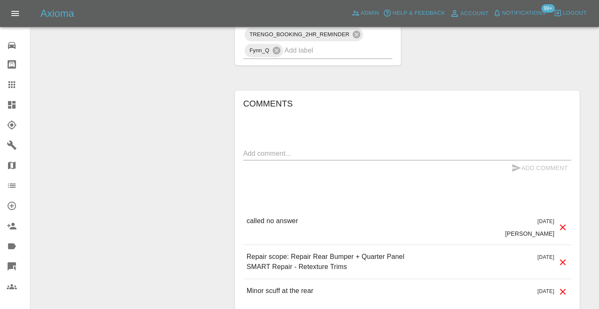
scroll to position [740, 0]
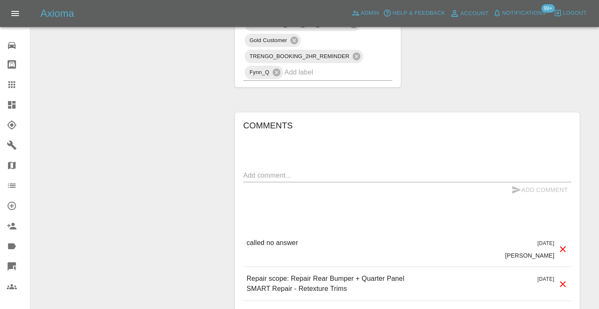
scroll to position [735, 0]
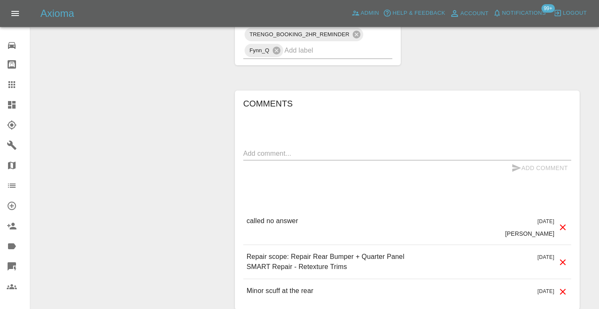
drag, startPoint x: 263, startPoint y: 152, endPoint x: 266, endPoint y: 149, distance: 4.6
click at [263, 152] on textarea at bounding box center [407, 154] width 328 height 10
type textarea "called no answer : voice message left"
click at [513, 169] on icon "submit" at bounding box center [516, 168] width 9 height 8
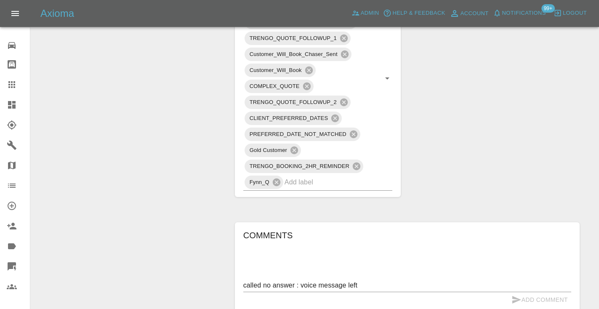
scroll to position [597, 0]
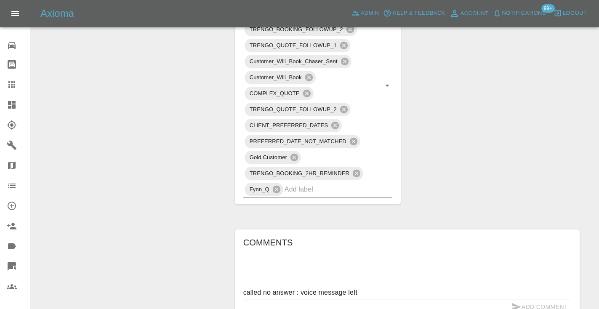
click at [10, 84] on icon at bounding box center [11, 84] width 7 height 7
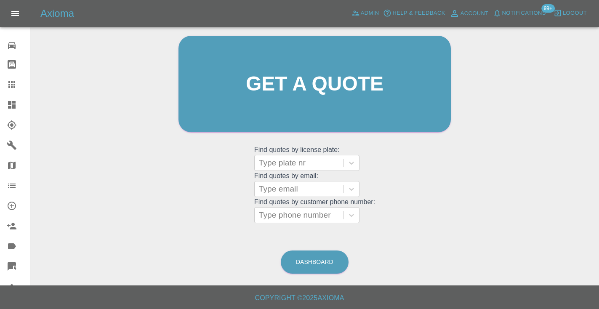
scroll to position [57, 0]
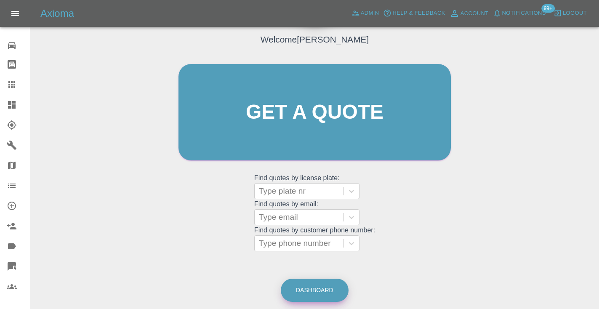
click at [308, 286] on link "Dashboard" at bounding box center [315, 290] width 68 height 23
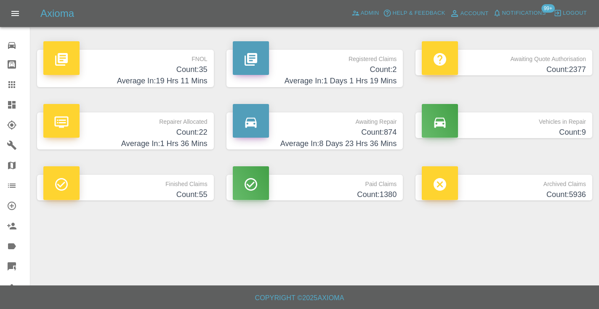
click at [371, 140] on h4 "Average In: 8 Days 23 Hrs 36 Mins" at bounding box center [315, 143] width 164 height 11
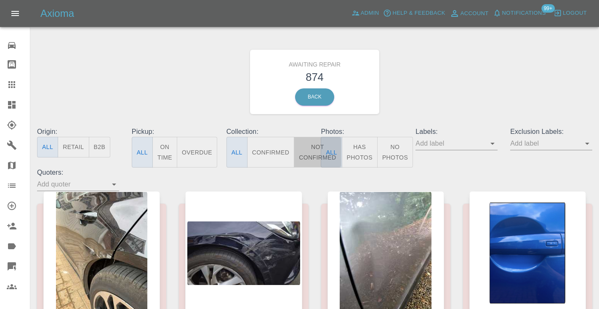
click at [306, 144] on button "Not Confirmed" at bounding box center [317, 152] width 47 height 31
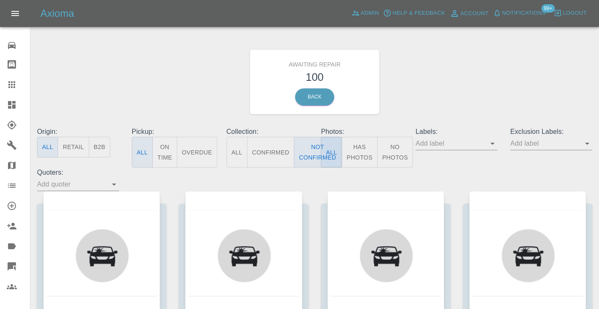
click at [498, 75] on div "Awaiting Repair 100 Back" at bounding box center [315, 82] width 568 height 90
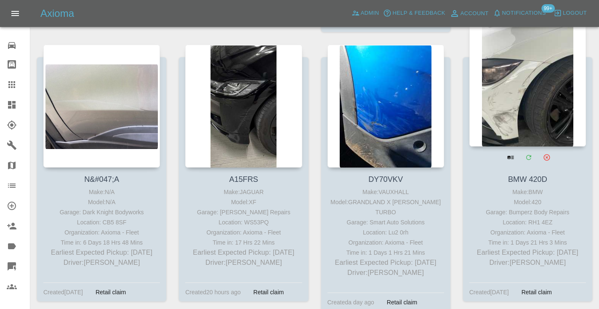
scroll to position [3475, 0]
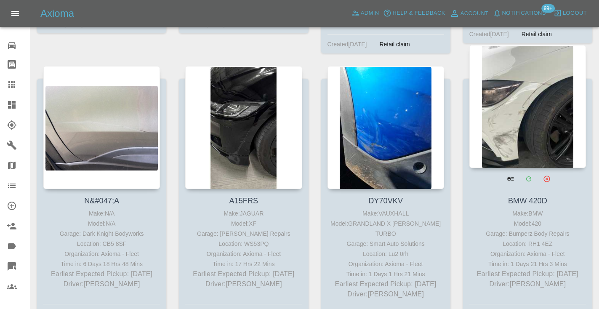
click at [524, 90] on div at bounding box center [527, 106] width 117 height 123
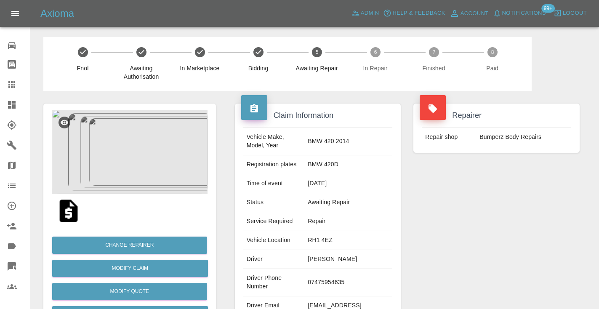
click at [346, 269] on td "07475954635" at bounding box center [348, 282] width 88 height 27
copy td "07475954635"
click at [452, 216] on div "Repairer Repair shop Bumperz Body Repairs" at bounding box center [496, 216] width 179 height 251
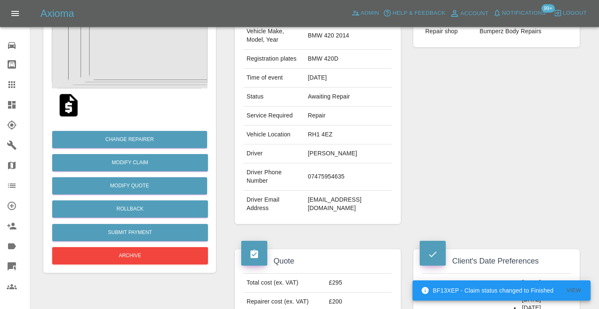
scroll to position [103, 0]
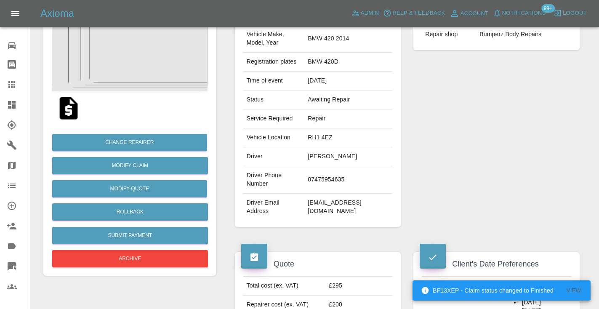
click at [576, 173] on div "Repairer Repair shop Bumperz Body Repairs" at bounding box center [496, 113] width 179 height 251
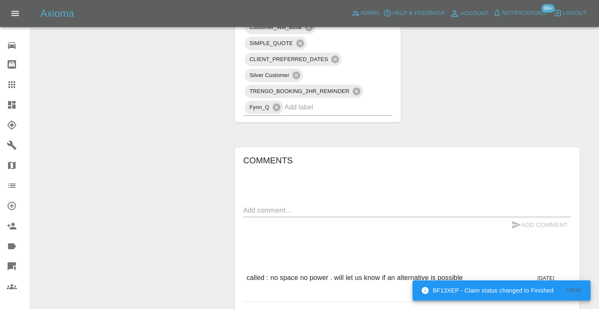
scroll to position [669, 0]
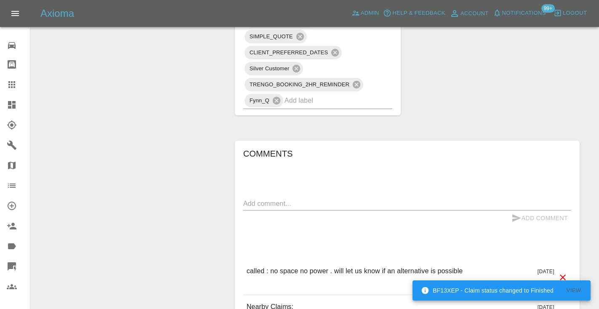
click at [268, 199] on textarea at bounding box center [407, 204] width 328 height 10
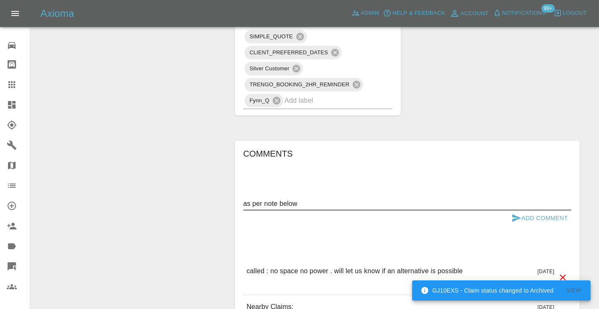
type textarea "as per note below"
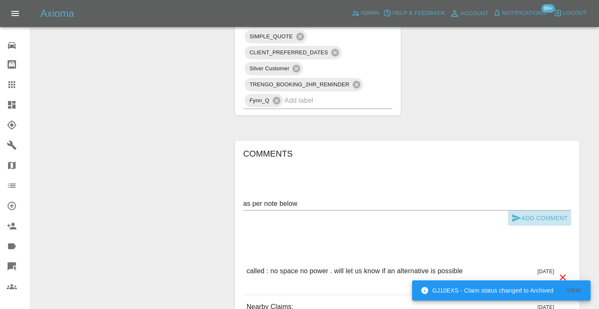
click at [519, 213] on icon "submit" at bounding box center [516, 218] width 10 height 10
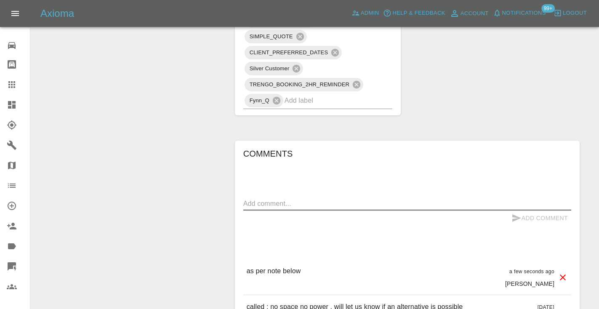
click at [284, 199] on textarea at bounding box center [407, 204] width 328 height 10
paste textarea "kudos bodyworks, Stroud rd. SE25 5DR"
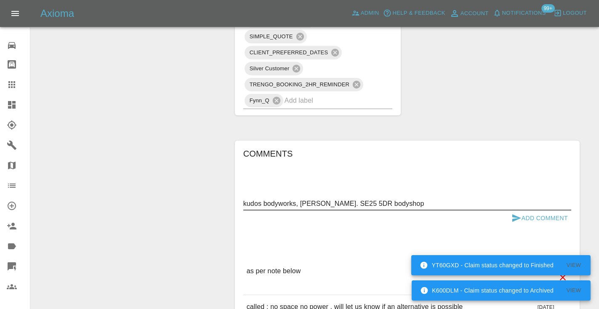
type textarea "kudos bodyworks, Stroud rd. SE25 5DR bodyshop"
click at [523, 210] on button "Add Comment" at bounding box center [539, 218] width 63 height 16
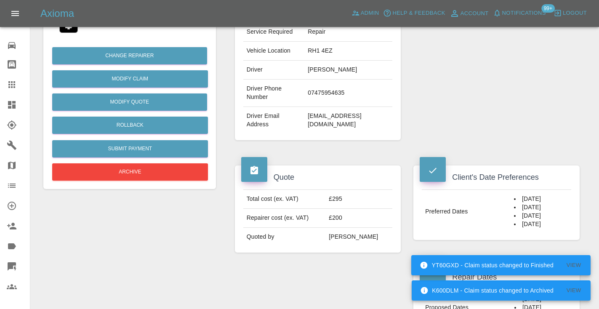
scroll to position [184, 0]
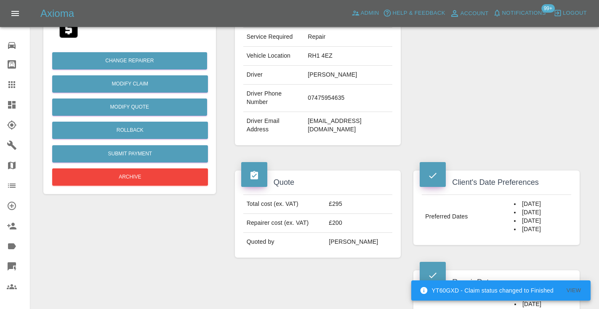
click at [345, 87] on td "07475954635" at bounding box center [348, 98] width 88 height 27
copy td "07475954635"
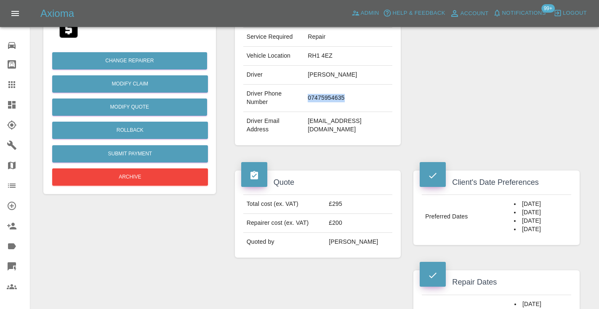
click at [346, 86] on td "07475954635" at bounding box center [348, 98] width 88 height 27
copy td "07475954635"
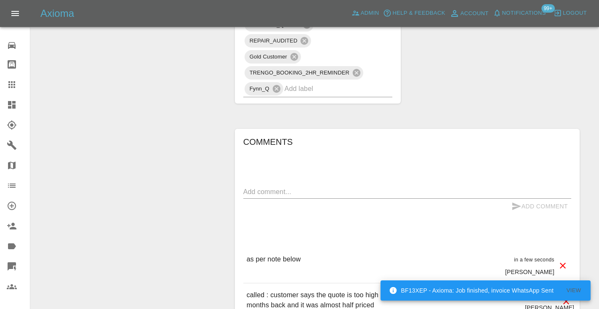
scroll to position [602, 0]
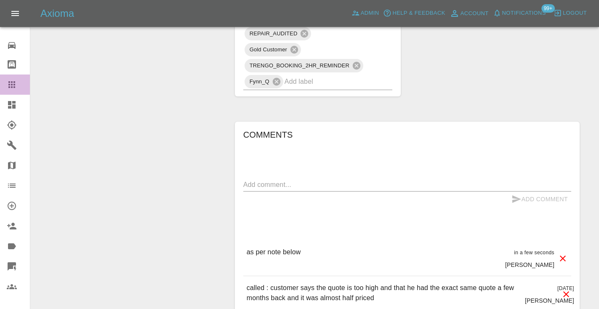
click at [14, 86] on icon at bounding box center [12, 85] width 10 height 10
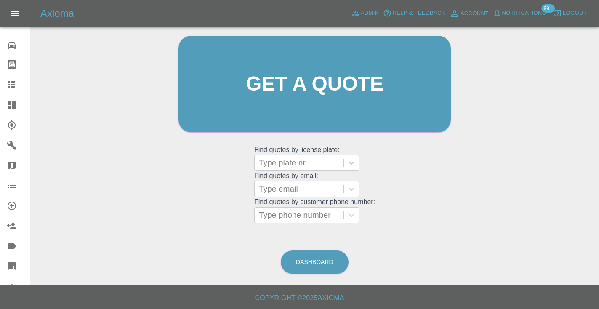
scroll to position [64, 0]
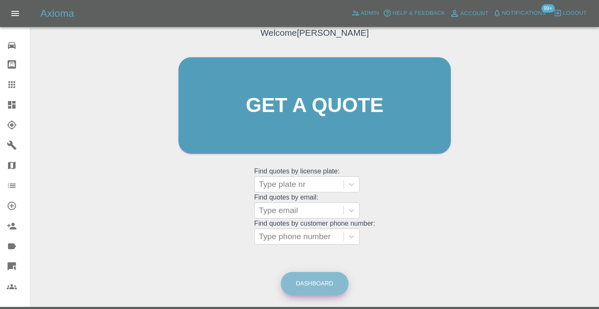
click at [323, 290] on link "Dashboard" at bounding box center [315, 283] width 68 height 23
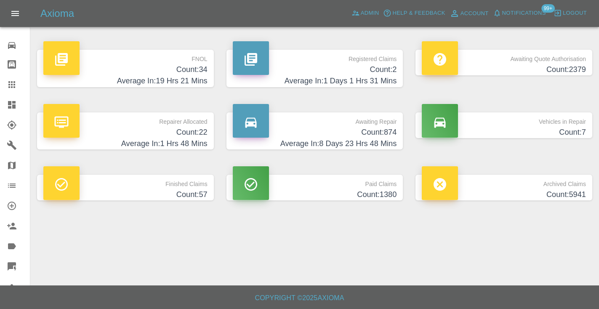
click at [368, 129] on h4 "Count: 874" at bounding box center [315, 132] width 164 height 11
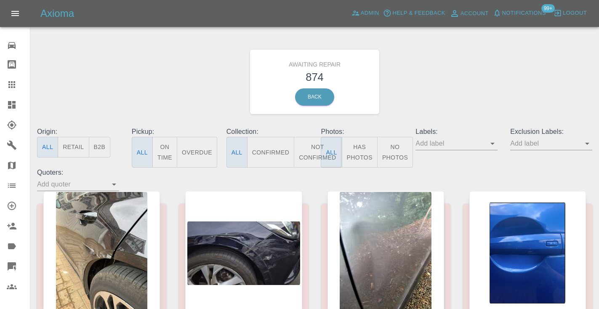
click at [316, 151] on button "Not Confirmed" at bounding box center [317, 152] width 47 height 31
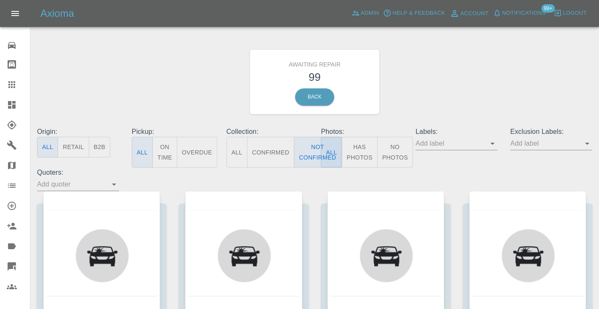
click at [446, 110] on div "Awaiting Repair 99 Back" at bounding box center [315, 82] width 568 height 90
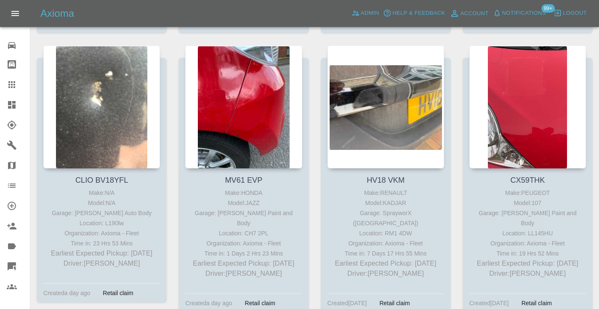
scroll to position [2662, 0]
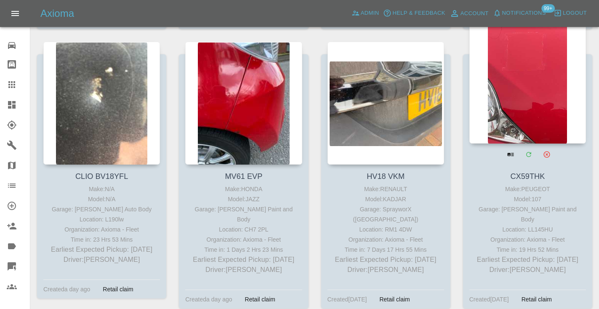
click at [533, 99] on div at bounding box center [527, 82] width 117 height 123
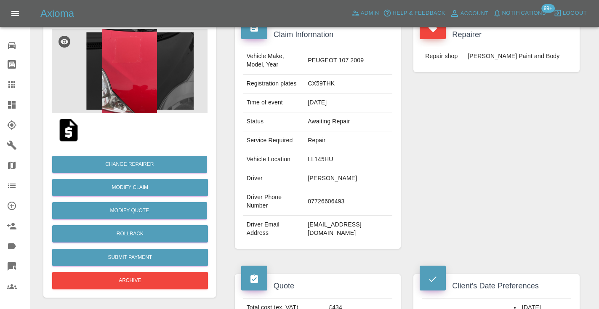
scroll to position [88, 0]
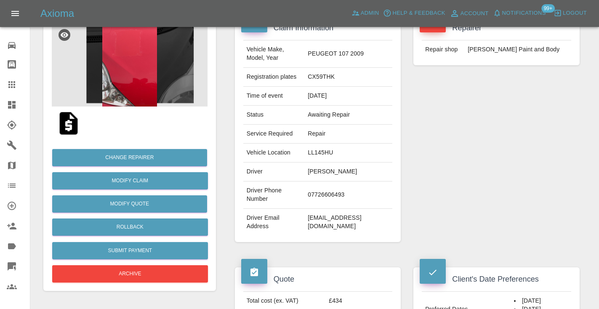
click at [314, 209] on td "07726606493" at bounding box center [348, 194] width 88 height 27
copy td "07726606493"
click at [446, 167] on div "Repairer Repair shop [PERSON_NAME] Paint and Body" at bounding box center [496, 128] width 179 height 251
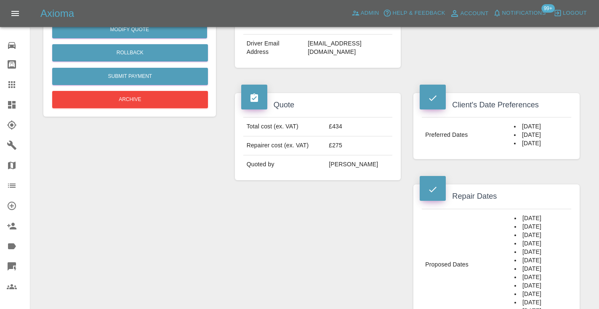
scroll to position [239, 0]
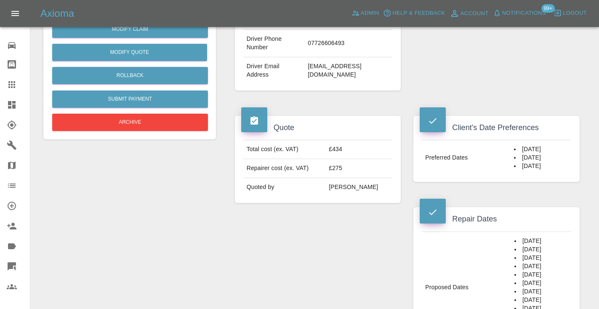
click at [313, 57] on td "07726606493" at bounding box center [348, 43] width 88 height 27
copy td "07726606493"
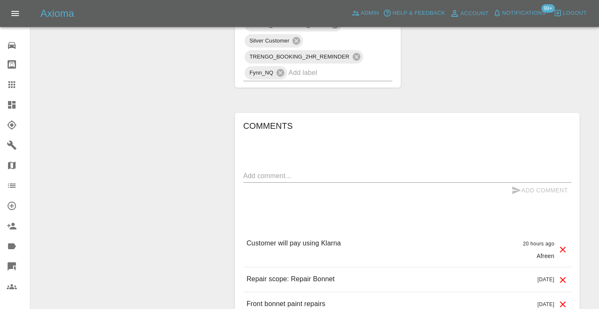
scroll to position [752, 0]
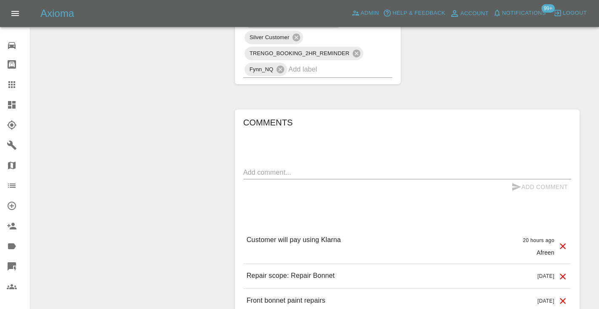
click at [250, 179] on div "x" at bounding box center [407, 172] width 328 height 13
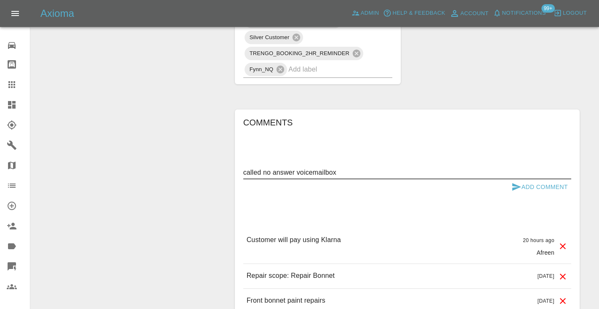
type textarea "called no answer voicemailbox"
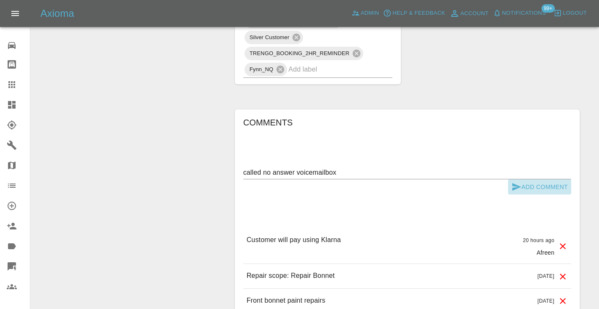
click at [518, 192] on icon "submit" at bounding box center [516, 187] width 10 height 10
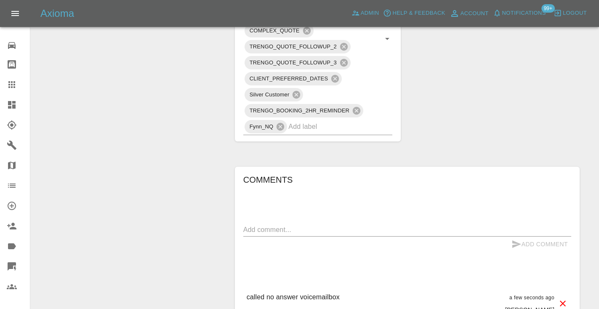
scroll to position [707, 0]
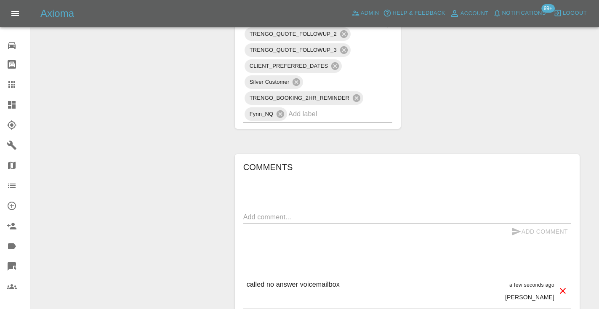
click at [255, 222] on textarea at bounding box center [407, 217] width 328 height 10
type textarea "called no answer : voice mailbox"
click at [513, 235] on icon "submit" at bounding box center [516, 232] width 9 height 8
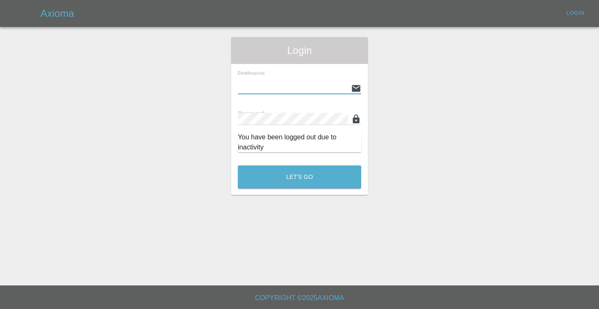
type input "[EMAIL_ADDRESS][DOMAIN_NAME]"
click at [299, 177] on button "Let's Go" at bounding box center [299, 176] width 123 height 23
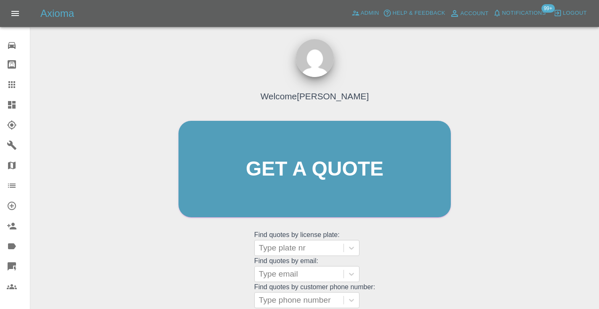
click at [515, 276] on div "Welcome [PERSON_NAME] Get a quote Get a quote Find quotes by license plate: Typ…" at bounding box center [314, 209] width 555 height 302
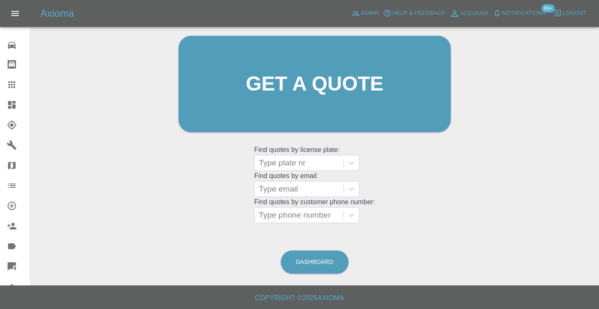
scroll to position [85, 0]
click at [324, 260] on link "Dashboard" at bounding box center [315, 262] width 68 height 23
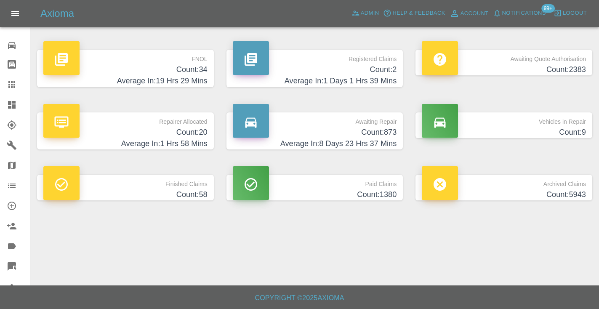
click at [379, 132] on h4 "Count: 873" at bounding box center [315, 132] width 164 height 11
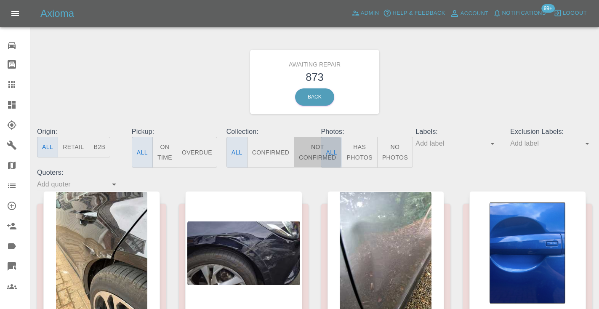
click at [314, 152] on button "Not Confirmed" at bounding box center [317, 152] width 47 height 31
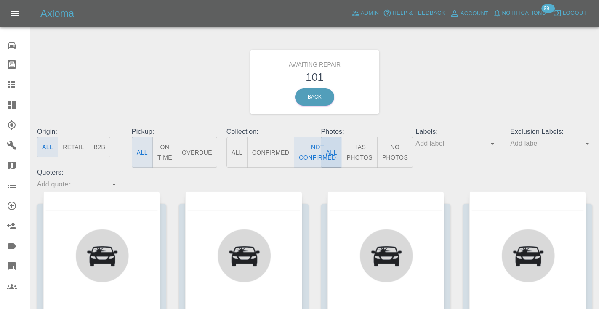
click at [409, 95] on div "Awaiting Repair 101 Back" at bounding box center [315, 82] width 568 height 90
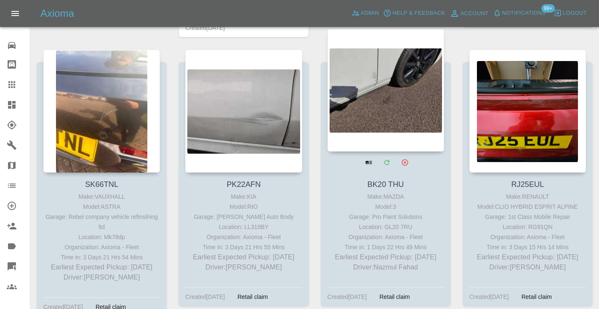
scroll to position [1533, 0]
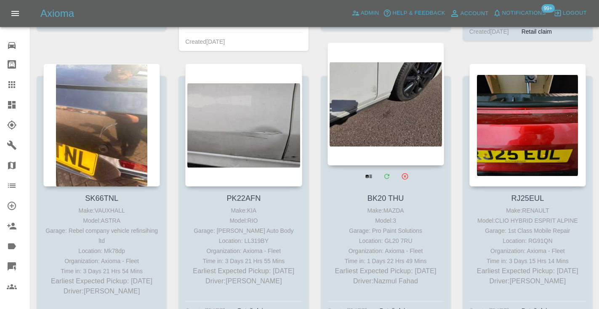
click at [374, 99] on div at bounding box center [385, 103] width 117 height 123
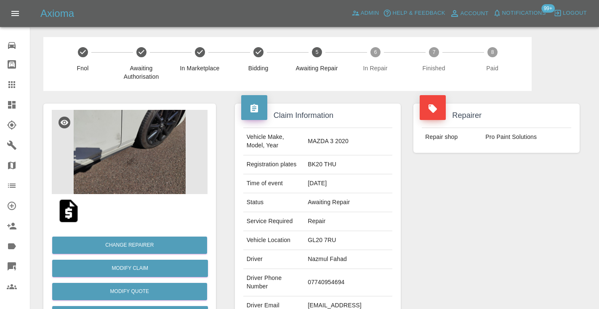
click at [350, 269] on td "07740954694" at bounding box center [348, 282] width 88 height 27
copy td "07740954694"
click at [420, 226] on div "Repairer Repair shop Pro Paint Solutions" at bounding box center [496, 216] width 179 height 251
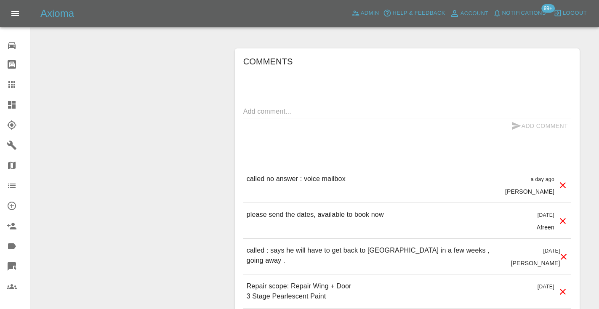
scroll to position [625, 0]
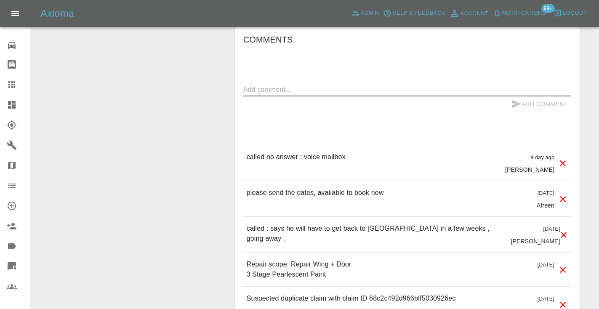
click at [282, 85] on textarea at bounding box center [407, 90] width 328 height 10
type textarea "called no answer"
click at [520, 99] on icon "submit" at bounding box center [516, 104] width 10 height 10
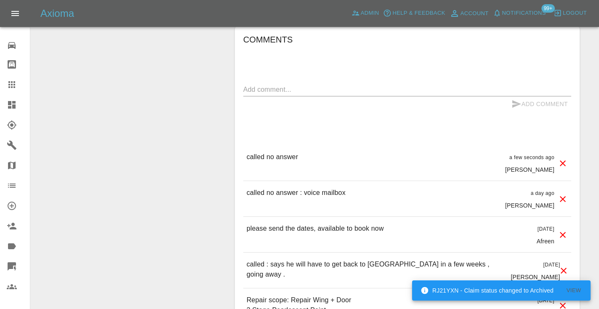
click at [250, 85] on textarea at bounding box center [407, 90] width 328 height 10
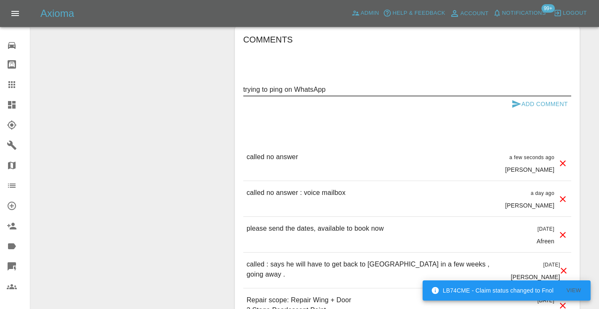
type textarea "trying to ping on WhatsApp"
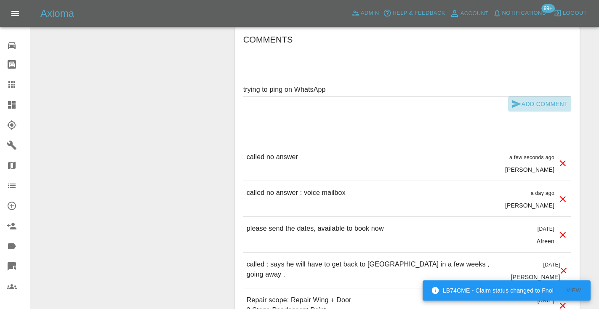
click at [517, 99] on icon "submit" at bounding box center [516, 104] width 10 height 10
